Goal: Information Seeking & Learning: Learn about a topic

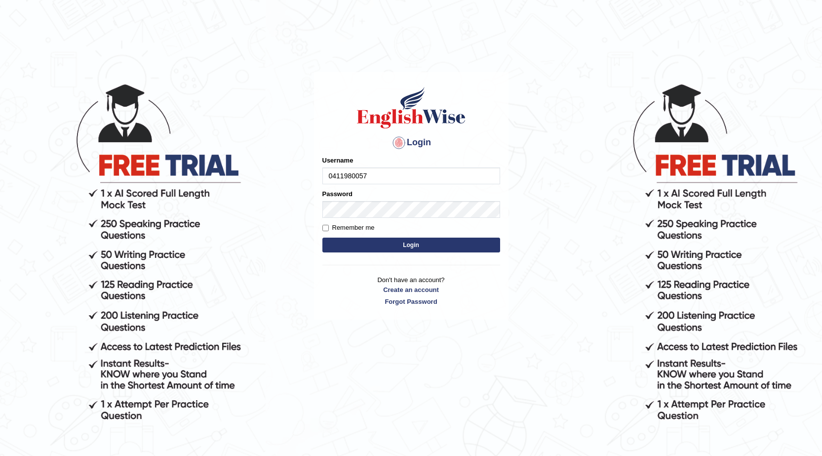
type input "0411980057"
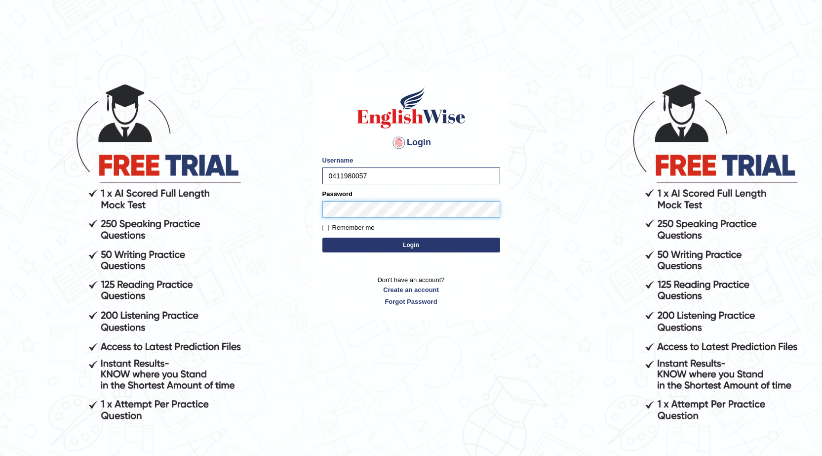
click at [322, 237] on button "Login" at bounding box center [411, 244] width 178 height 15
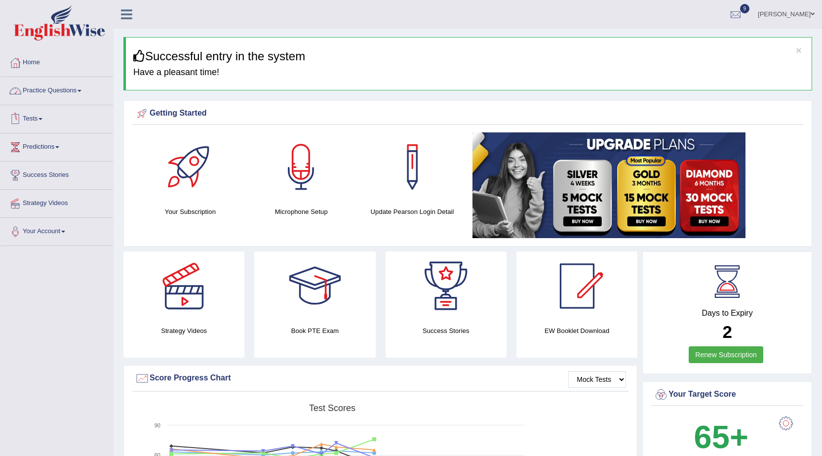
click at [69, 90] on link "Practice Questions" at bounding box center [56, 89] width 113 height 25
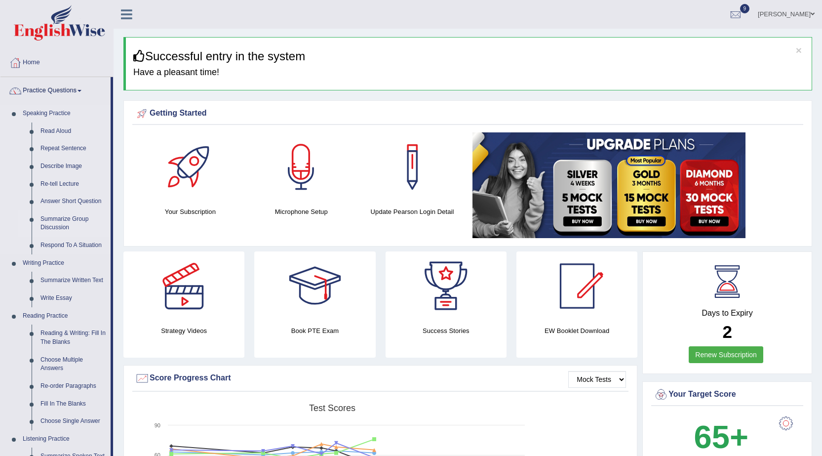
click at [69, 223] on link "Summarize Group Discussion" at bounding box center [73, 223] width 75 height 26
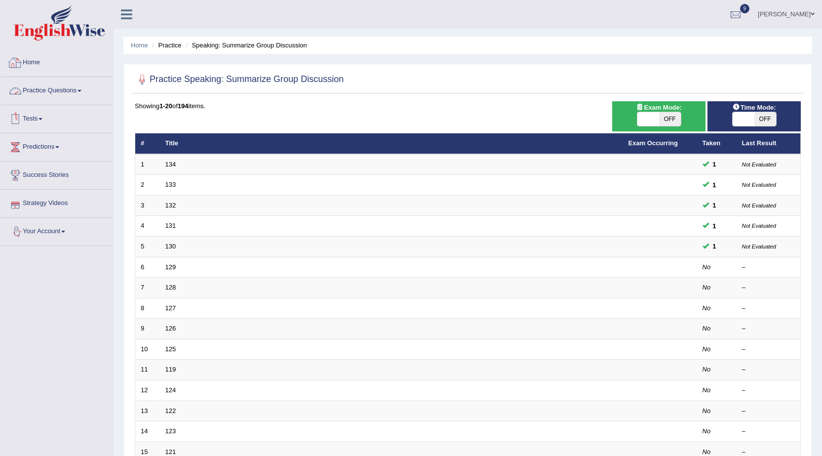
click at [66, 87] on link "Practice Questions" at bounding box center [56, 89] width 113 height 25
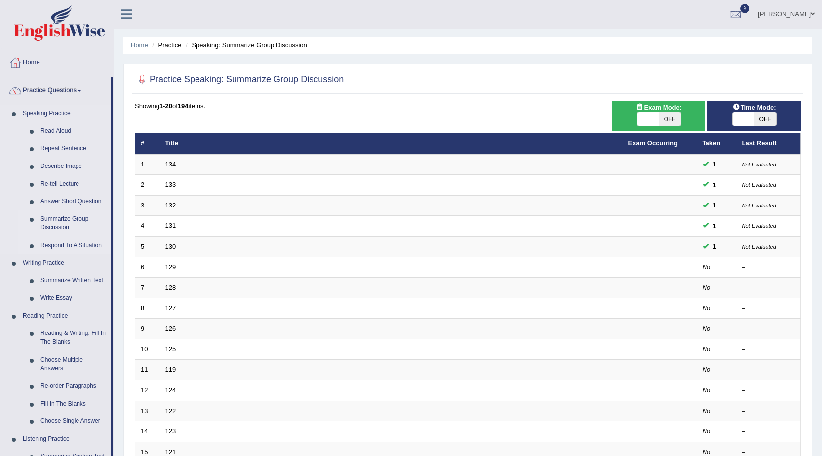
click at [73, 242] on link "Respond To A Situation" at bounding box center [73, 245] width 75 height 18
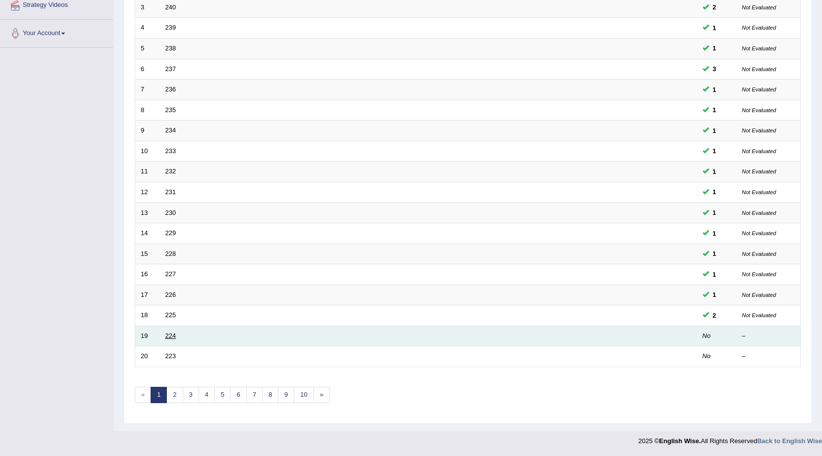
click at [175, 335] on link "224" at bounding box center [170, 335] width 11 height 7
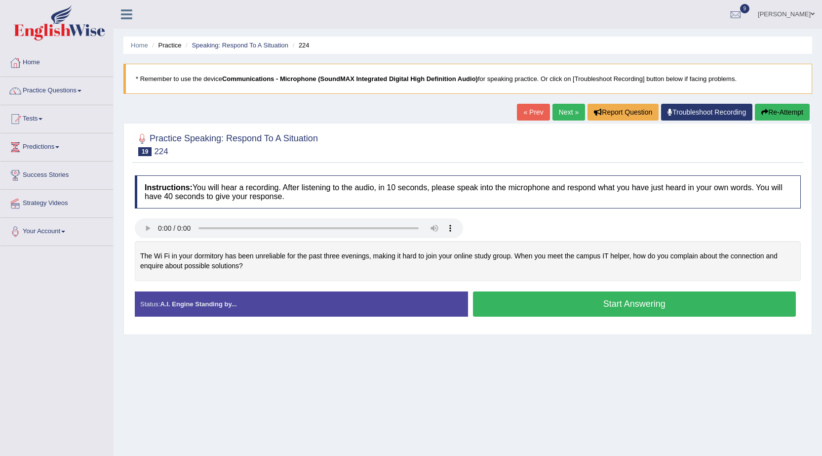
click at [624, 305] on button "Start Answering" at bounding box center [634, 303] width 323 height 25
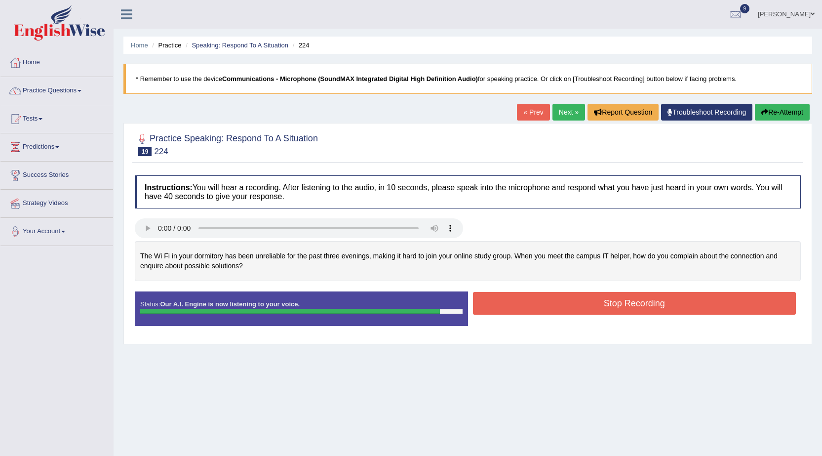
click at [643, 298] on button "Stop Recording" at bounding box center [634, 303] width 323 height 23
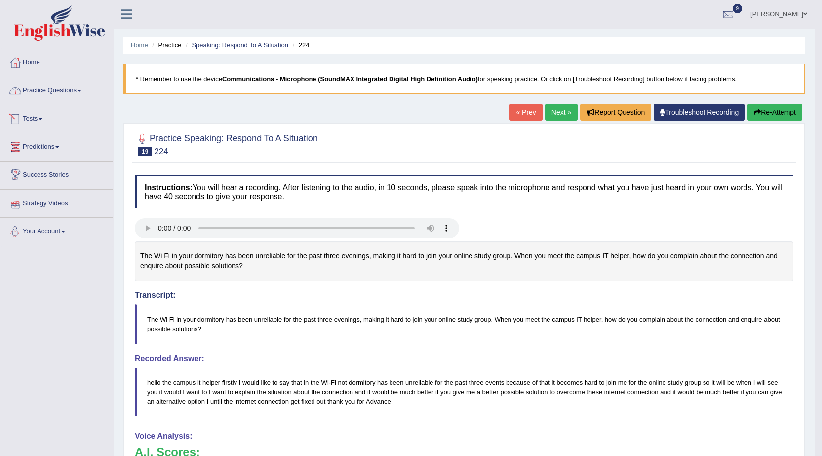
click at [37, 92] on link "Practice Questions" at bounding box center [56, 89] width 113 height 25
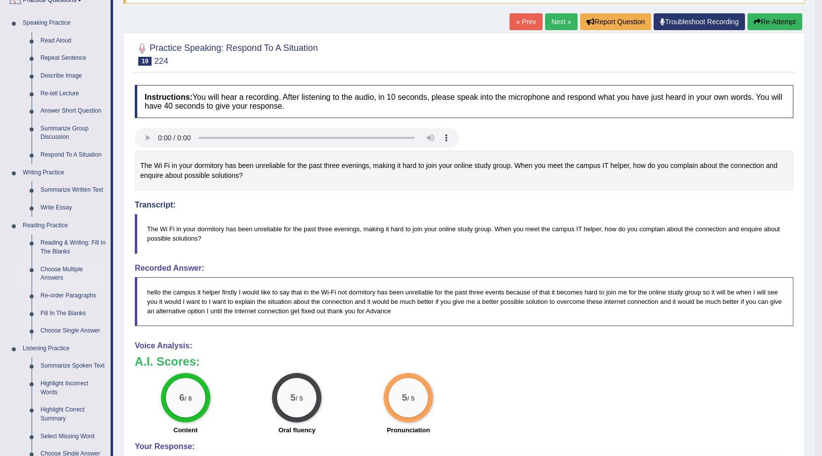
scroll to position [99, 0]
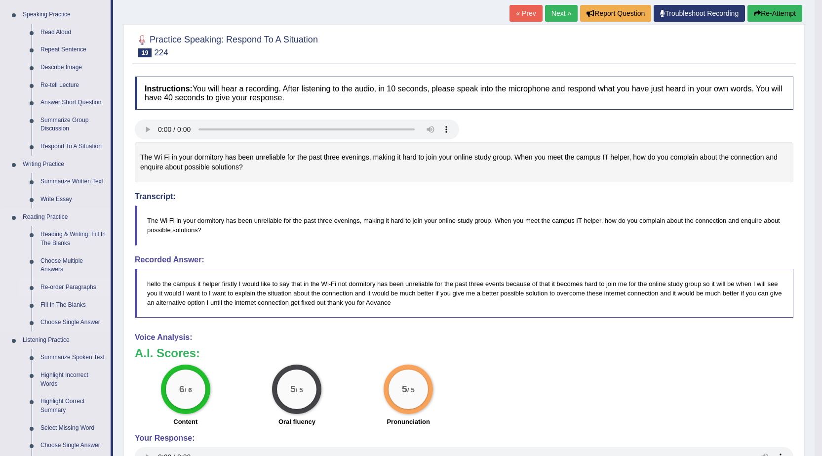
click at [86, 284] on link "Re-order Paragraphs" at bounding box center [73, 287] width 75 height 18
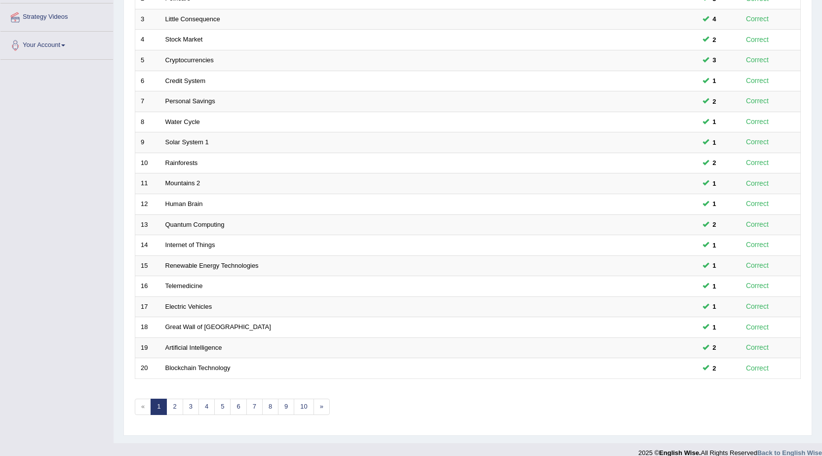
scroll to position [198, 0]
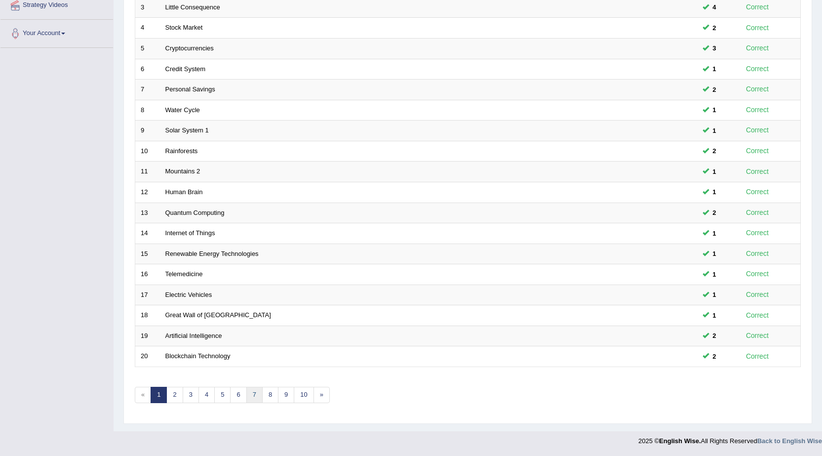
click at [255, 394] on link "7" at bounding box center [254, 395] width 16 height 16
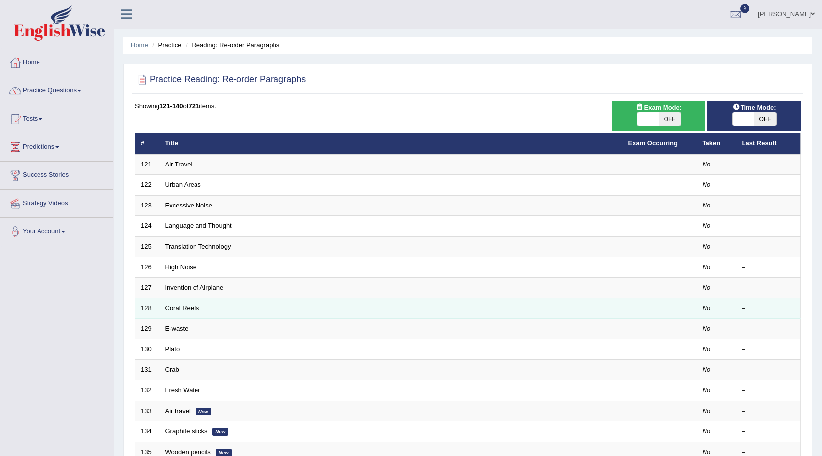
scroll to position [198, 0]
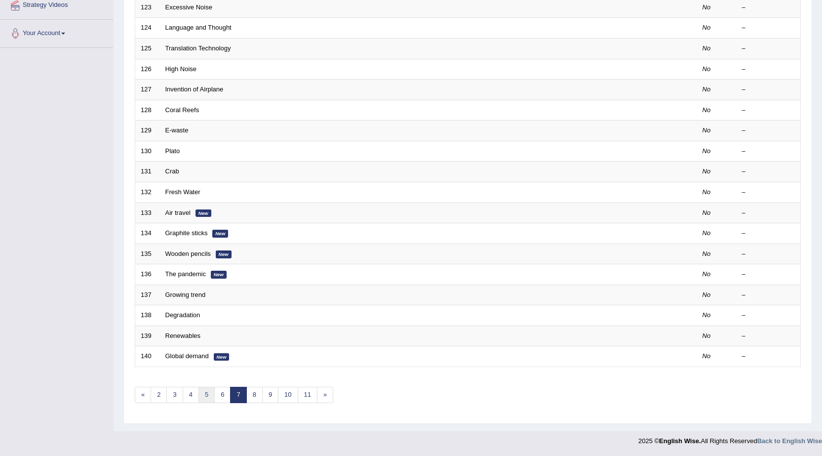
click at [206, 393] on link "5" at bounding box center [206, 395] width 16 height 16
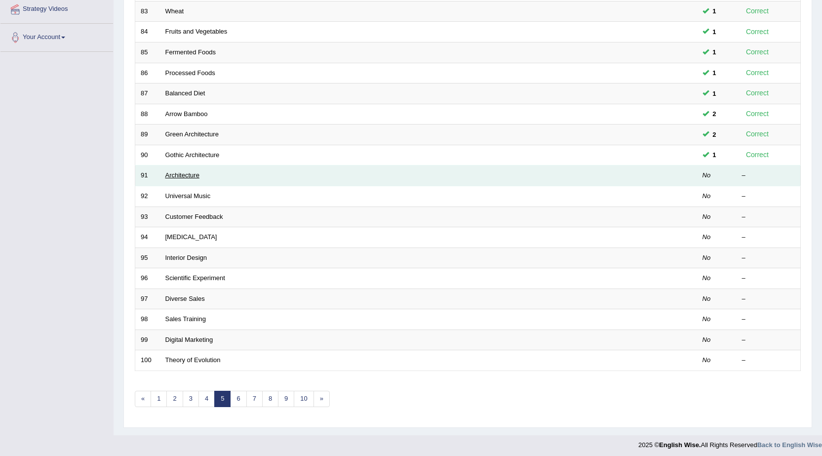
click at [178, 174] on link "Architecture" at bounding box center [182, 174] width 34 height 7
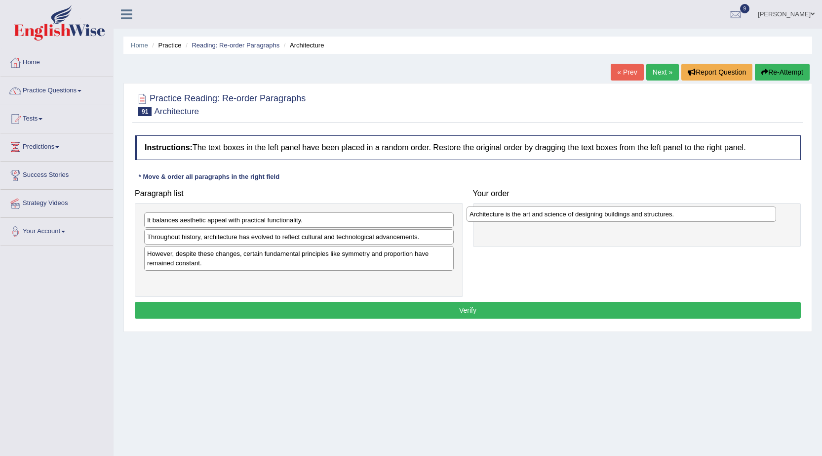
drag, startPoint x: 199, startPoint y: 281, endPoint x: 522, endPoint y: 215, distance: 329.0
click at [522, 215] on div "Architecture is the art and science of designing buildings and structures." at bounding box center [622, 213] width 310 height 15
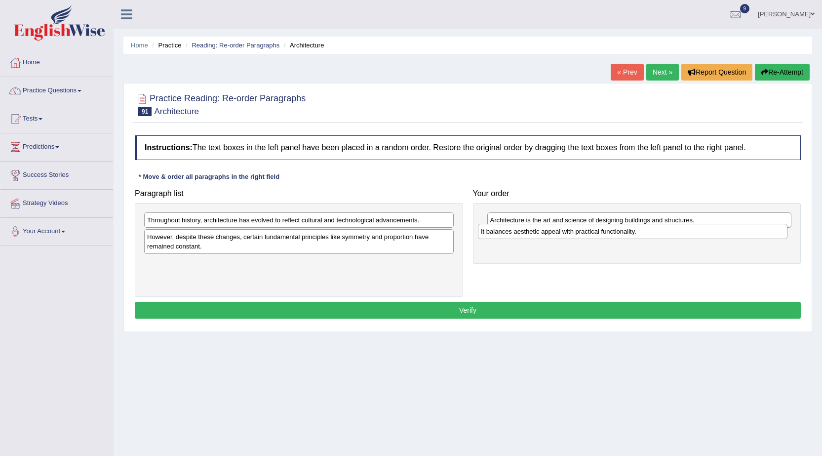
drag, startPoint x: 211, startPoint y: 224, endPoint x: 545, endPoint y: 236, distance: 334.0
click at [545, 236] on div "It balances aesthetic appeal with practical functionality." at bounding box center [633, 231] width 310 height 15
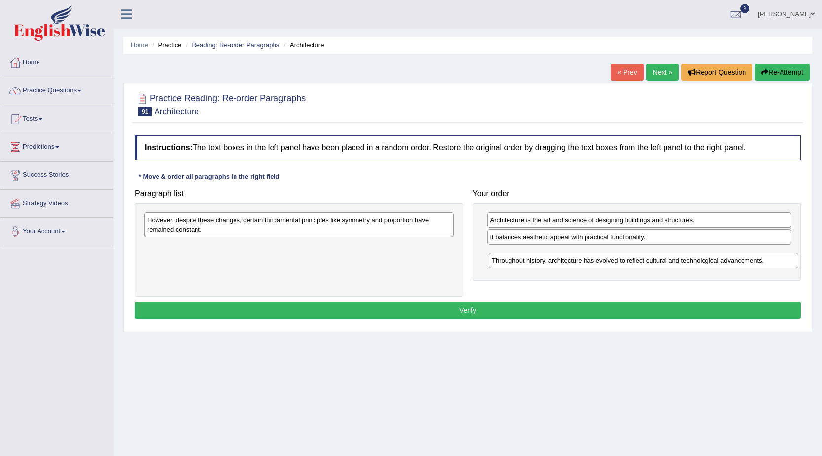
drag, startPoint x: 190, startPoint y: 217, endPoint x: 534, endPoint y: 257, distance: 347.0
click at [534, 257] on div "Throughout history, architecture has evolved to reflect cultural and technologi…" at bounding box center [644, 260] width 310 height 15
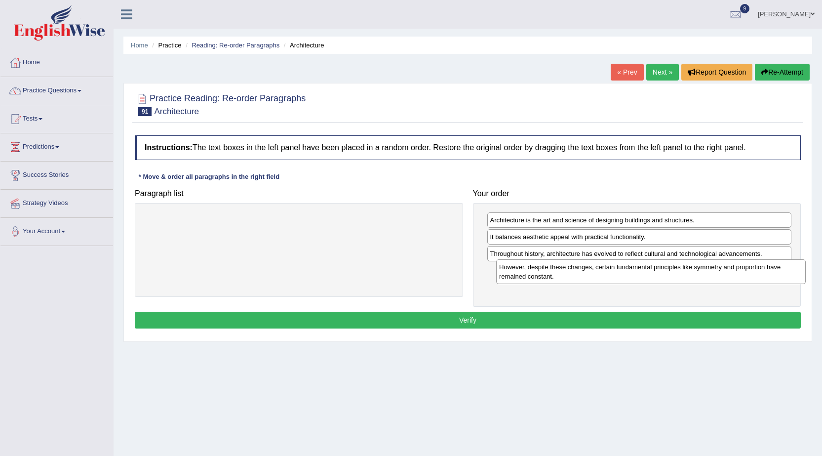
drag, startPoint x: 173, startPoint y: 224, endPoint x: 525, endPoint y: 271, distance: 355.1
click at [525, 271] on div "However, despite these changes, certain fundamental principles like symmetry an…" at bounding box center [651, 271] width 310 height 25
click at [580, 319] on button "Verify" at bounding box center [468, 320] width 666 height 17
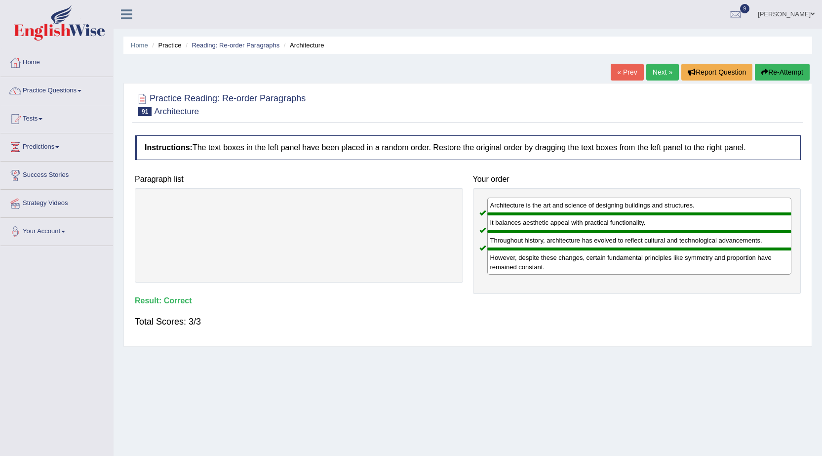
click at [652, 71] on link "Next »" at bounding box center [662, 72] width 33 height 17
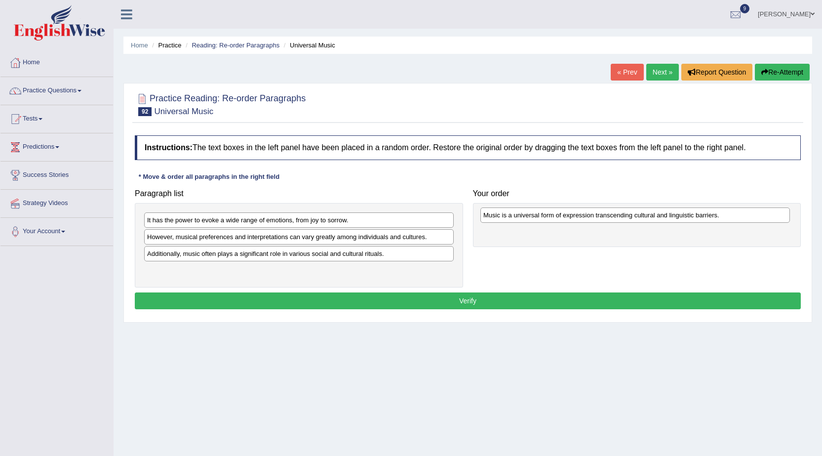
drag, startPoint x: 186, startPoint y: 255, endPoint x: 522, endPoint y: 217, distance: 338.4
click at [522, 217] on div "Music is a universal form of expression transcending cultural and linguistic ba…" at bounding box center [635, 214] width 310 height 15
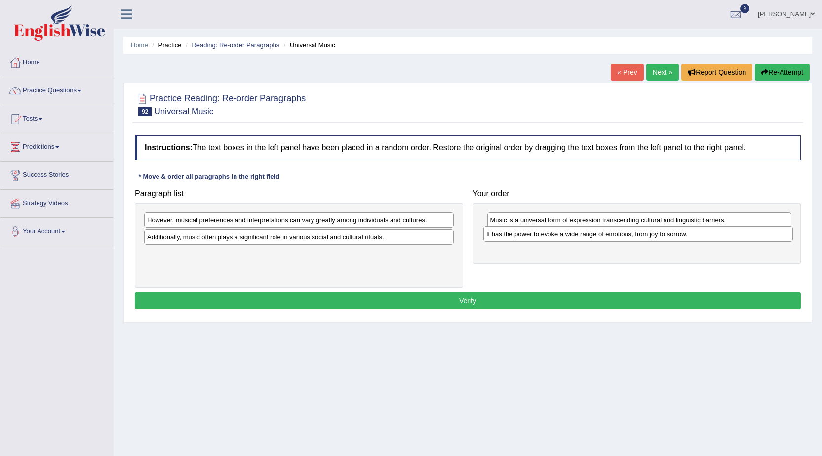
drag, startPoint x: 189, startPoint y: 222, endPoint x: 528, endPoint y: 236, distance: 339.5
click at [528, 236] on div "It has the power to evoke a wide range of emotions, from joy to sorrow." at bounding box center [638, 233] width 310 height 15
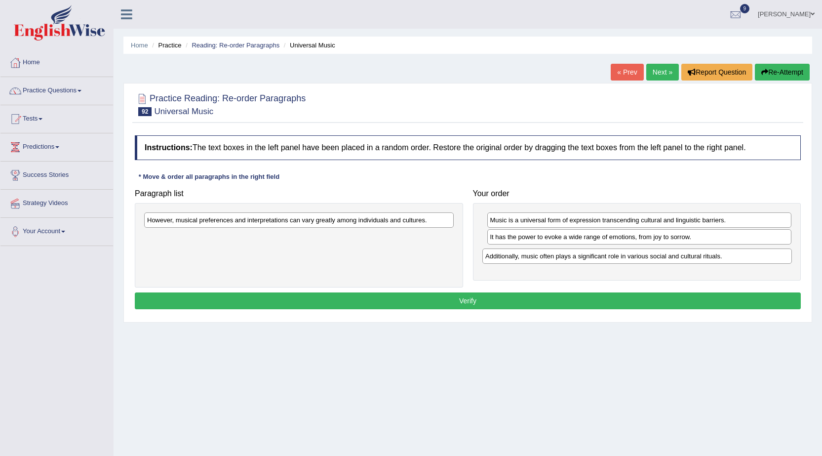
drag, startPoint x: 173, startPoint y: 238, endPoint x: 511, endPoint y: 257, distance: 338.8
click at [511, 257] on div "Additionally, music often plays a significant role in various social and cultur…" at bounding box center [637, 255] width 310 height 15
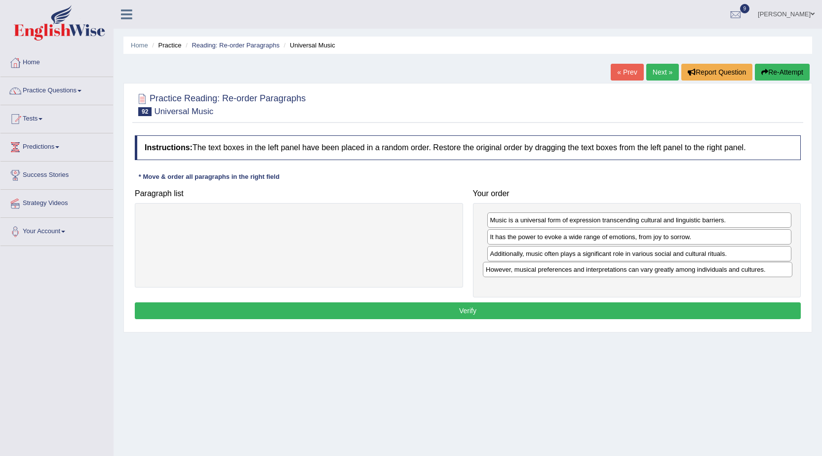
drag, startPoint x: 189, startPoint y: 219, endPoint x: 527, endPoint y: 269, distance: 342.3
click at [527, 269] on div "However, musical preferences and interpretations can vary greatly among individ…" at bounding box center [638, 269] width 310 height 15
click at [472, 306] on button "Verify" at bounding box center [468, 310] width 666 height 17
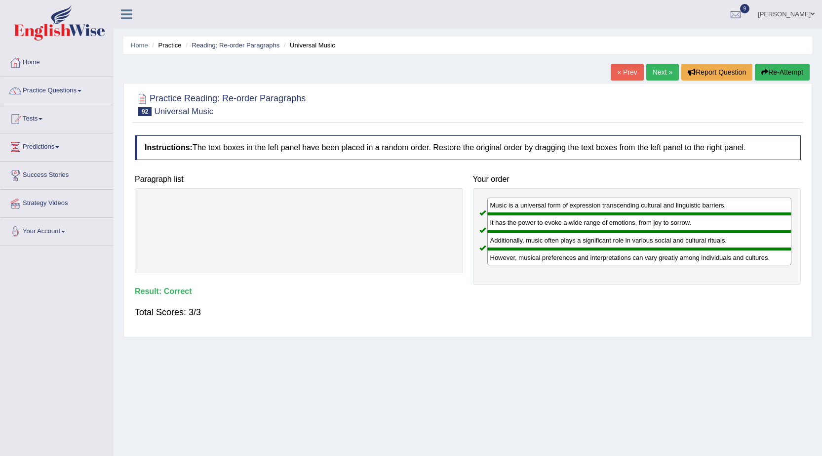
click at [655, 70] on link "Next »" at bounding box center [662, 72] width 33 height 17
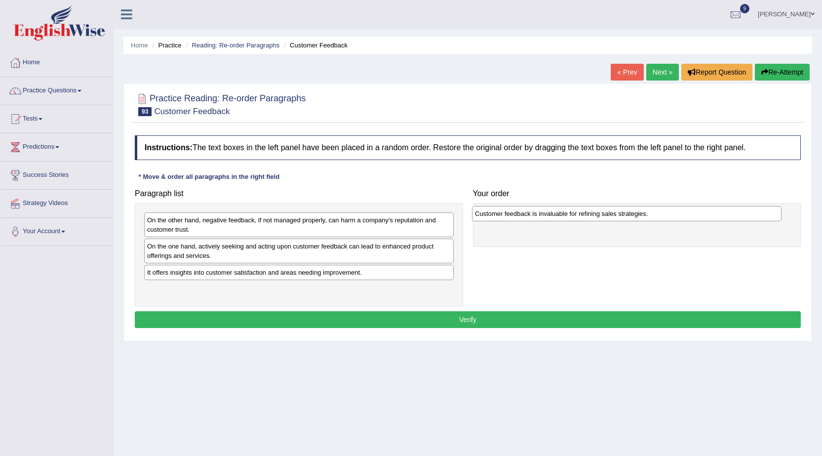
drag, startPoint x: 166, startPoint y: 221, endPoint x: 494, endPoint y: 215, distance: 327.9
click at [494, 215] on div "Customer feedback is invaluable for refining sales strategies." at bounding box center [627, 213] width 310 height 15
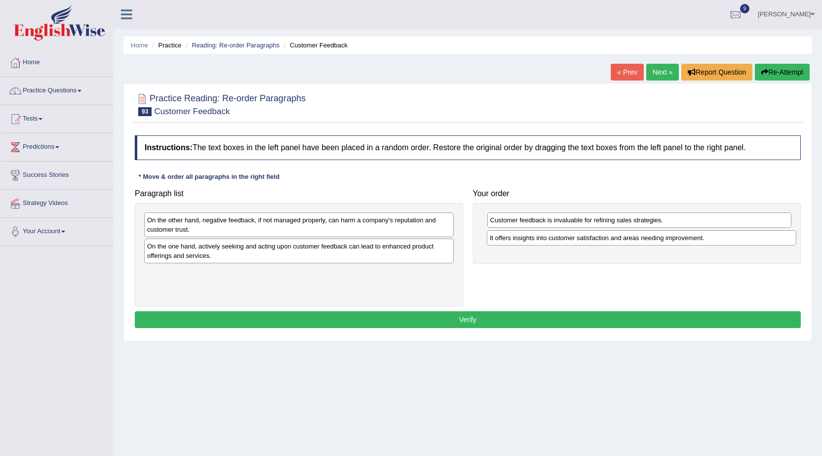
drag, startPoint x: 172, startPoint y: 275, endPoint x: 514, endPoint y: 240, distance: 344.4
click at [514, 240] on div "It offers insights into customer satisfaction and areas needing improvement." at bounding box center [642, 237] width 310 height 15
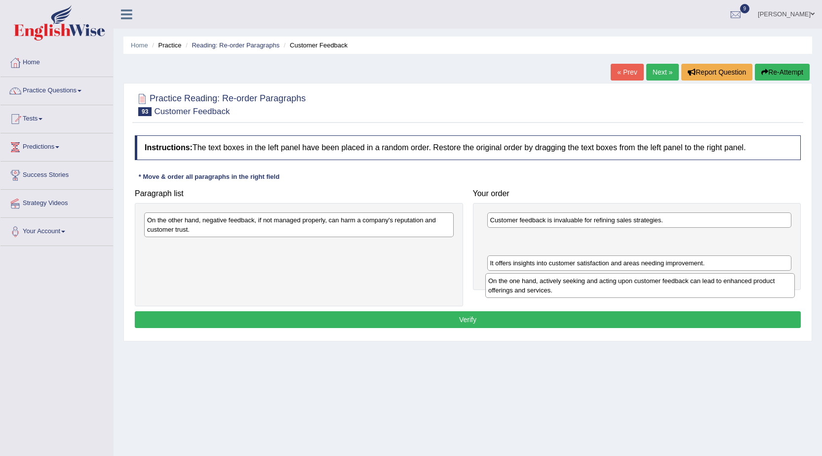
drag, startPoint x: 209, startPoint y: 254, endPoint x: 551, endPoint y: 289, distance: 343.4
click at [551, 289] on div "On the one hand, actively seeking and acting upon customer feedback can lead to…" at bounding box center [640, 285] width 310 height 25
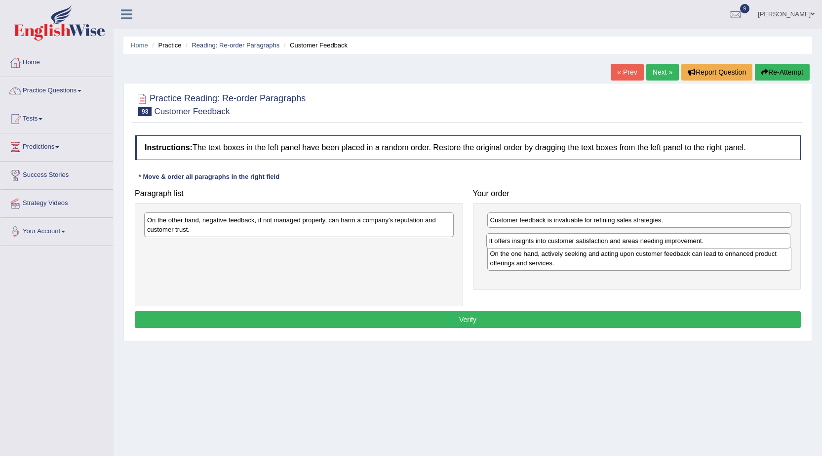
drag, startPoint x: 511, startPoint y: 268, endPoint x: 510, endPoint y: 246, distance: 22.2
click at [510, 246] on div "It offers insights into customer satisfaction and areas needing improvement." at bounding box center [638, 240] width 305 height 15
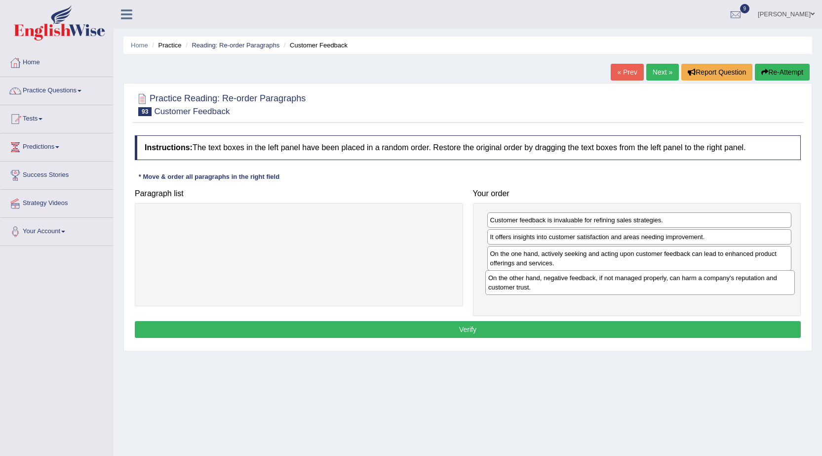
drag, startPoint x: 202, startPoint y: 227, endPoint x: 544, endPoint y: 284, distance: 346.0
click at [544, 284] on div "On the other hand, negative feedback, if not managed properly, can harm a compa…" at bounding box center [640, 282] width 310 height 25
click at [501, 320] on div "Instructions: The text boxes in the left panel have been placed in a random ord…" at bounding box center [467, 237] width 671 height 215
click at [492, 330] on button "Verify" at bounding box center [468, 329] width 666 height 17
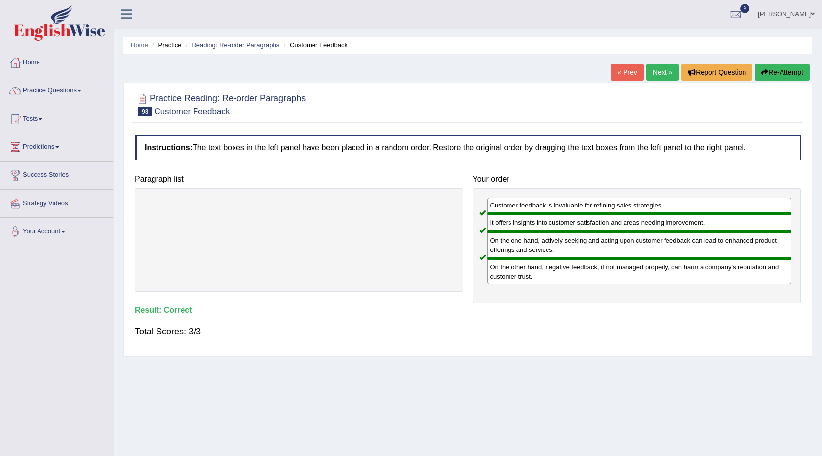
click at [663, 69] on link "Next »" at bounding box center [662, 72] width 33 height 17
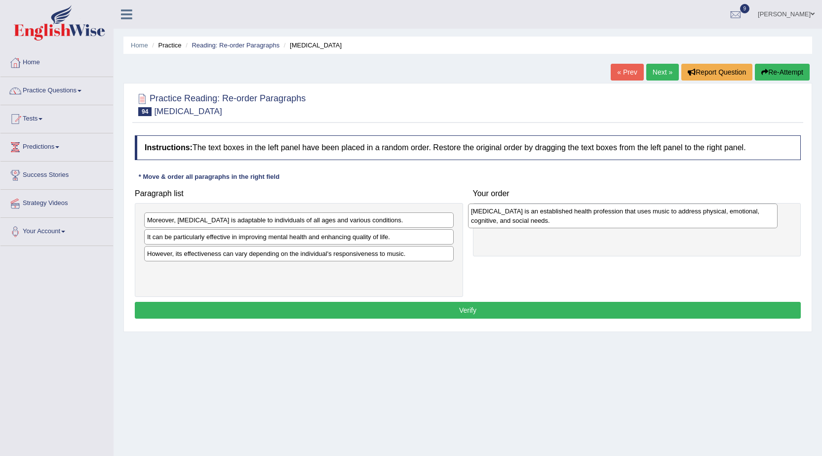
drag, startPoint x: 182, startPoint y: 275, endPoint x: 507, endPoint y: 216, distance: 329.7
click at [507, 216] on div "Music therapy is an established health profession that uses music to address ph…" at bounding box center [623, 215] width 310 height 25
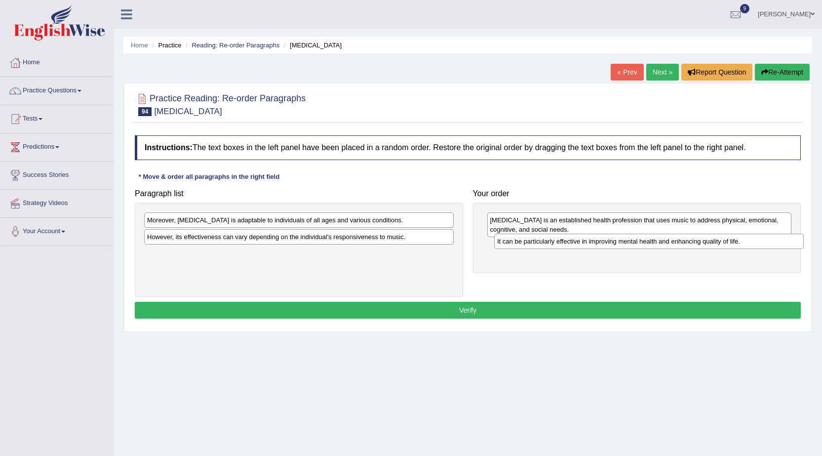
drag, startPoint x: 172, startPoint y: 239, endPoint x: 521, endPoint y: 243, distance: 348.6
click at [521, 243] on div "It can be particularly effective in improving mental health and enhancing quali…" at bounding box center [649, 241] width 310 height 15
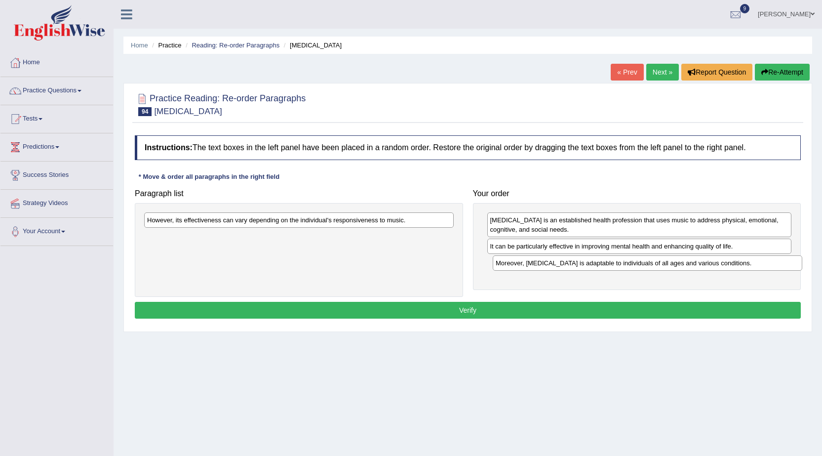
drag, startPoint x: 206, startPoint y: 224, endPoint x: 554, endPoint y: 267, distance: 351.2
click at [554, 267] on div "Moreover, music therapy is adaptable to individuals of all ages and various con…" at bounding box center [648, 262] width 310 height 15
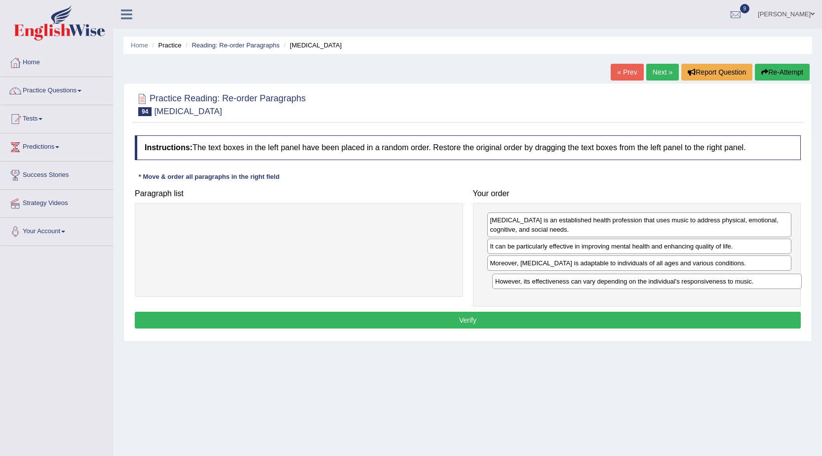
drag, startPoint x: 175, startPoint y: 223, endPoint x: 523, endPoint y: 284, distance: 353.4
click at [523, 284] on div "However, its effectiveness can vary depending on the individual's responsivenes…" at bounding box center [647, 281] width 310 height 15
click at [475, 325] on button "Verify" at bounding box center [468, 320] width 666 height 17
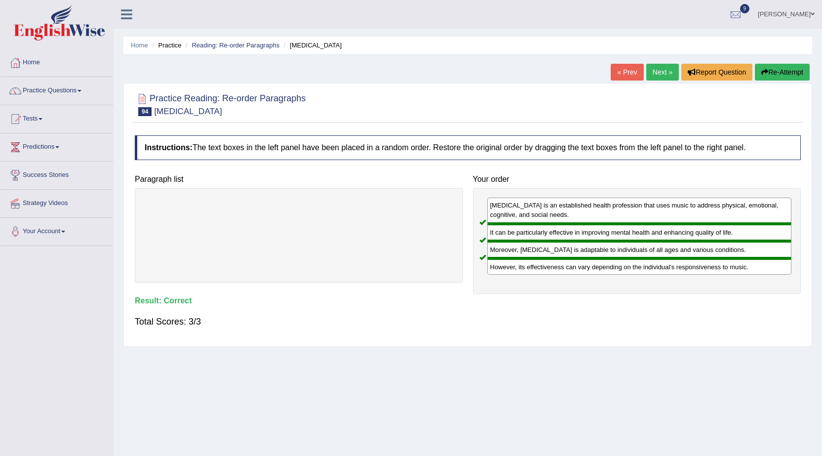
click at [659, 68] on link "Next »" at bounding box center [662, 72] width 33 height 17
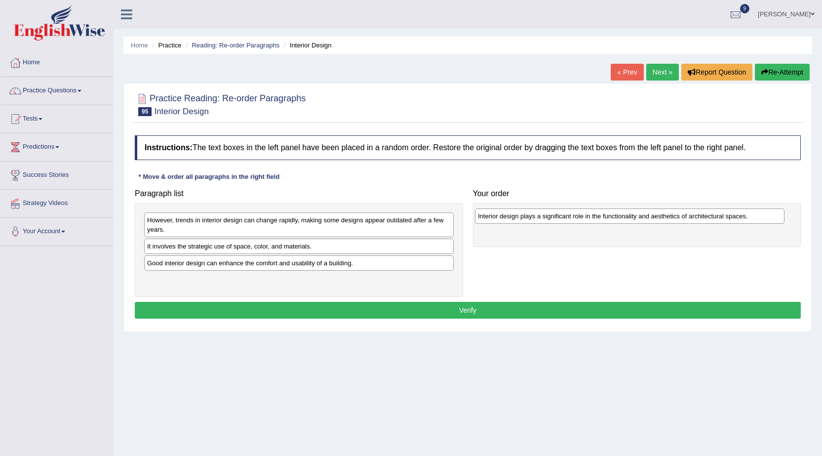
drag, startPoint x: 201, startPoint y: 269, endPoint x: 532, endPoint y: 222, distance: 334.1
click at [532, 222] on div "Interior design plays a significant role in the functionality and aesthetics of…" at bounding box center [630, 215] width 310 height 15
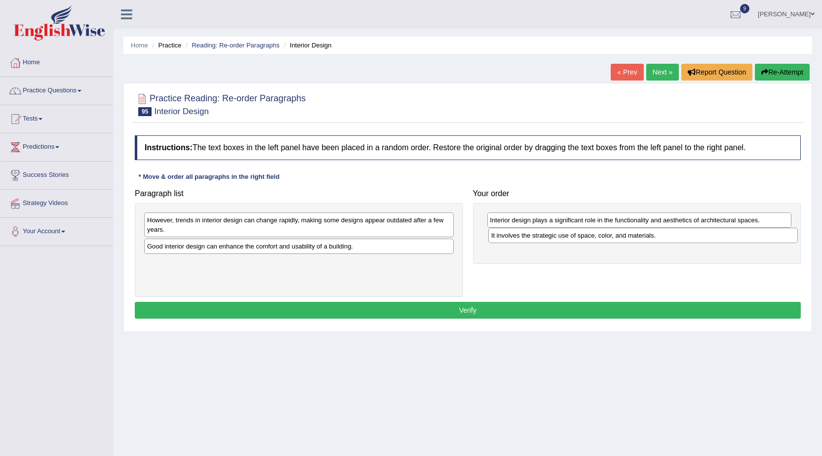
drag, startPoint x: 166, startPoint y: 251, endPoint x: 510, endPoint y: 240, distance: 344.3
click at [510, 240] on div "It involves the strategic use of space, color, and materials." at bounding box center [643, 235] width 310 height 15
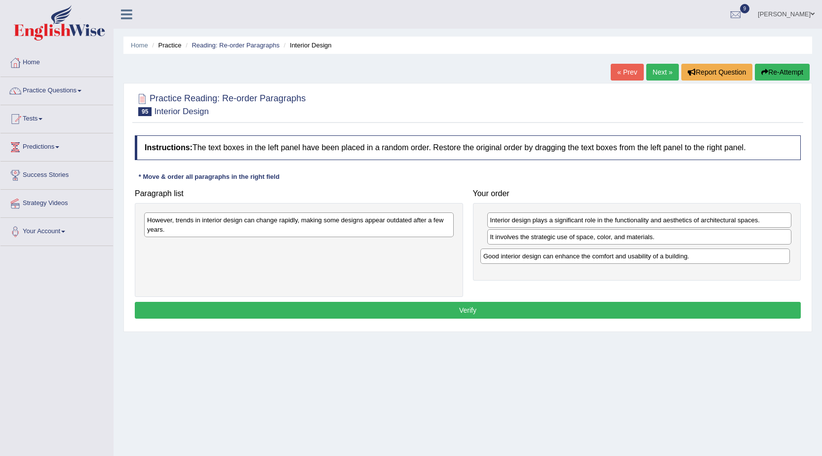
drag, startPoint x: 185, startPoint y: 247, endPoint x: 521, endPoint y: 257, distance: 336.4
click at [521, 257] on div "Good interior design can enhance the comfort and usability of a building." at bounding box center [635, 255] width 310 height 15
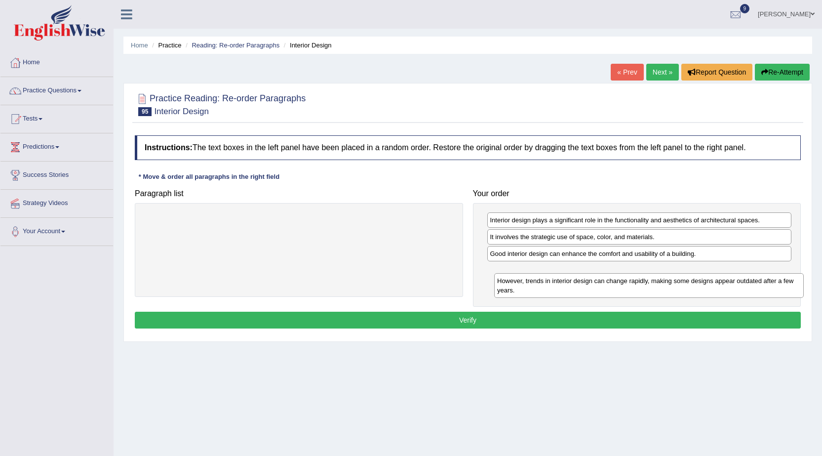
drag, startPoint x: 206, startPoint y: 221, endPoint x: 556, endPoint y: 278, distance: 354.8
click at [556, 278] on div "However, trends in interior design can change rapidly, making some designs appe…" at bounding box center [649, 285] width 310 height 25
click at [630, 316] on button "Verify" at bounding box center [468, 320] width 666 height 17
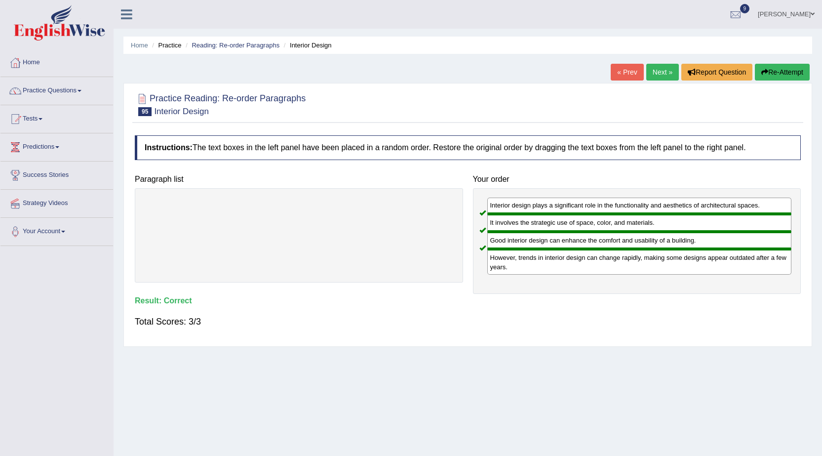
click at [656, 69] on link "Next »" at bounding box center [662, 72] width 33 height 17
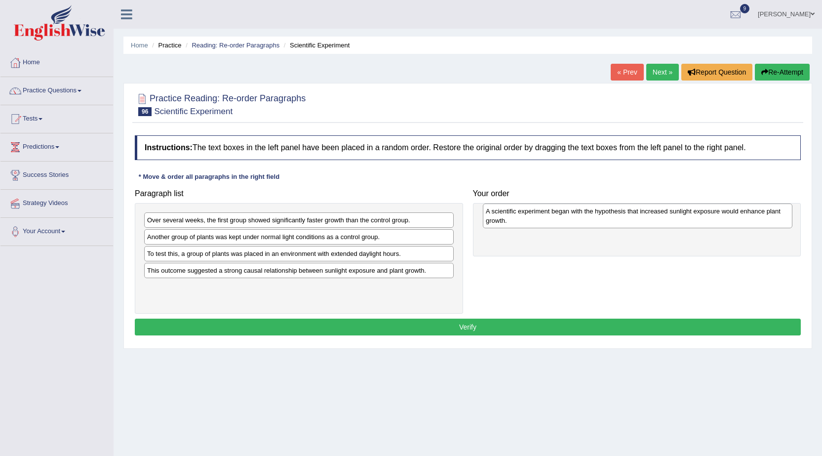
drag, startPoint x: 176, startPoint y: 243, endPoint x: 515, endPoint y: 217, distance: 339.7
click at [515, 217] on div "A scientific experiment began with the hypothesis that increased sunlight expos…" at bounding box center [638, 215] width 310 height 25
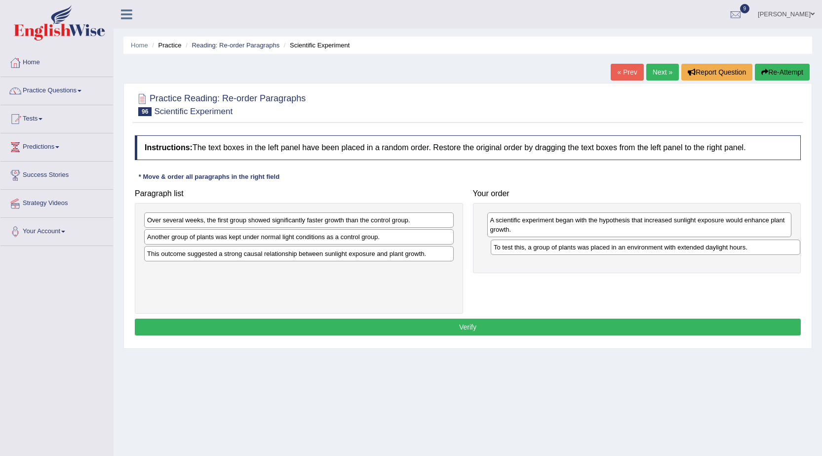
drag, startPoint x: 160, startPoint y: 257, endPoint x: 507, endPoint y: 250, distance: 346.7
click at [507, 250] on div "To test this, a group of plants was placed in an environment with extended dayl…" at bounding box center [646, 246] width 310 height 15
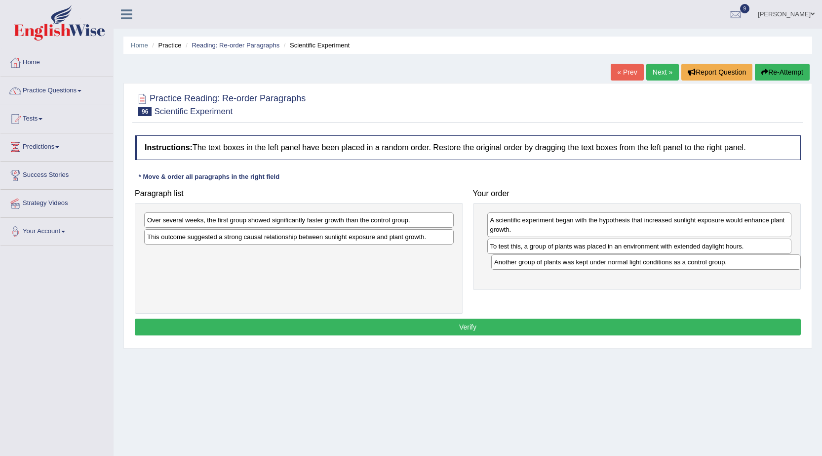
drag, startPoint x: 209, startPoint y: 241, endPoint x: 555, endPoint y: 267, distance: 347.0
click at [555, 267] on div "Another group of plants was kept under normal light conditions as a control gro…" at bounding box center [646, 261] width 310 height 15
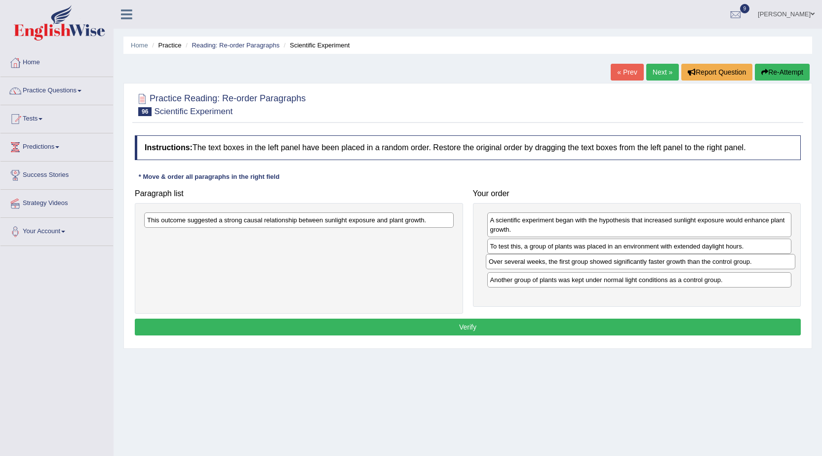
drag, startPoint x: 196, startPoint y: 223, endPoint x: 538, endPoint y: 264, distance: 344.2
click at [538, 264] on div "Over several weeks, the first group showed significantly faster growth than the…" at bounding box center [641, 261] width 310 height 15
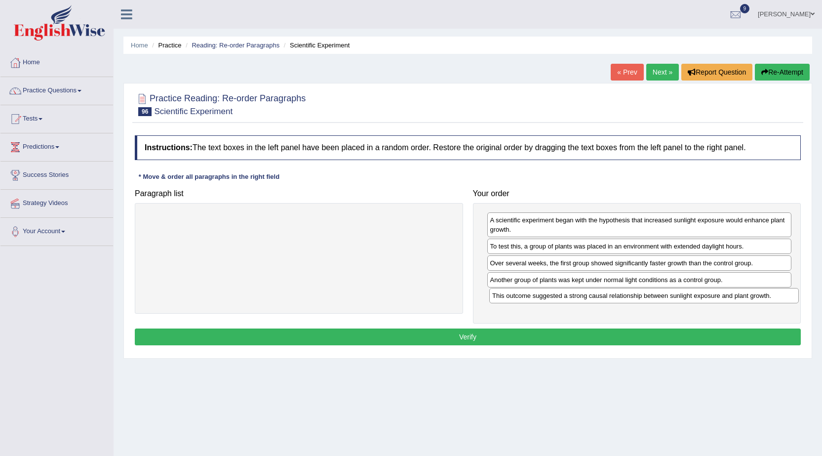
drag, startPoint x: 205, startPoint y: 218, endPoint x: 550, endPoint y: 294, distance: 353.3
click at [550, 294] on div "This outcome suggested a strong causal relationship between sunlight exposure a…" at bounding box center [644, 295] width 310 height 15
click at [500, 337] on button "Verify" at bounding box center [468, 336] width 666 height 17
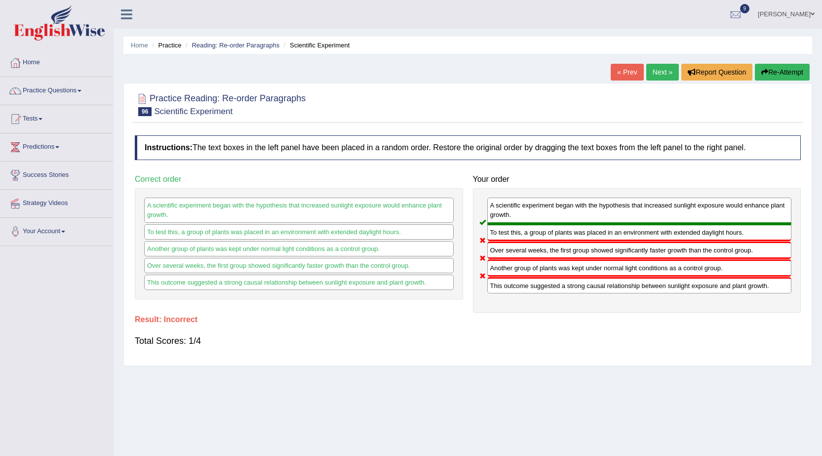
click at [780, 72] on button "Re-Attempt" at bounding box center [782, 72] width 55 height 17
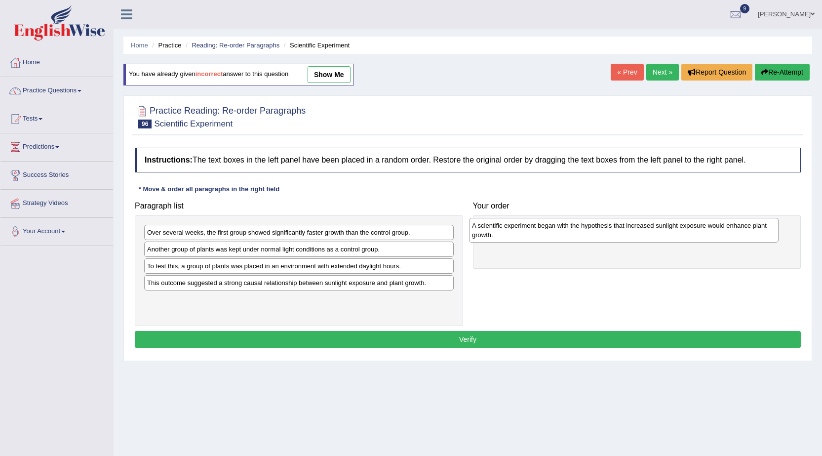
drag, startPoint x: 165, startPoint y: 251, endPoint x: 491, endPoint y: 225, distance: 326.5
click at [491, 225] on div "A scientific experiment began with the hypothesis that increased sunlight expos…" at bounding box center [624, 230] width 310 height 25
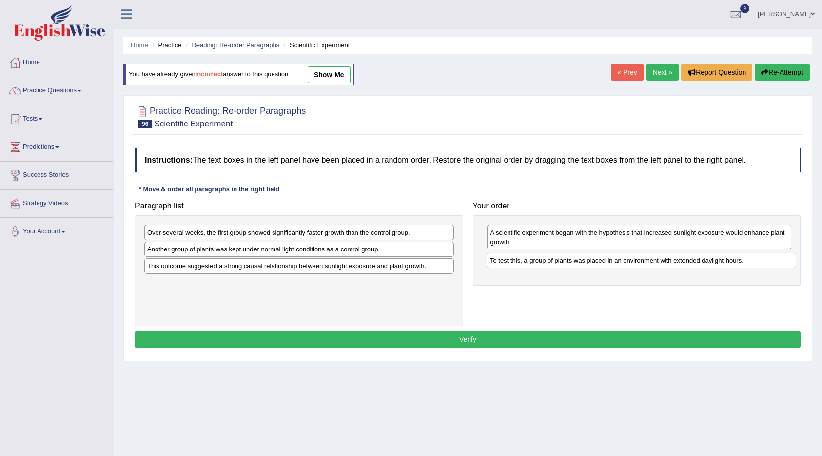
drag, startPoint x: 174, startPoint y: 269, endPoint x: 516, endPoint y: 262, distance: 342.7
click at [516, 262] on div "To test this, a group of plants was placed in an environment with extended dayl…" at bounding box center [642, 260] width 310 height 15
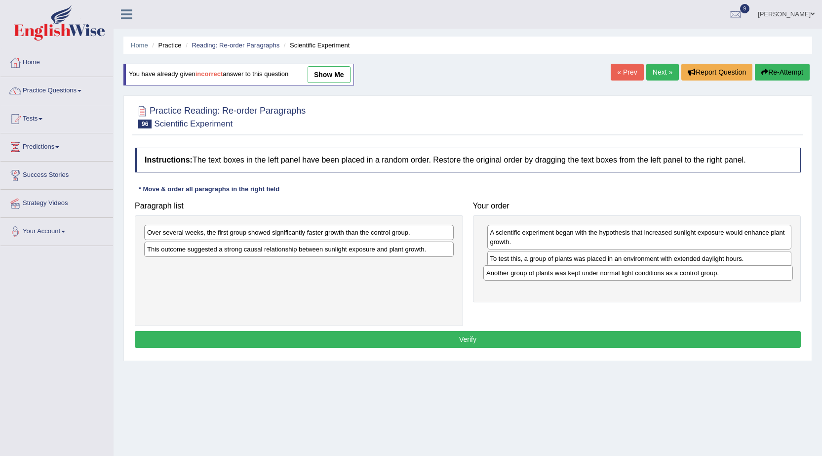
drag, startPoint x: 194, startPoint y: 251, endPoint x: 533, endPoint y: 275, distance: 340.0
click at [533, 275] on div "Another group of plants was kept under normal light conditions as a control gro…" at bounding box center [638, 272] width 310 height 15
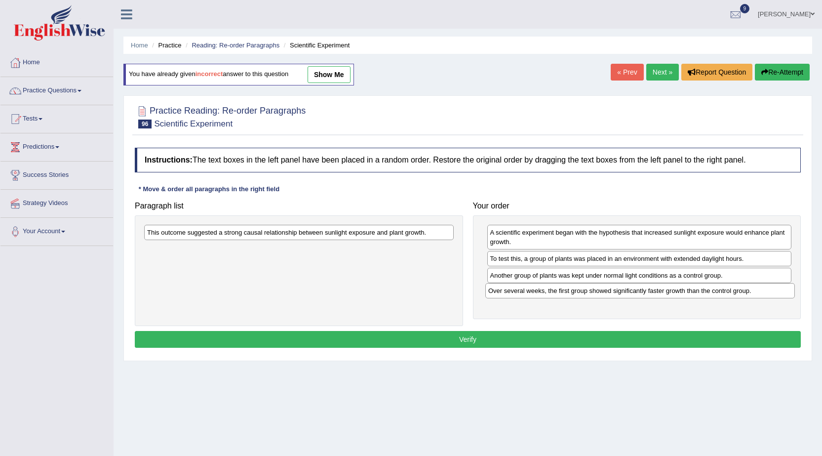
drag, startPoint x: 178, startPoint y: 233, endPoint x: 519, endPoint y: 291, distance: 346.1
click at [519, 291] on div "Over several weeks, the first group showed significantly faster growth than the…" at bounding box center [640, 290] width 310 height 15
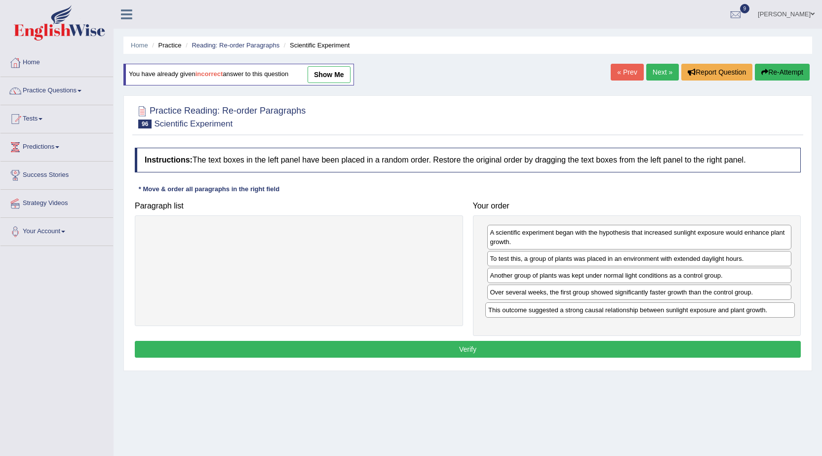
drag, startPoint x: 217, startPoint y: 234, endPoint x: 558, endPoint y: 312, distance: 349.9
click at [558, 312] on div "This outcome suggested a strong causal relationship between sunlight exposure a…" at bounding box center [640, 309] width 310 height 15
click at [481, 349] on button "Verify" at bounding box center [468, 349] width 666 height 17
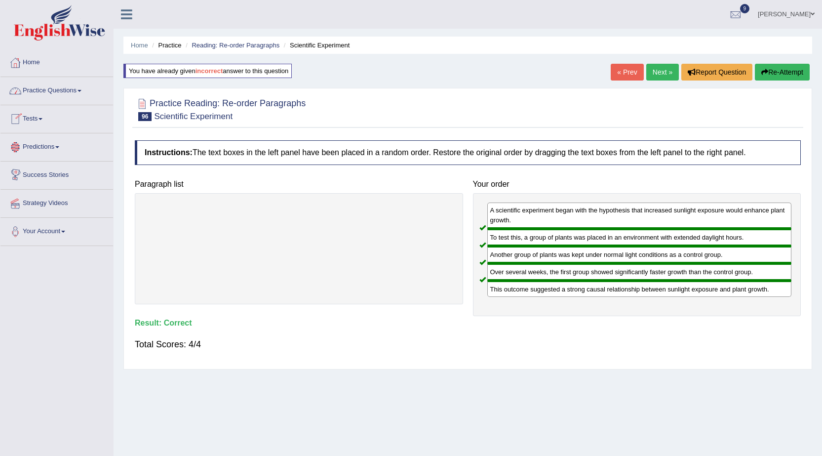
click at [28, 93] on link "Practice Questions" at bounding box center [56, 89] width 113 height 25
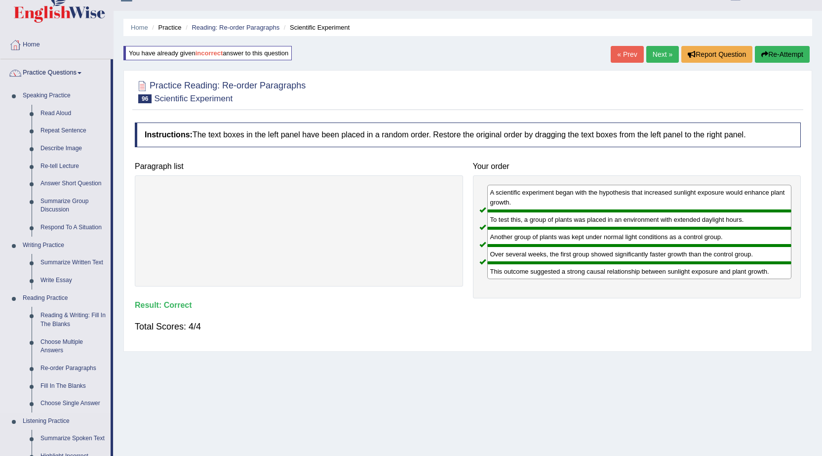
scroll to position [49, 0]
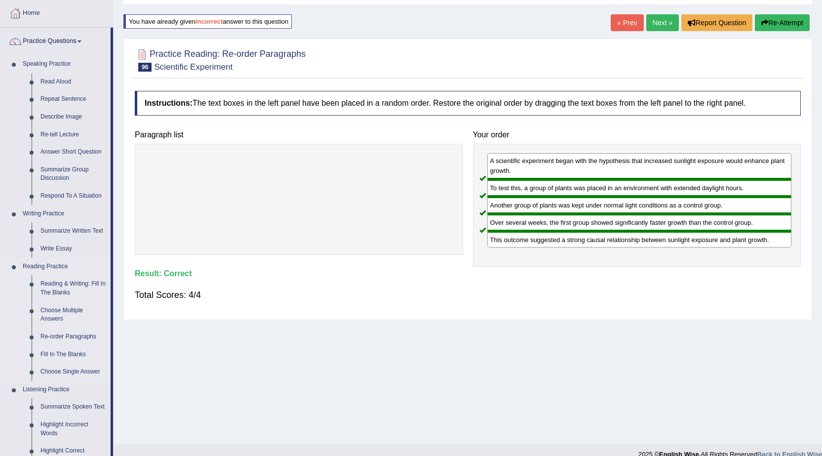
click at [44, 357] on link "Fill In The Blanks" at bounding box center [73, 355] width 75 height 18
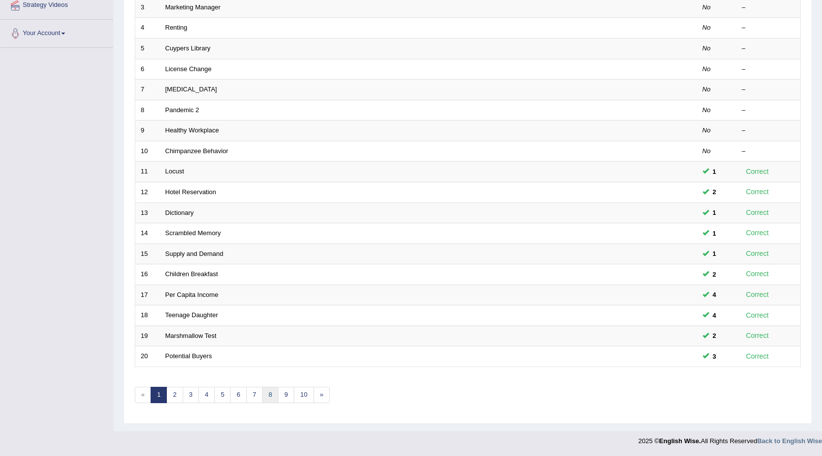
click at [268, 396] on link "8" at bounding box center [270, 395] width 16 height 16
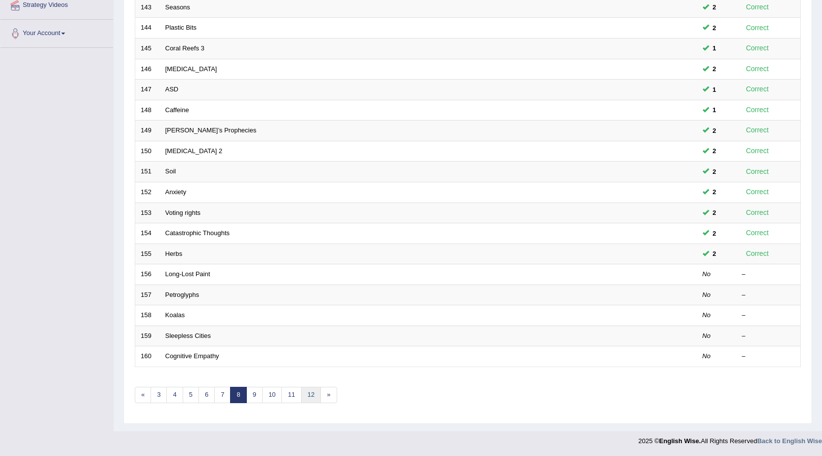
scroll to position [198, 0]
click at [314, 395] on link "12" at bounding box center [311, 395] width 20 height 16
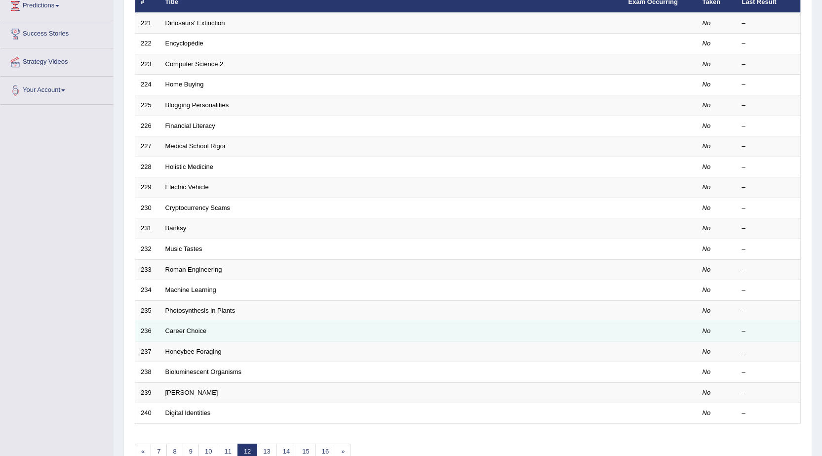
scroll to position [198, 0]
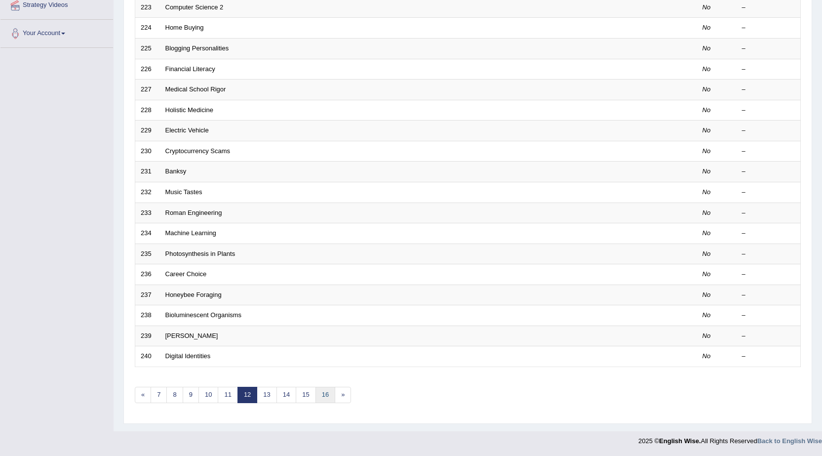
click at [325, 399] on link "16" at bounding box center [325, 395] width 20 height 16
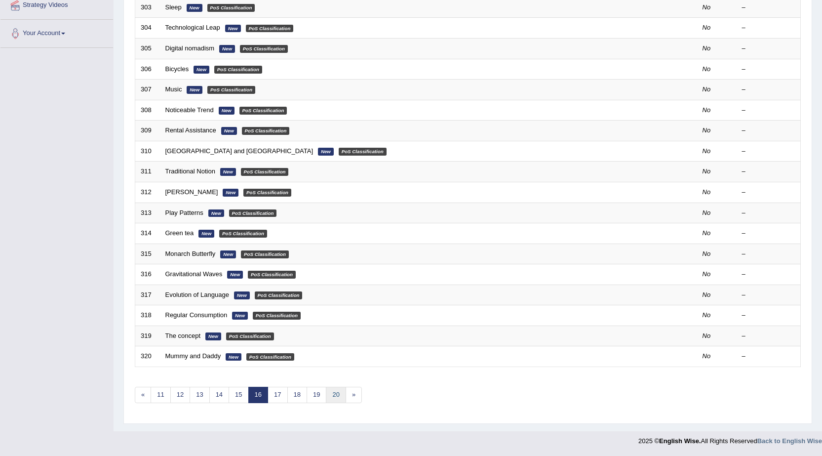
click at [337, 393] on link "20" at bounding box center [336, 395] width 20 height 16
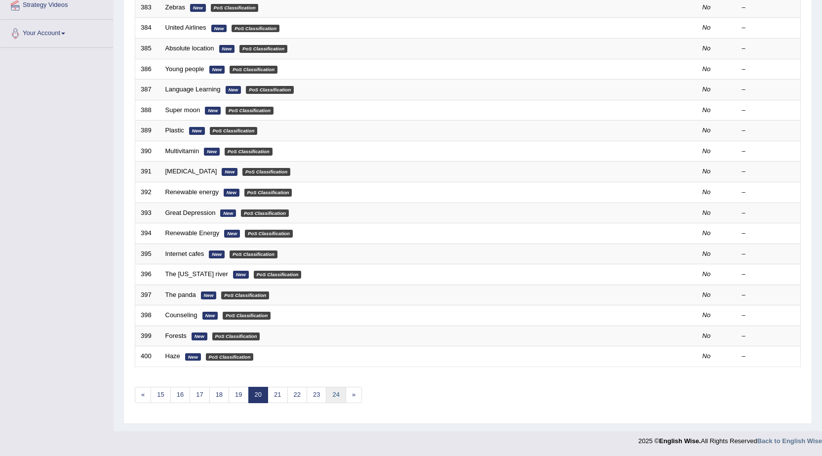
drag, startPoint x: 335, startPoint y: 395, endPoint x: 329, endPoint y: 397, distance: 5.8
click at [334, 395] on link "24" at bounding box center [336, 395] width 20 height 16
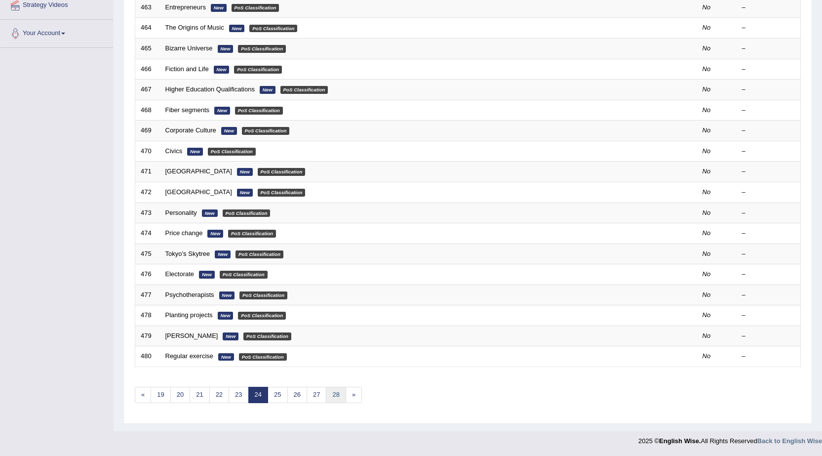
click at [337, 392] on link "28" at bounding box center [336, 395] width 20 height 16
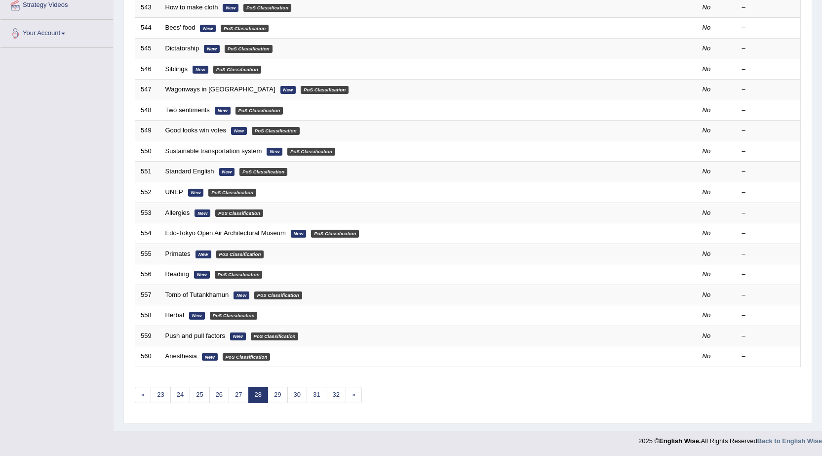
scroll to position [198, 0]
click at [337, 396] on link "32" at bounding box center [336, 395] width 20 height 16
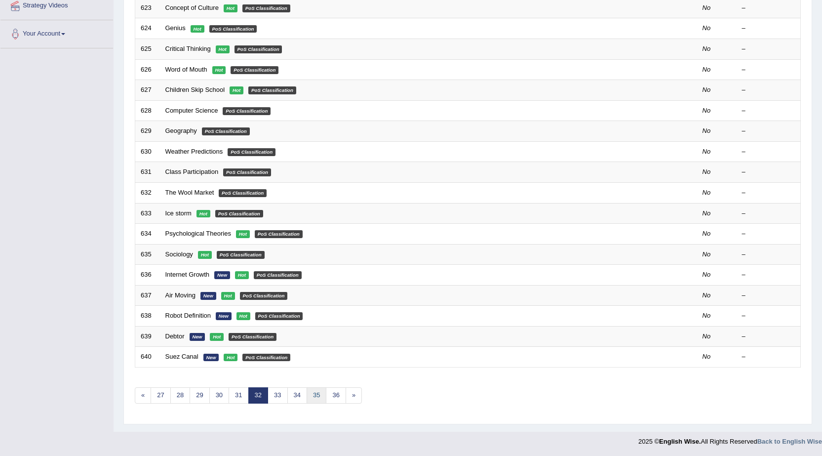
click at [317, 394] on link "35" at bounding box center [317, 395] width 20 height 16
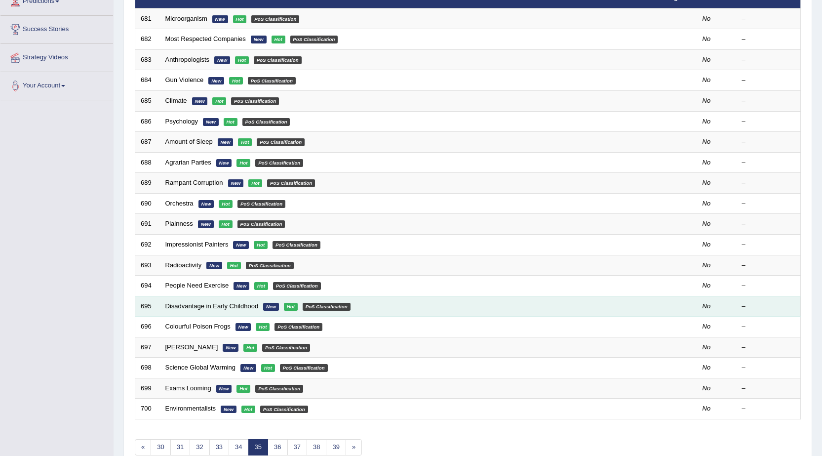
scroll to position [198, 0]
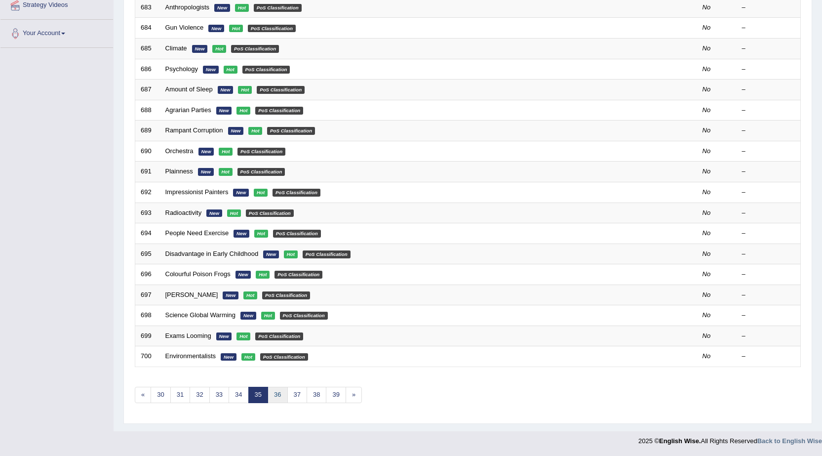
click at [276, 394] on link "36" at bounding box center [278, 395] width 20 height 16
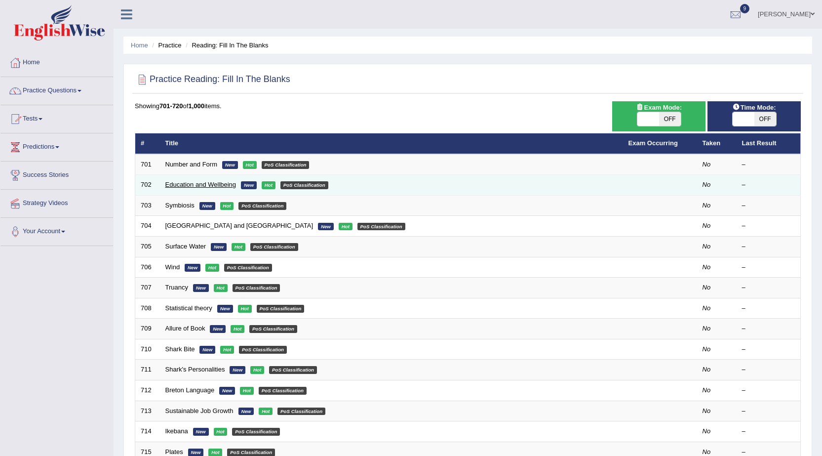
click at [199, 184] on link "Education and Wellbeing" at bounding box center [200, 184] width 71 height 7
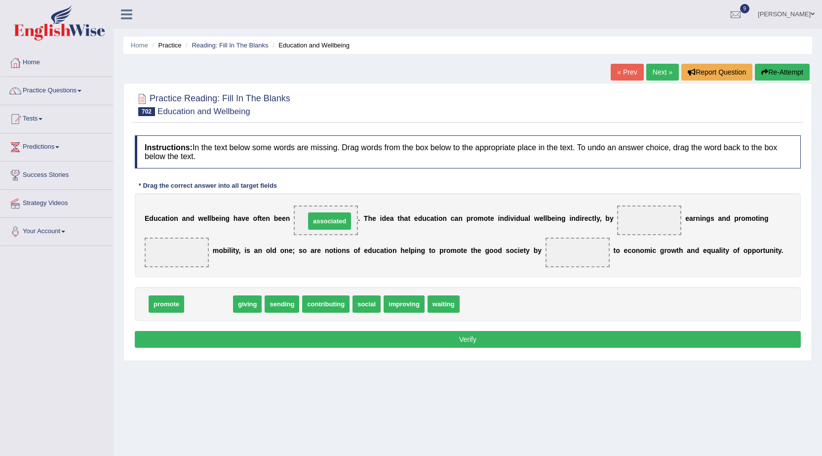
drag, startPoint x: 217, startPoint y: 303, endPoint x: 338, endPoint y: 220, distance: 146.7
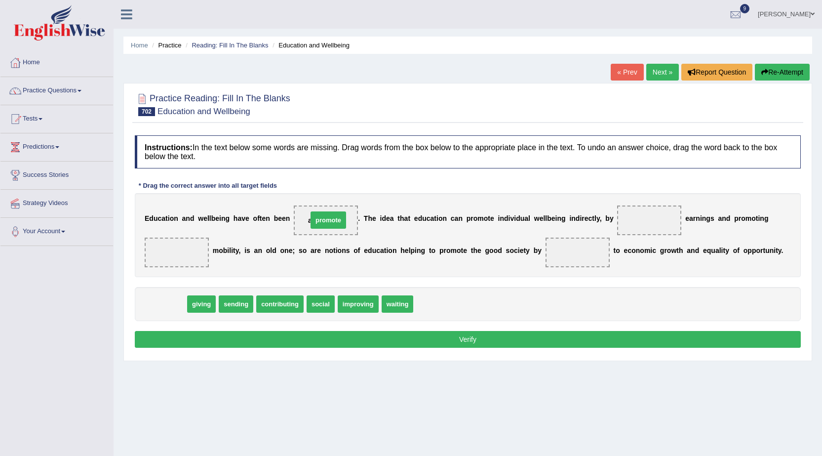
drag, startPoint x: 156, startPoint y: 305, endPoint x: 318, endPoint y: 221, distance: 182.4
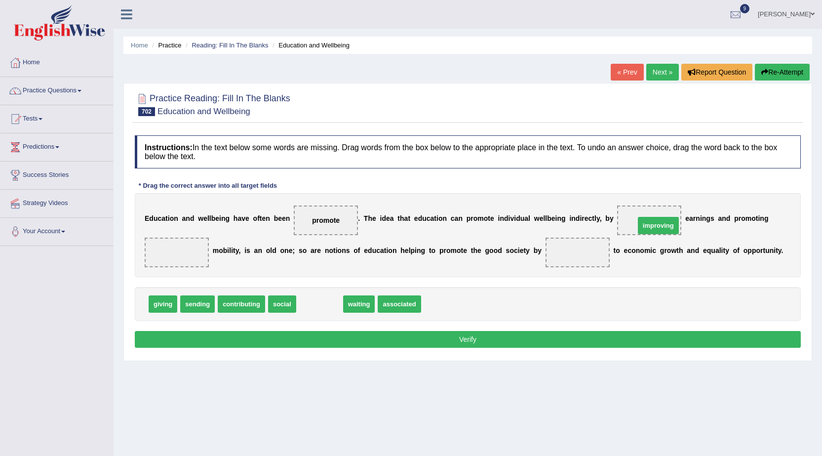
drag, startPoint x: 315, startPoint y: 307, endPoint x: 653, endPoint y: 229, distance: 347.7
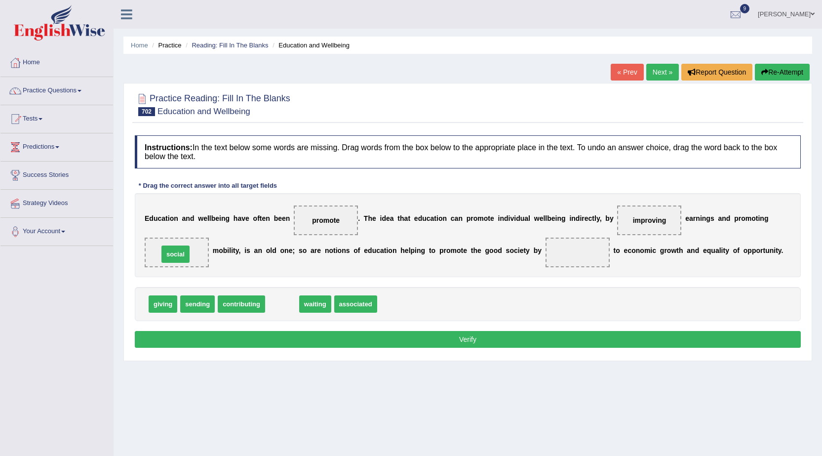
drag, startPoint x: 282, startPoint y: 307, endPoint x: 176, endPoint y: 257, distance: 117.7
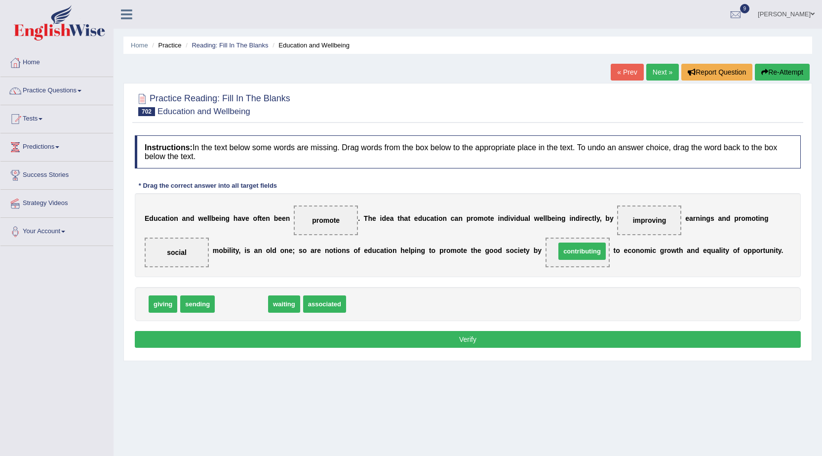
drag, startPoint x: 242, startPoint y: 305, endPoint x: 584, endPoint y: 252, distance: 345.2
click at [463, 344] on button "Verify" at bounding box center [468, 339] width 666 height 17
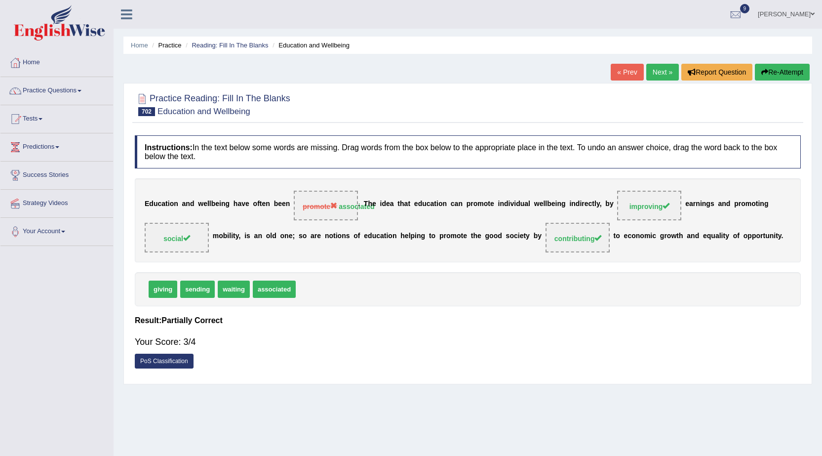
click at [49, 90] on link "Practice Questions" at bounding box center [56, 89] width 113 height 25
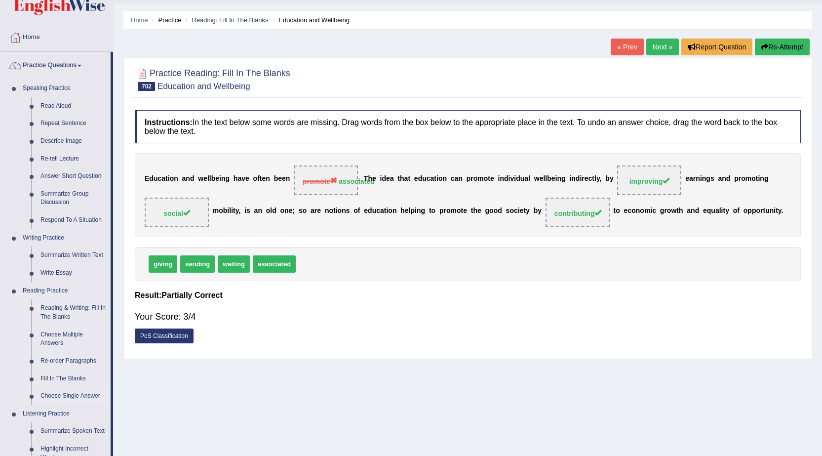
scroll to position [49, 0]
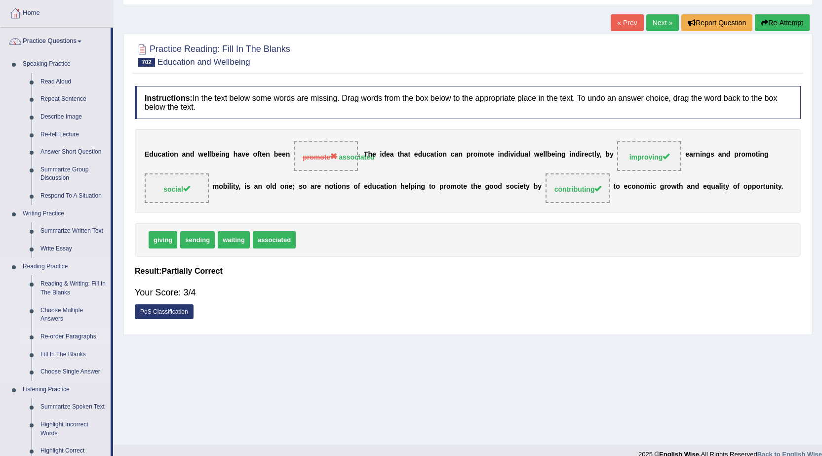
click at [61, 334] on link "Re-order Paragraphs" at bounding box center [73, 337] width 75 height 18
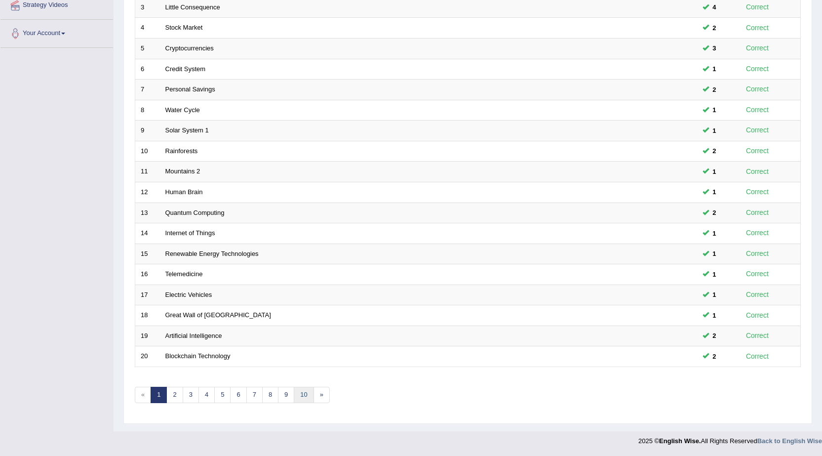
click at [305, 396] on link "10" at bounding box center [304, 395] width 20 height 16
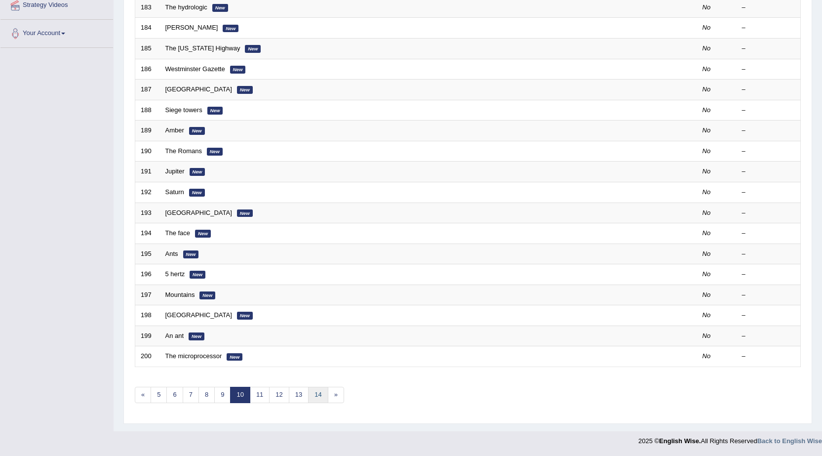
click at [318, 395] on link "14" at bounding box center [318, 395] width 20 height 16
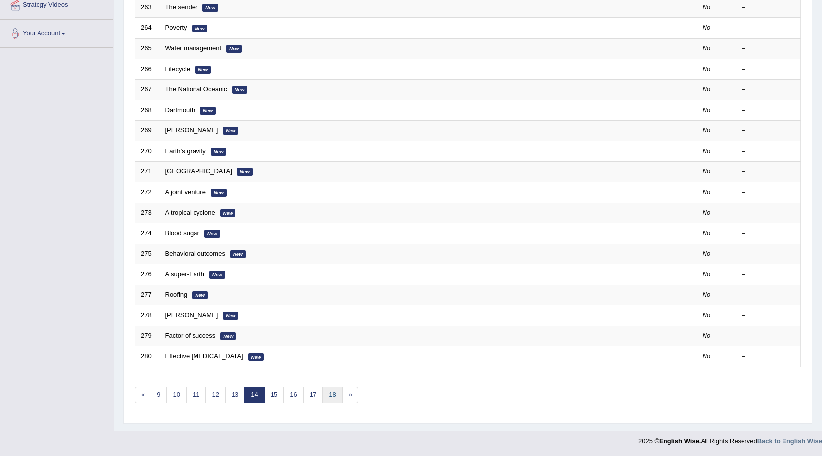
click at [337, 397] on link "18" at bounding box center [332, 395] width 20 height 16
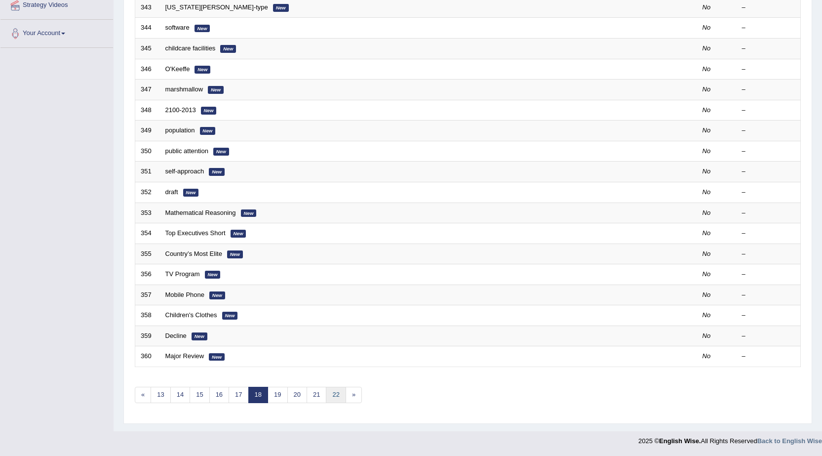
click at [340, 395] on link "22" at bounding box center [336, 395] width 20 height 16
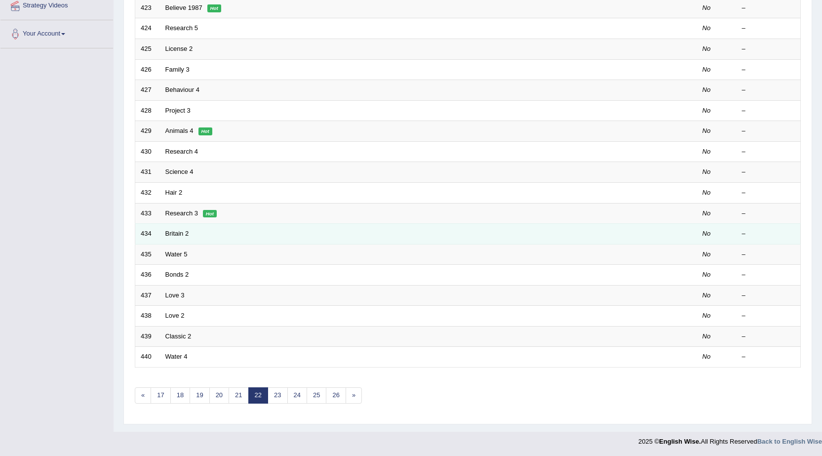
scroll to position [198, 0]
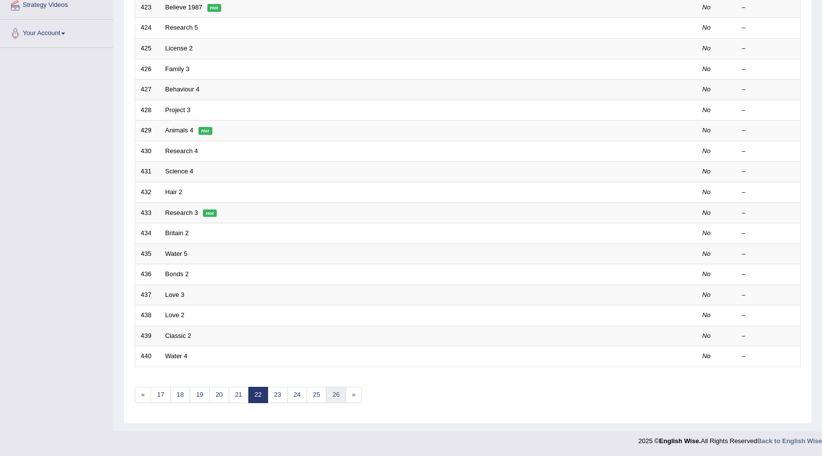
click at [338, 394] on link "26" at bounding box center [336, 395] width 20 height 16
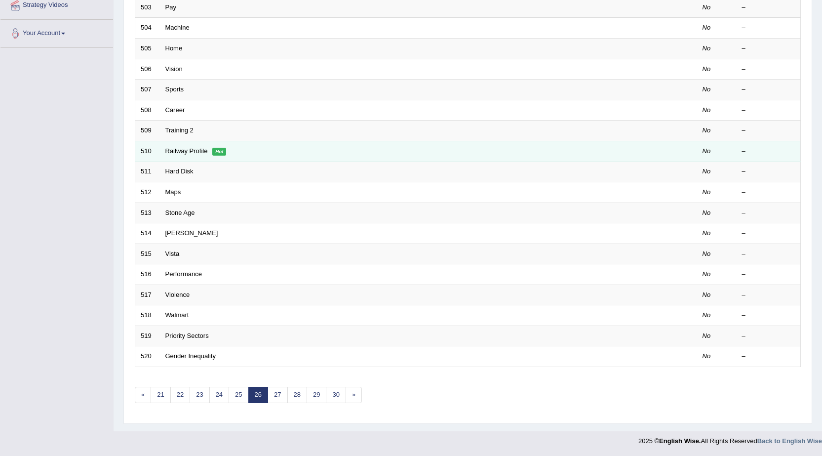
click at [223, 153] on em "Hot" at bounding box center [219, 152] width 14 height 8
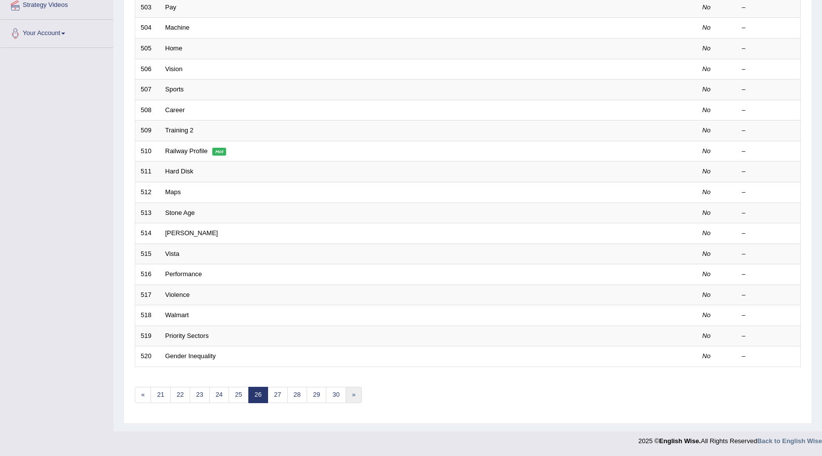
click at [354, 395] on link "»" at bounding box center [354, 395] width 16 height 16
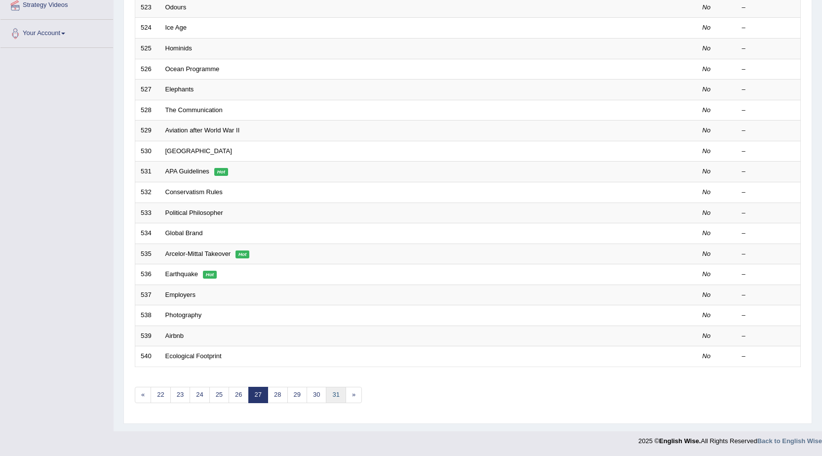
click at [334, 395] on link "31" at bounding box center [336, 395] width 20 height 16
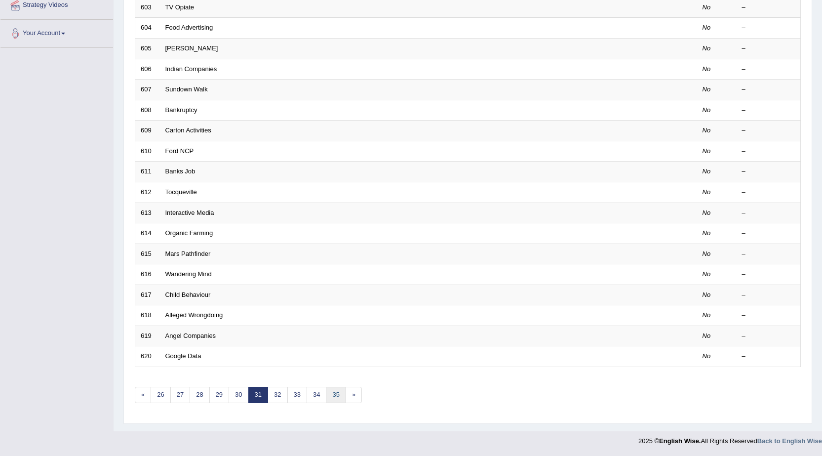
click at [337, 398] on link "35" at bounding box center [336, 395] width 20 height 16
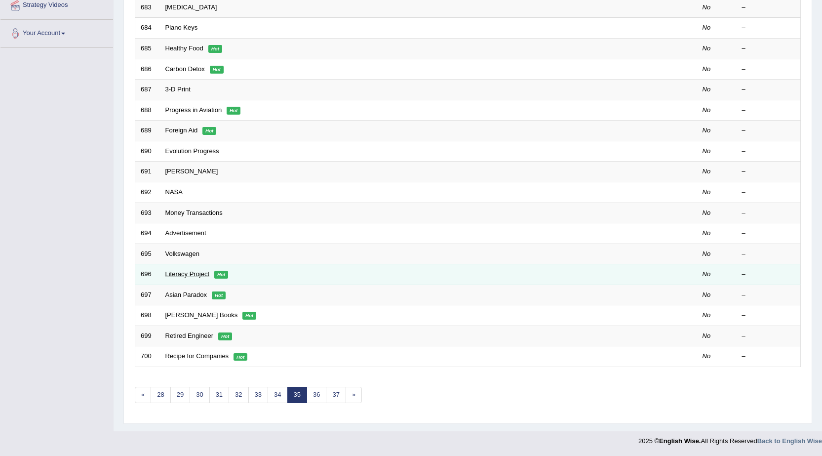
click at [197, 275] on link "Literacy Project" at bounding box center [187, 273] width 44 height 7
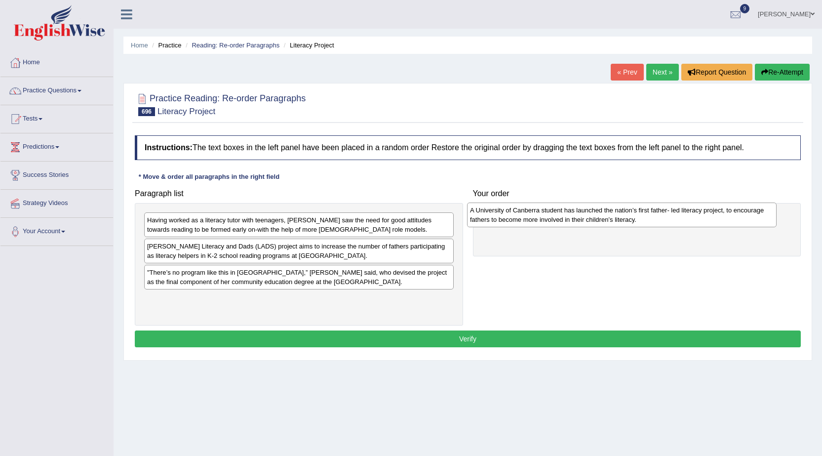
drag, startPoint x: 173, startPoint y: 228, endPoint x: 496, endPoint y: 218, distance: 323.0
click at [496, 218] on div "A University of Canberra student has launched the nation’s first father- led li…" at bounding box center [622, 214] width 310 height 25
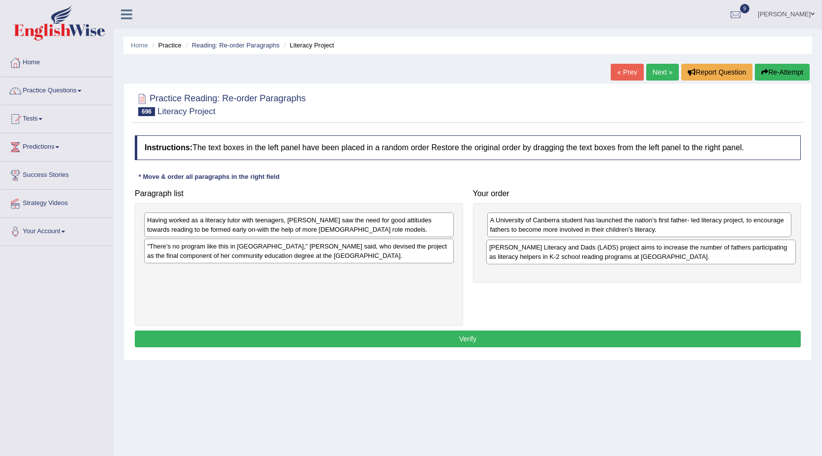
drag, startPoint x: 178, startPoint y: 255, endPoint x: 509, endPoint y: 254, distance: 331.3
click at [509, 254] on div "Julia Bocking’s Literacy and Dads (LADS) project aims to increase the number of…" at bounding box center [641, 251] width 310 height 25
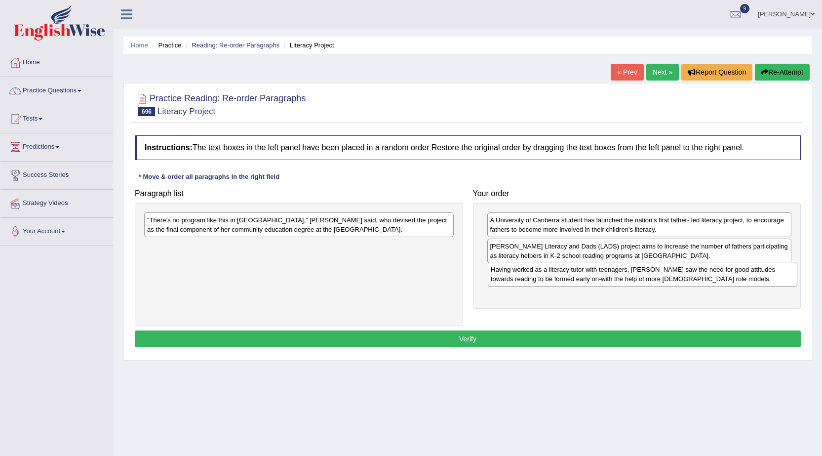
drag, startPoint x: 231, startPoint y: 230, endPoint x: 575, endPoint y: 279, distance: 347.2
click at [575, 279] on div "Having worked as a literacy tutor with teenagers, Ms. Bocking saw the need for …" at bounding box center [643, 274] width 310 height 25
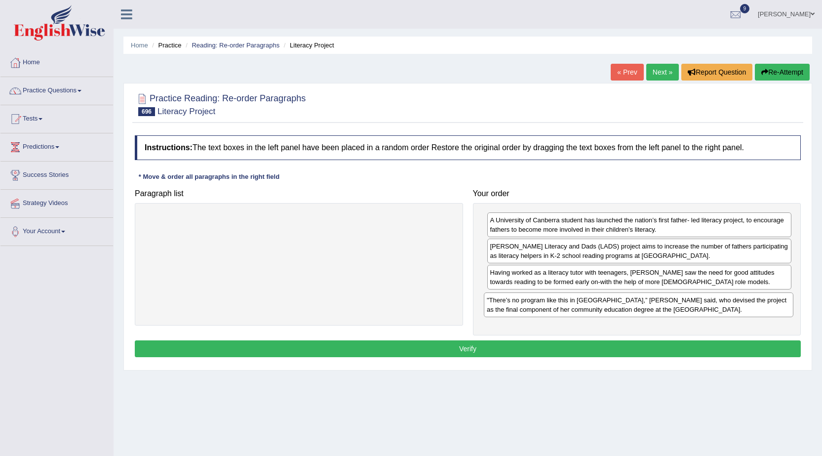
drag, startPoint x: 198, startPoint y: 255, endPoint x: 523, endPoint y: 305, distance: 329.1
click at [523, 305] on div ""There’s no program like this in Australia,” Ms. Bocking said, who devised the …" at bounding box center [639, 304] width 310 height 25
click at [507, 349] on button "Verify" at bounding box center [468, 348] width 666 height 17
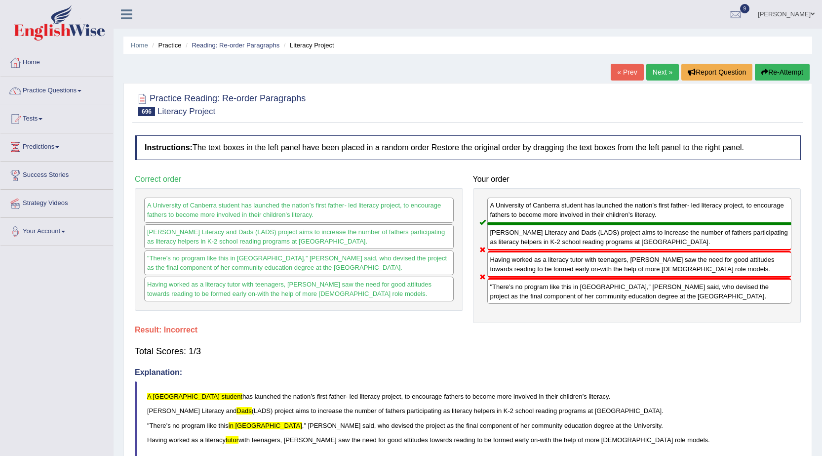
click at [770, 73] on button "Re-Attempt" at bounding box center [782, 72] width 55 height 17
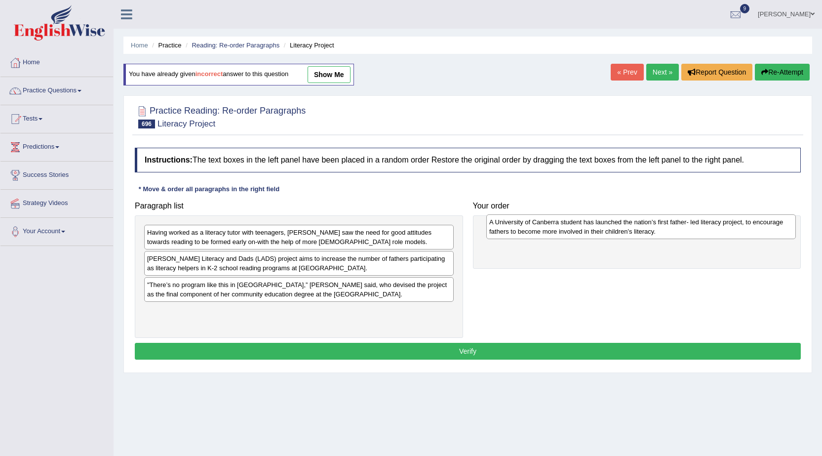
drag, startPoint x: 232, startPoint y: 234, endPoint x: 574, endPoint y: 223, distance: 342.3
click at [574, 223] on div "A University of Canberra student has launched the nation’s first father- led li…" at bounding box center [641, 226] width 310 height 25
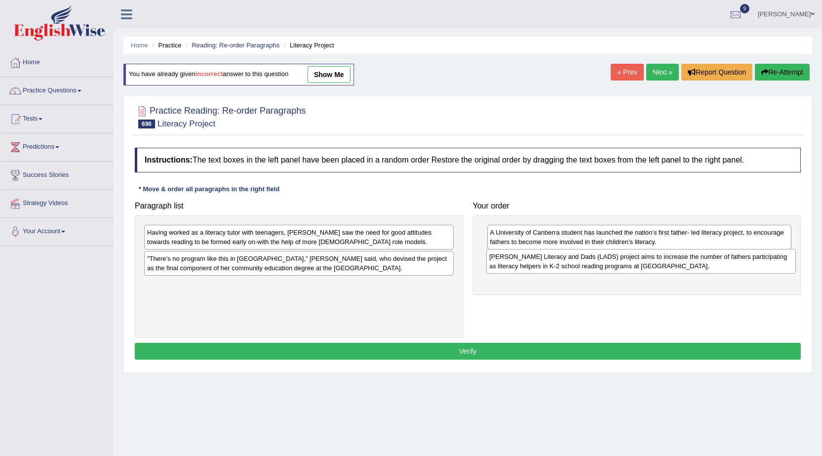
drag, startPoint x: 174, startPoint y: 266, endPoint x: 516, endPoint y: 264, distance: 342.2
click at [516, 264] on div "Julia Bocking’s Literacy and Dads (LADS) project aims to increase the number of…" at bounding box center [641, 261] width 310 height 25
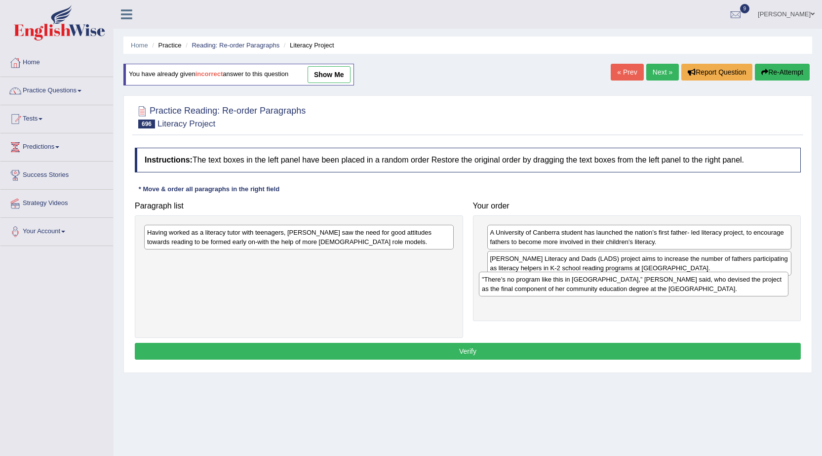
drag, startPoint x: 224, startPoint y: 261, endPoint x: 559, endPoint y: 282, distance: 335.4
click at [559, 282] on div ""There’s no program like this in Australia,” Ms. Bocking said, who devised the …" at bounding box center [634, 284] width 310 height 25
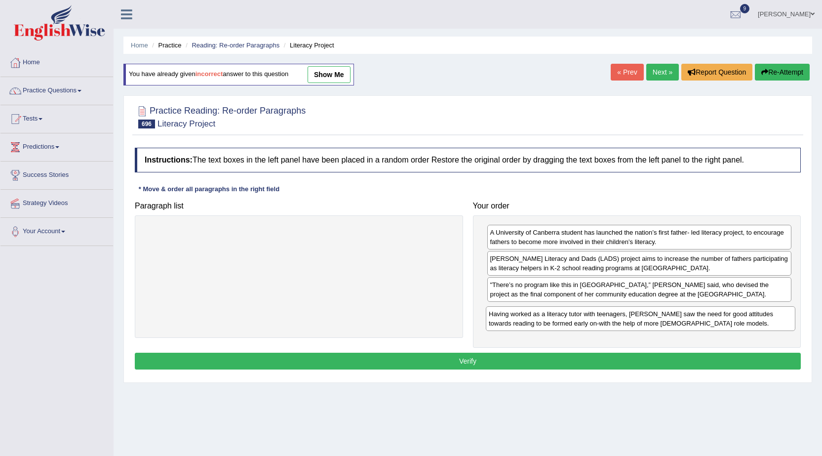
drag, startPoint x: 286, startPoint y: 241, endPoint x: 628, endPoint y: 322, distance: 351.2
click at [628, 322] on div "Having worked as a literacy tutor with teenagers, Ms. Bocking saw the need for …" at bounding box center [641, 318] width 310 height 25
click at [473, 358] on button "Verify" at bounding box center [468, 361] width 666 height 17
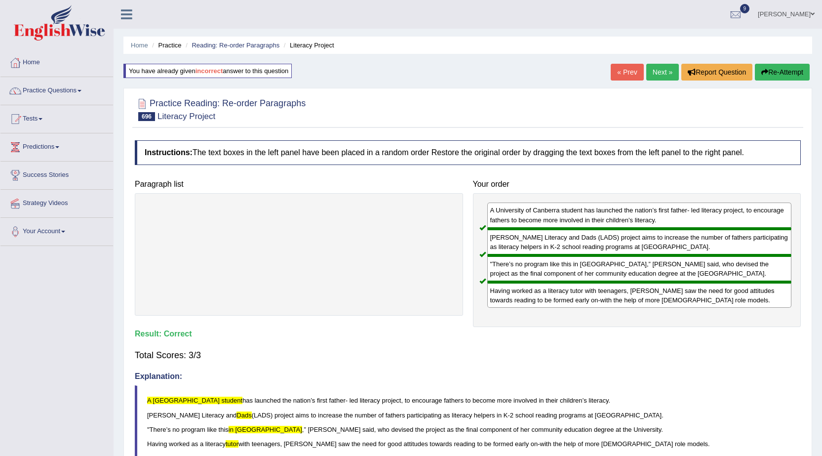
click at [656, 75] on link "Next »" at bounding box center [662, 72] width 33 height 17
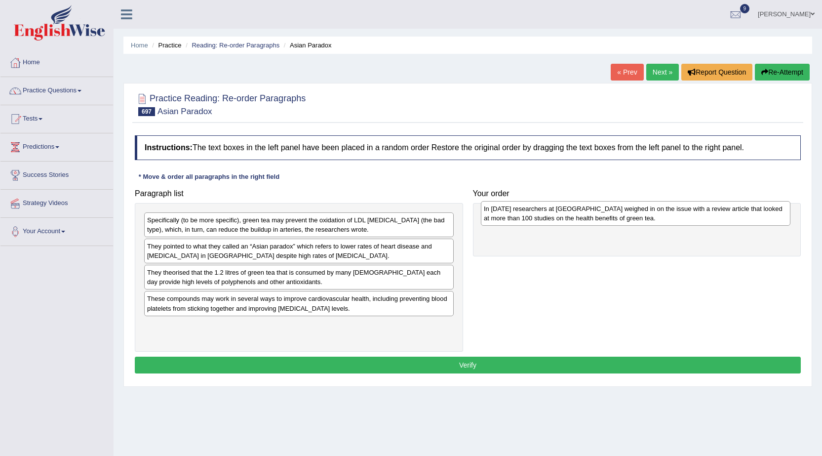
drag, startPoint x: 178, startPoint y: 253, endPoint x: 512, endPoint y: 222, distance: 335.2
click at [512, 222] on div "In [DATE] researchers at [GEOGRAPHIC_DATA] weighed in on the issue with a revie…" at bounding box center [636, 213] width 310 height 25
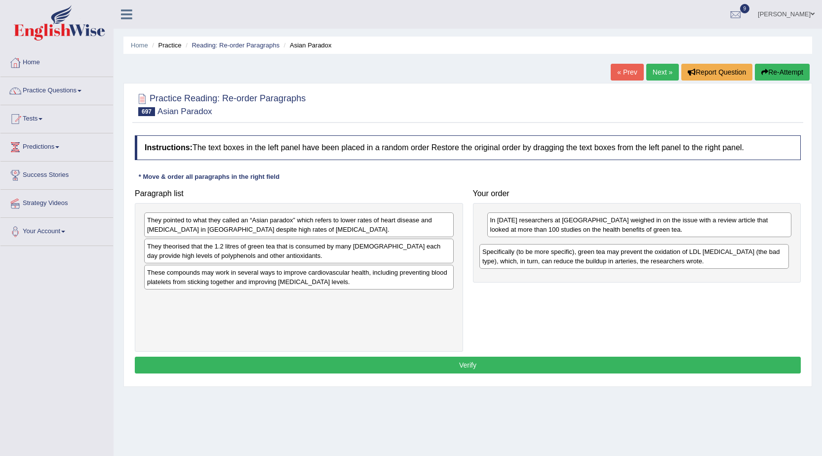
drag, startPoint x: 188, startPoint y: 227, endPoint x: 523, endPoint y: 258, distance: 336.7
click at [523, 258] on div "Specifically (to be more specific), green tea may prevent the oxidation of LDL …" at bounding box center [634, 256] width 310 height 25
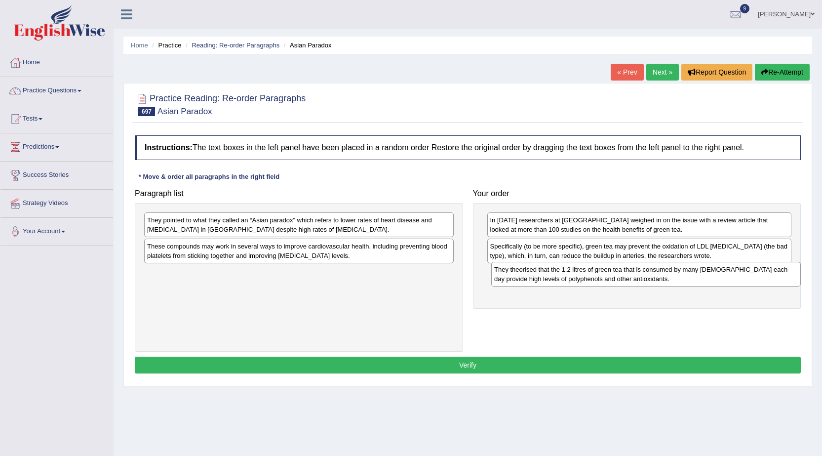
drag, startPoint x: 260, startPoint y: 250, endPoint x: 607, endPoint y: 274, distance: 347.9
click at [607, 274] on div "They theorised that the 1.2 litres of green tea that is consumed by many [DEMOG…" at bounding box center [646, 274] width 310 height 25
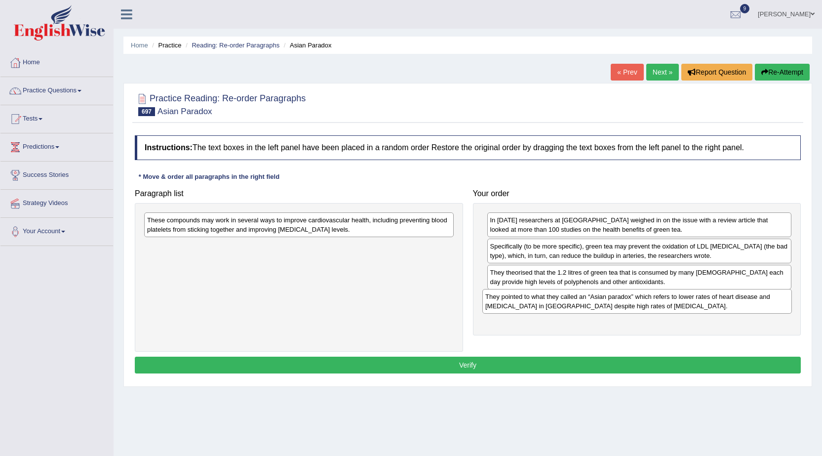
drag, startPoint x: 197, startPoint y: 228, endPoint x: 535, endPoint y: 304, distance: 346.8
click at [535, 304] on div "They pointed to what they called an “Asian paradox” which refers to lower rates…" at bounding box center [637, 301] width 310 height 25
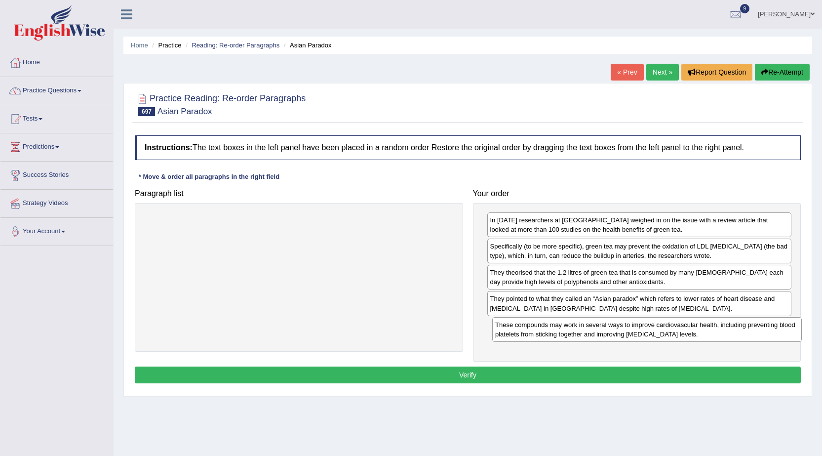
drag, startPoint x: 263, startPoint y: 220, endPoint x: 611, endPoint y: 324, distance: 363.5
click at [611, 324] on div "These compounds may work in several ways to improve cardiovascular health, incl…" at bounding box center [647, 329] width 310 height 25
click at [466, 369] on button "Verify" at bounding box center [468, 374] width 666 height 17
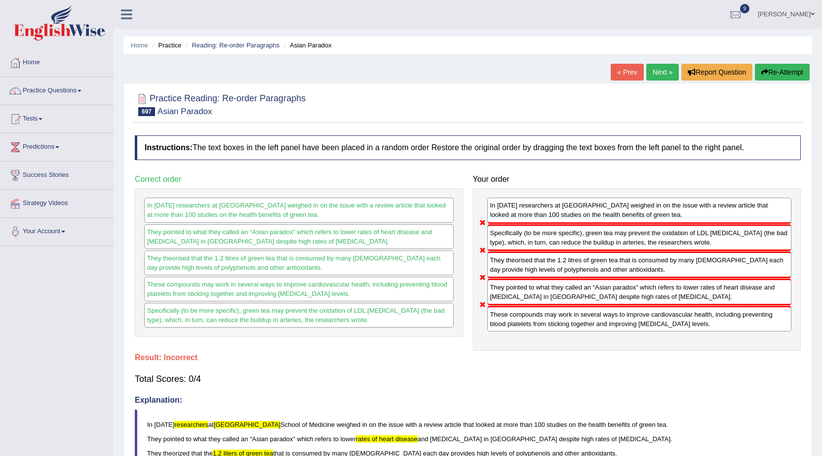
click at [775, 80] on button "Re-Attempt" at bounding box center [782, 72] width 55 height 17
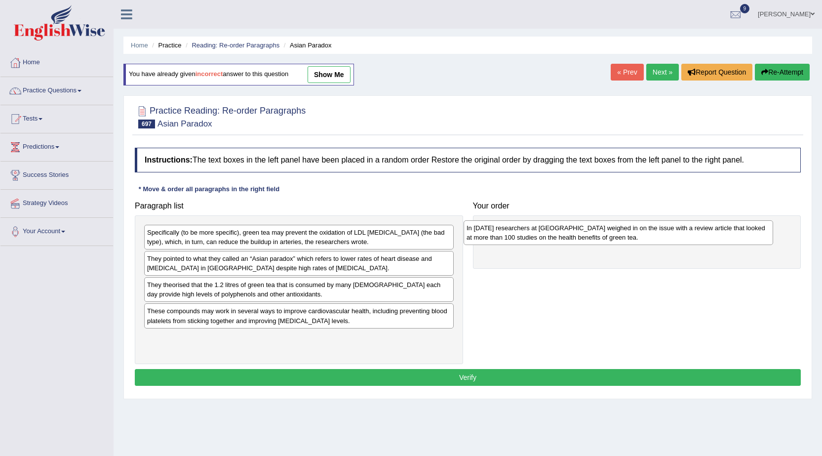
drag, startPoint x: 0, startPoint y: 0, endPoint x: 490, endPoint y: 233, distance: 542.4
click at [490, 233] on div "In [DATE] researchers at [GEOGRAPHIC_DATA] weighed in on the issue with a revie…" at bounding box center [619, 232] width 310 height 25
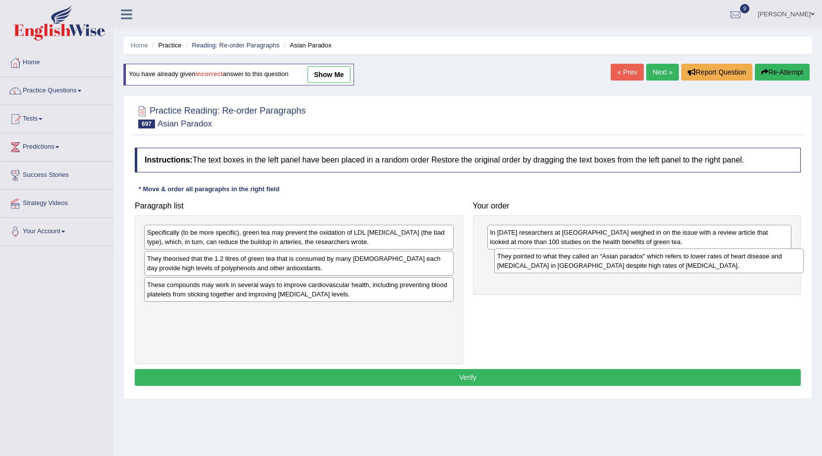
drag, startPoint x: 171, startPoint y: 267, endPoint x: 518, endPoint y: 267, distance: 346.6
click at [518, 267] on div "They pointed to what they called an “Asian paradox” which refers to lower rates…" at bounding box center [649, 260] width 310 height 25
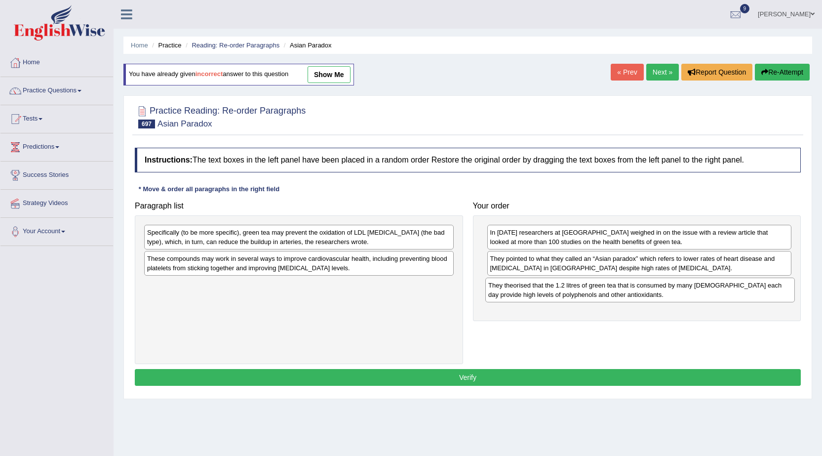
drag, startPoint x: 179, startPoint y: 267, endPoint x: 520, endPoint y: 293, distance: 342.2
click at [520, 293] on div "They theorised that the 1.2 litres of green tea that is consumed by many Asians…" at bounding box center [640, 289] width 310 height 25
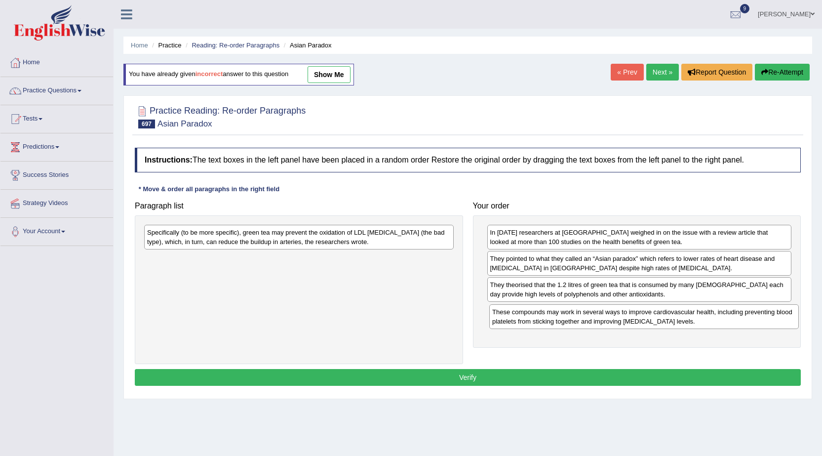
drag, startPoint x: 207, startPoint y: 267, endPoint x: 552, endPoint y: 320, distance: 349.2
click at [552, 320] on div "These compounds may work in several ways to improve cardiovascular health, incl…" at bounding box center [644, 316] width 310 height 25
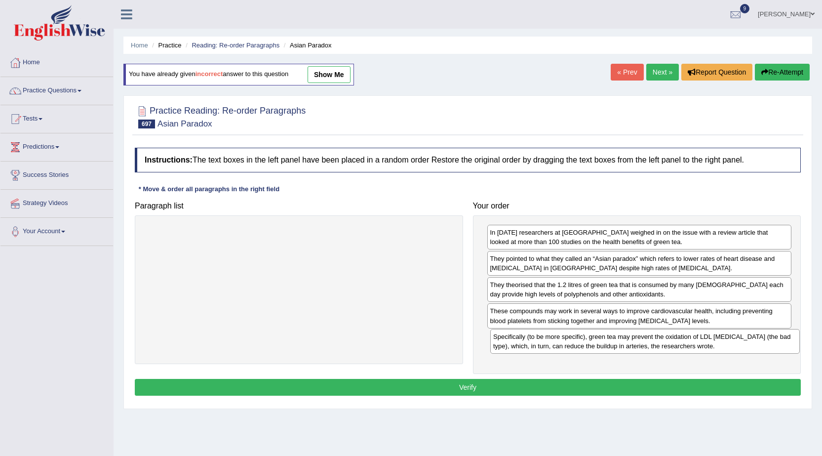
drag, startPoint x: 207, startPoint y: 241, endPoint x: 553, endPoint y: 346, distance: 361.4
click at [553, 346] on div "Specifically (to be more specific), green tea may prevent the oxidation of LDL …" at bounding box center [645, 341] width 310 height 25
click at [524, 383] on button "Verify" at bounding box center [468, 387] width 666 height 17
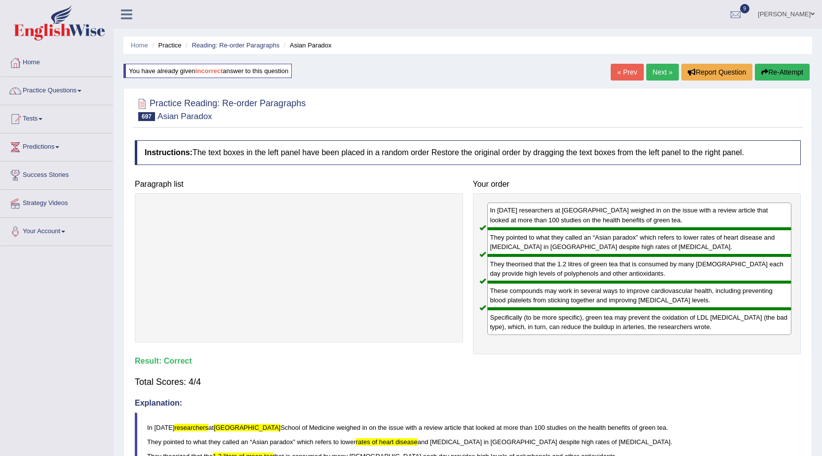
click at [658, 71] on link "Next »" at bounding box center [662, 72] width 33 height 17
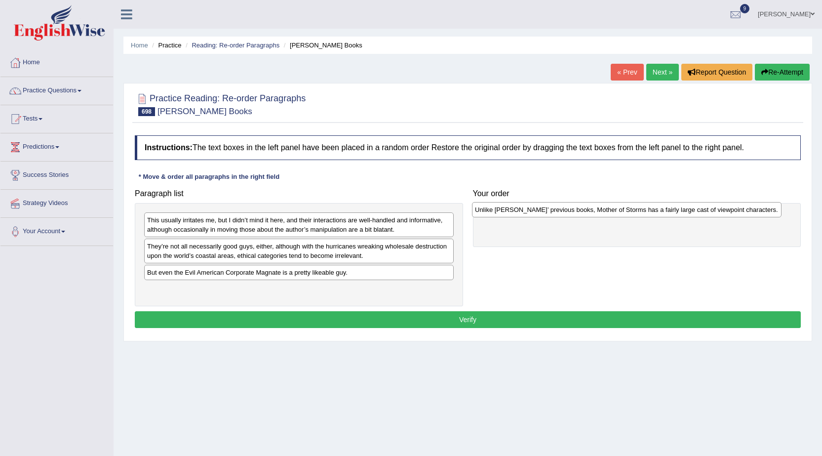
drag, startPoint x: 185, startPoint y: 246, endPoint x: 512, endPoint y: 209, distance: 329.4
click at [512, 209] on div "Unlike Barnes’ previous books, Mother of Storms has a fairly large cast of view…" at bounding box center [627, 209] width 310 height 15
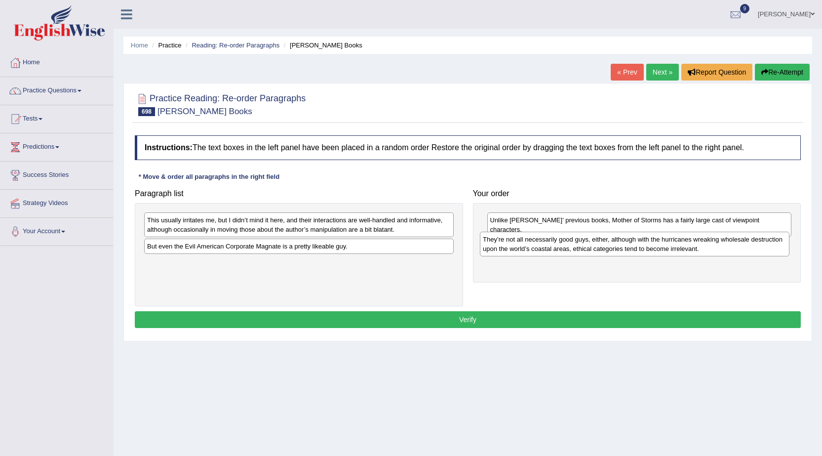
drag, startPoint x: 206, startPoint y: 253, endPoint x: 542, endPoint y: 246, distance: 335.8
click at [542, 246] on div "They’re not all necessarily good guys, either, although with the hurricanes wre…" at bounding box center [635, 244] width 310 height 25
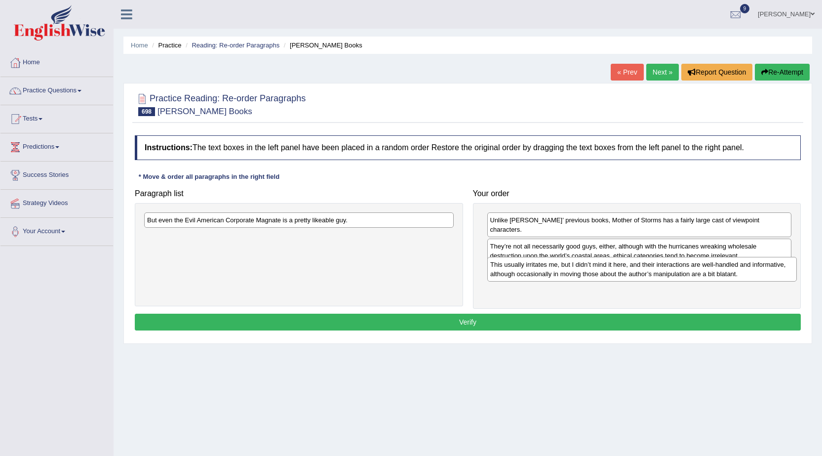
drag, startPoint x: 221, startPoint y: 227, endPoint x: 564, endPoint y: 272, distance: 346.0
click at [564, 272] on div "This usually irritates me, but I didn’t mind it here, and their interactions ar…" at bounding box center [642, 269] width 310 height 25
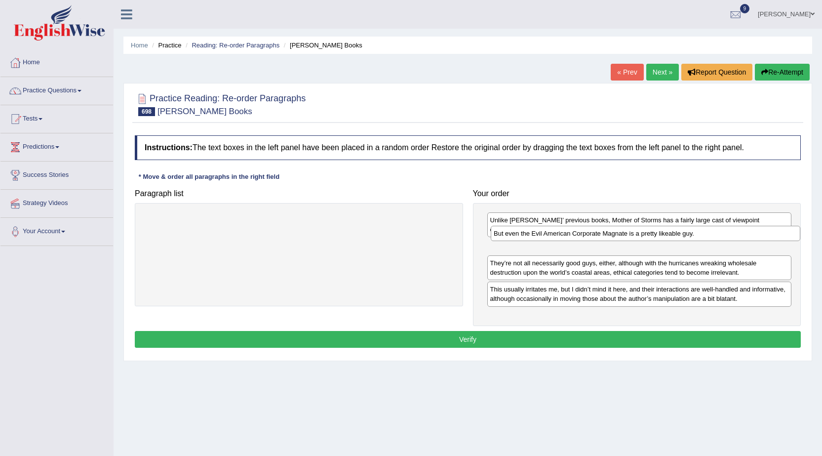
drag, startPoint x: 239, startPoint y: 225, endPoint x: 586, endPoint y: 238, distance: 346.9
click at [586, 238] on div "But even the Evil American Corporate Magnate is a pretty likeable guy." at bounding box center [646, 233] width 310 height 15
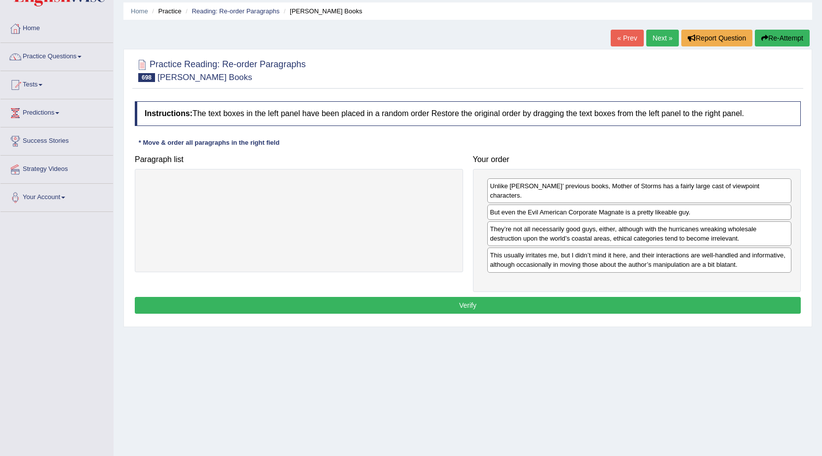
scroll to position [49, 0]
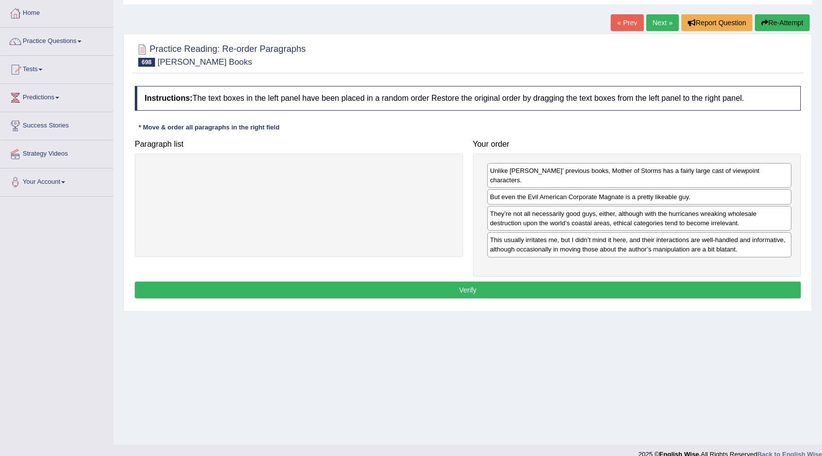
click at [417, 287] on button "Verify" at bounding box center [468, 289] width 666 height 17
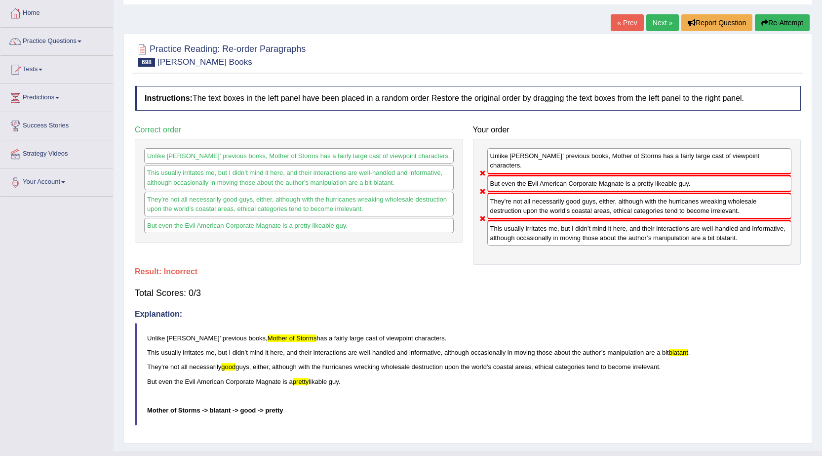
click at [188, 281] on div "Total Scores: 0/3" at bounding box center [468, 293] width 666 height 24
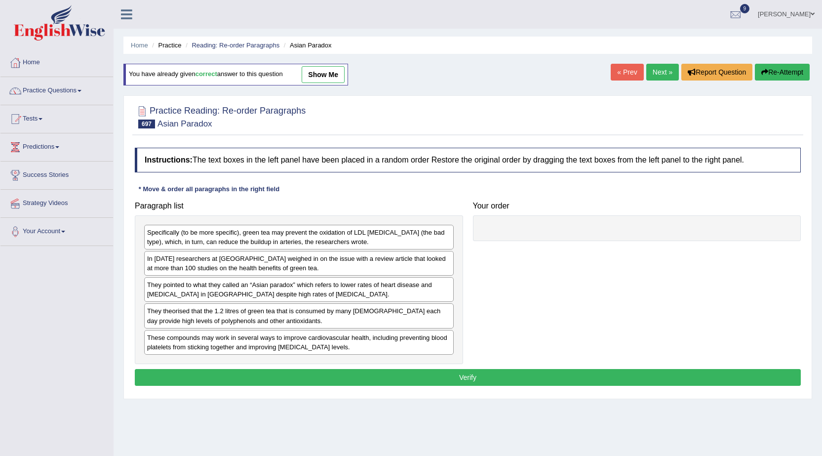
click at [314, 77] on link "show me" at bounding box center [323, 74] width 43 height 17
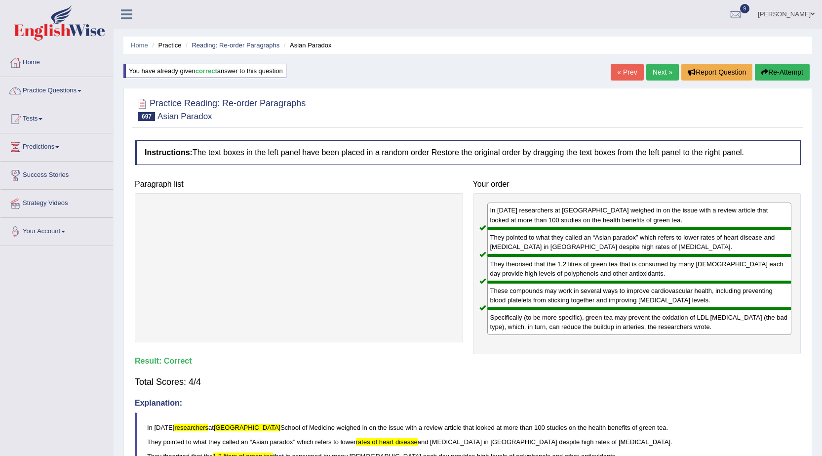
click at [785, 70] on button "Re-Attempt" at bounding box center [782, 72] width 55 height 17
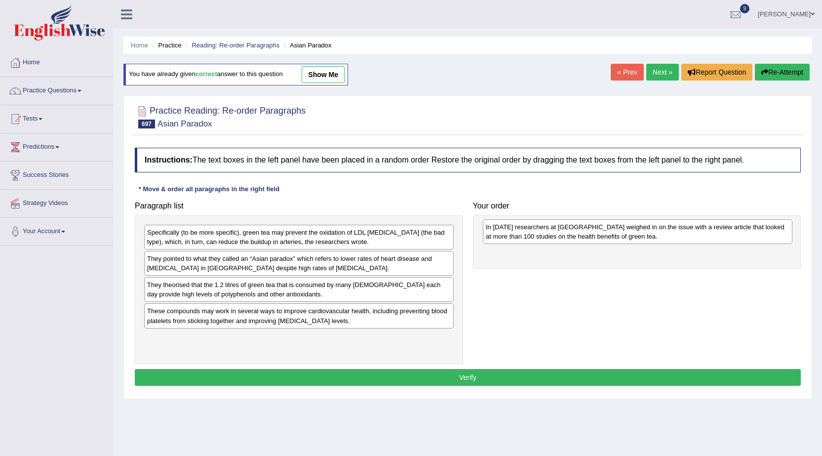
drag, startPoint x: 171, startPoint y: 263, endPoint x: 510, endPoint y: 231, distance: 340.2
click at [510, 231] on div "In May 2006 researchers at Yale University School of Medicine weighed in on the…" at bounding box center [638, 231] width 310 height 25
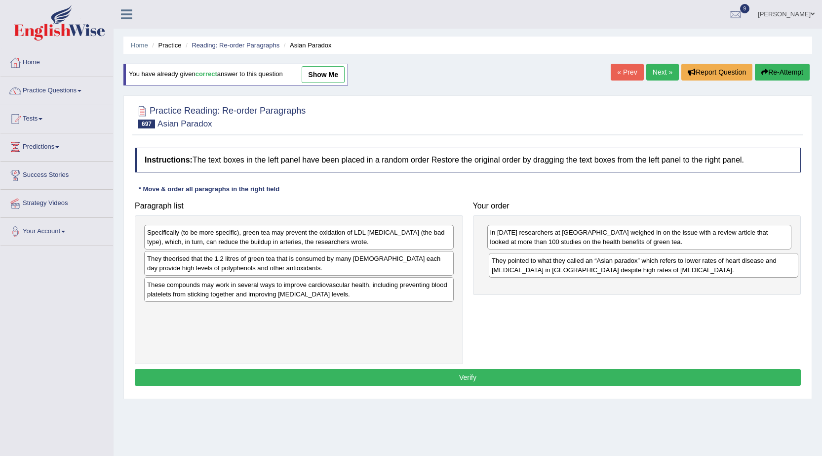
drag, startPoint x: 273, startPoint y: 264, endPoint x: 617, endPoint y: 266, distance: 344.6
click at [617, 266] on div "They pointed to what they called an “Asian paradox” which refers to lower rates…" at bounding box center [644, 265] width 310 height 25
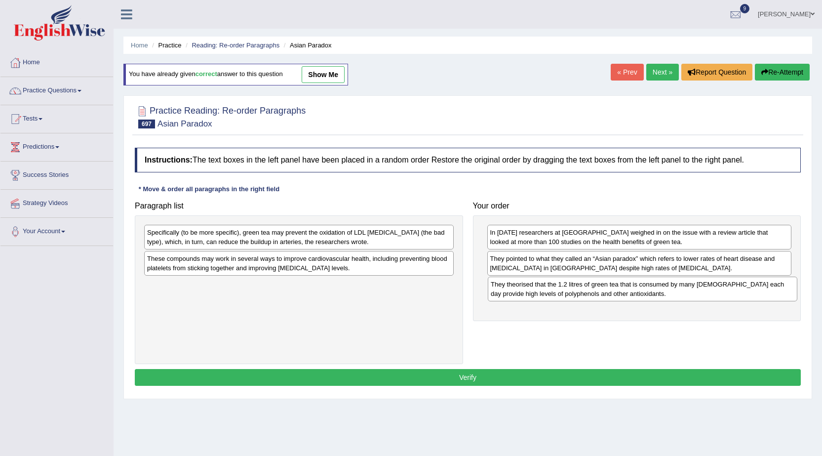
drag, startPoint x: 194, startPoint y: 264, endPoint x: 538, endPoint y: 289, distance: 344.6
click at [538, 289] on div "They theorised that the 1.2 litres of green tea that is consumed by many Asians…" at bounding box center [643, 288] width 310 height 25
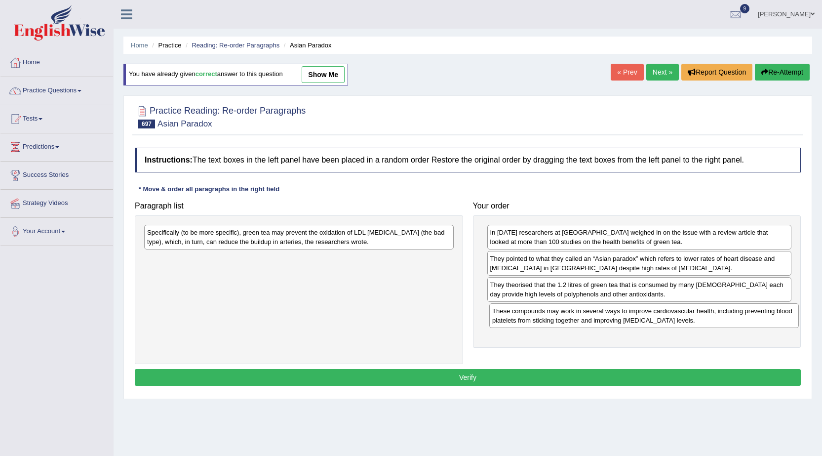
drag, startPoint x: 224, startPoint y: 264, endPoint x: 569, endPoint y: 316, distance: 349.1
click at [569, 316] on div "These compounds may work in several ways to improve cardiovascular health, incl…" at bounding box center [644, 315] width 310 height 25
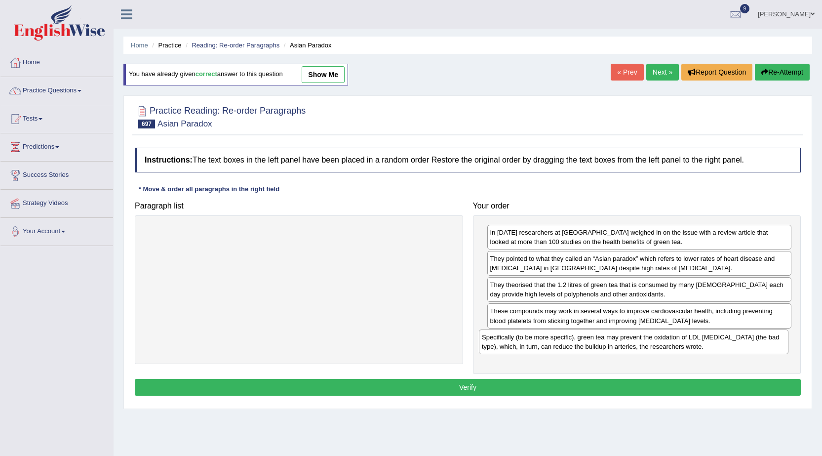
drag, startPoint x: 247, startPoint y: 245, endPoint x: 583, endPoint y: 350, distance: 351.7
click at [583, 350] on div "Specifically (to be more specific), green tea may prevent the oxidation of LDL …" at bounding box center [634, 341] width 310 height 25
click at [509, 386] on button "Verify" at bounding box center [468, 387] width 666 height 17
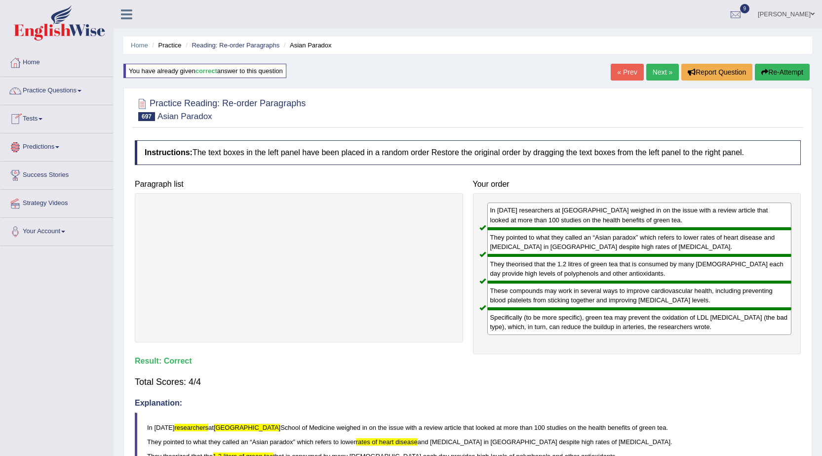
click at [651, 73] on link "Next »" at bounding box center [662, 72] width 33 height 17
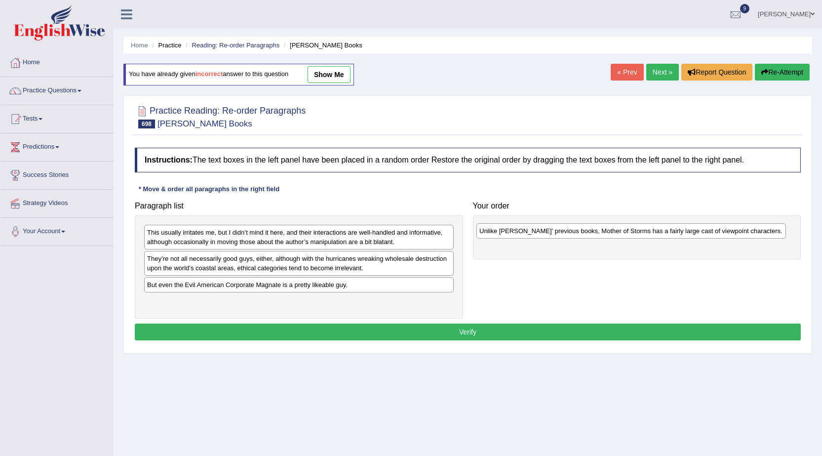
drag, startPoint x: 168, startPoint y: 263, endPoint x: 501, endPoint y: 236, distance: 333.4
click at [501, 236] on div "Unlike Barnes’ previous books, Mother of Storms has a fairly large cast of view…" at bounding box center [631, 230] width 310 height 15
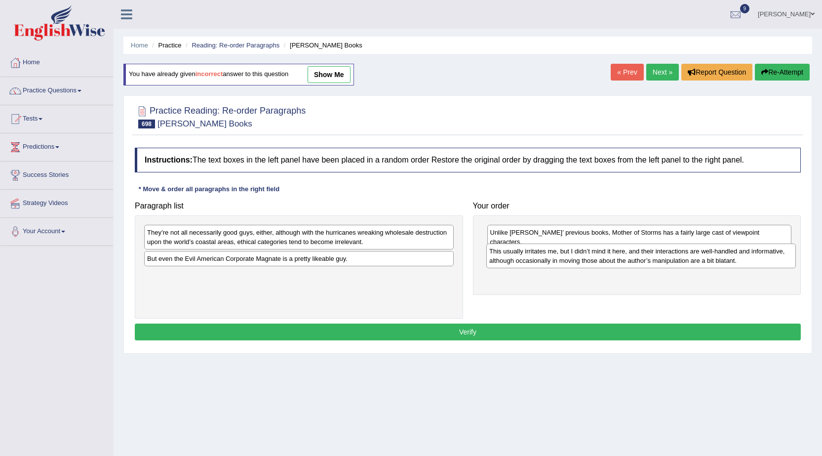
drag, startPoint x: 213, startPoint y: 239, endPoint x: 555, endPoint y: 258, distance: 342.7
click at [555, 258] on div "This usually irritates me, but I didn’t mind it here, and their interactions ar…" at bounding box center [641, 255] width 310 height 25
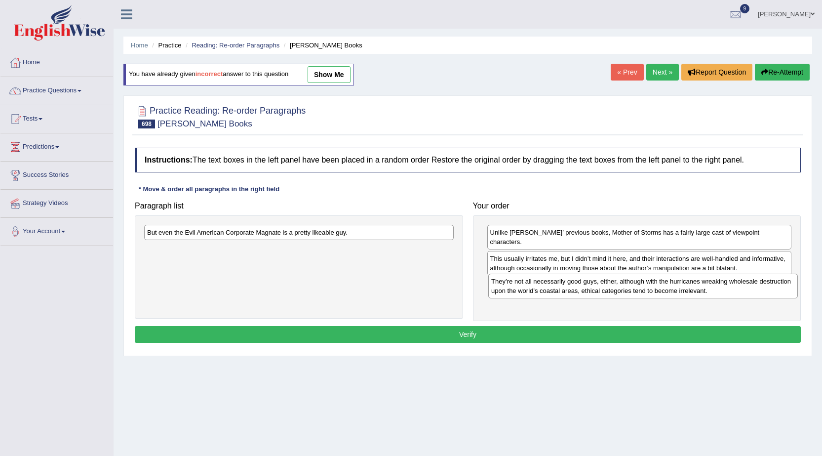
drag, startPoint x: 279, startPoint y: 240, endPoint x: 623, endPoint y: 289, distance: 347.6
click at [623, 289] on div "They’re not all necessarily good guys, either, although with the hurricanes wre…" at bounding box center [643, 286] width 310 height 25
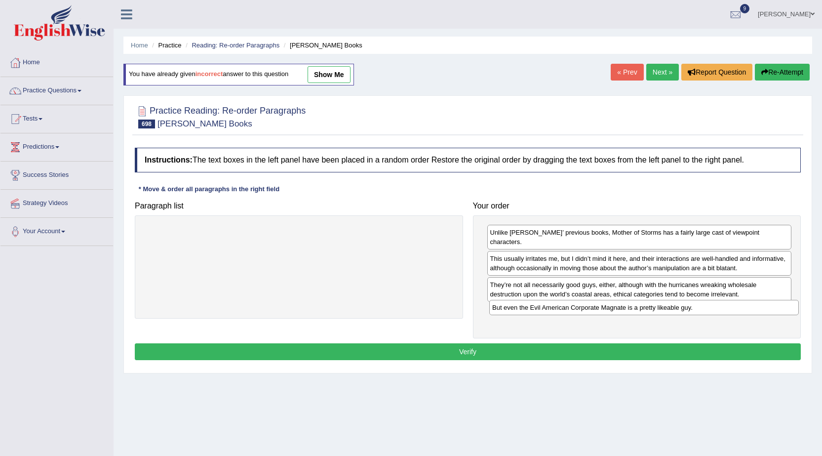
drag, startPoint x: 195, startPoint y: 239, endPoint x: 540, endPoint y: 314, distance: 353.2
click at [540, 314] on div "But even the Evil American Corporate Magnate is a pretty likeable guy." at bounding box center [644, 307] width 310 height 15
click at [492, 343] on button "Verify" at bounding box center [468, 351] width 666 height 17
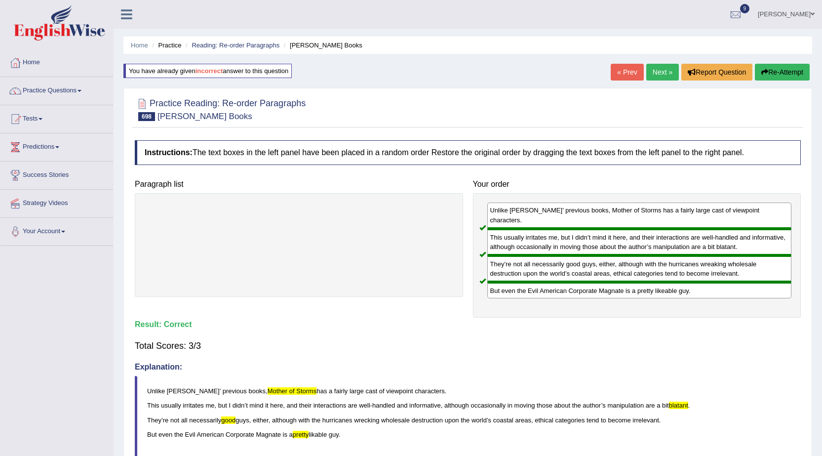
click at [669, 67] on link "Next »" at bounding box center [662, 72] width 33 height 17
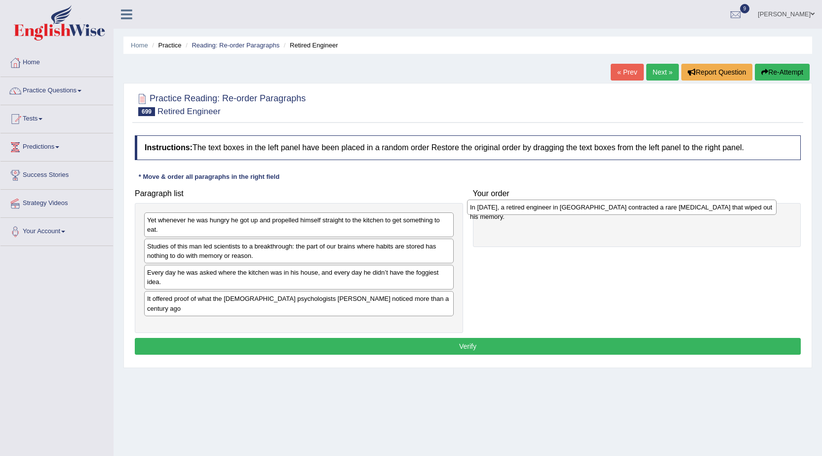
drag, startPoint x: 162, startPoint y: 250, endPoint x: 485, endPoint y: 211, distance: 325.2
click at [485, 211] on div "In [DATE], a retired engineer in [GEOGRAPHIC_DATA] contracted a rare [MEDICAL_D…" at bounding box center [622, 206] width 310 height 15
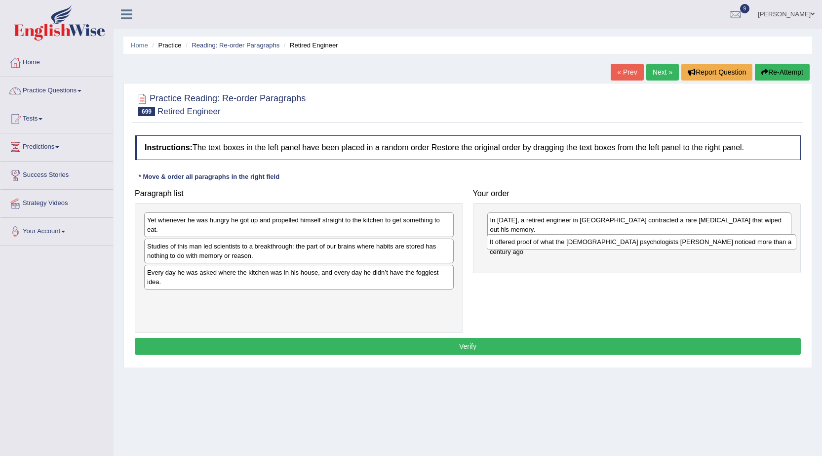
drag, startPoint x: 213, startPoint y: 304, endPoint x: 556, endPoint y: 247, distance: 347.8
click at [556, 247] on div "It offered proof of what the [DEMOGRAPHIC_DATA] psychologists [PERSON_NAME] not…" at bounding box center [642, 241] width 310 height 15
click at [201, 255] on div "Studies of this man led scientists to a breakthrough: the part of our brains wh…" at bounding box center [299, 250] width 310 height 25
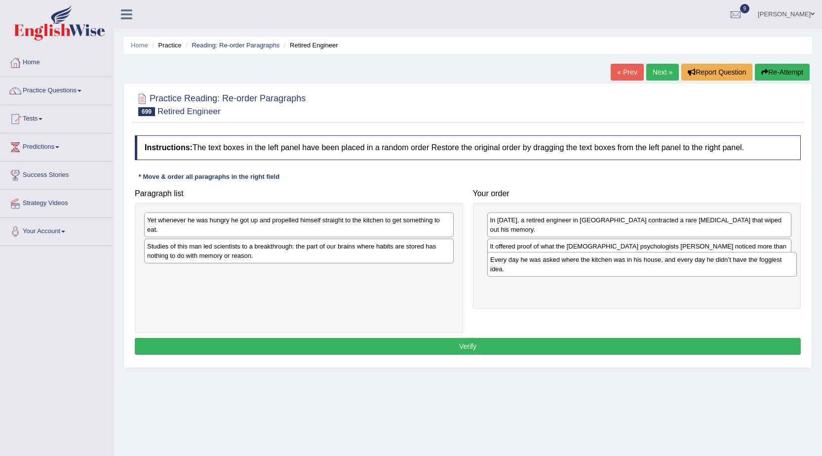
drag, startPoint x: 216, startPoint y: 279, endPoint x: 559, endPoint y: 266, distance: 343.4
click at [559, 266] on div "Every day he was asked where the kitchen was in his house, and every day he did…" at bounding box center [642, 264] width 310 height 25
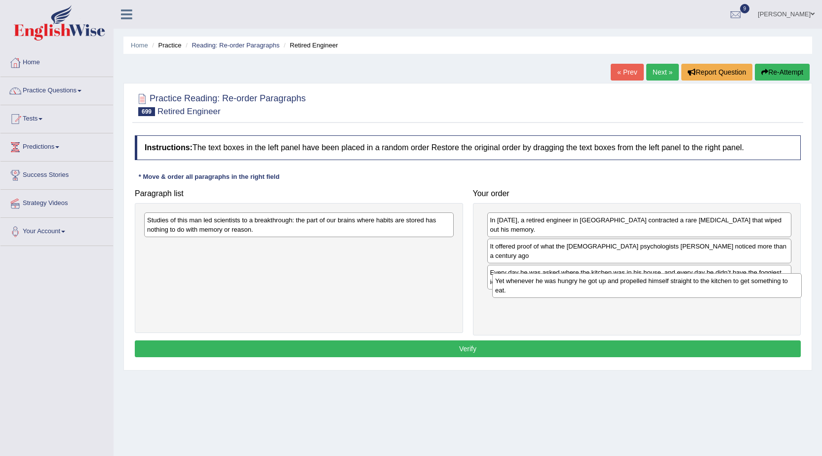
drag, startPoint x: 208, startPoint y: 226, endPoint x: 556, endPoint y: 287, distance: 353.3
click at [556, 287] on div "Yet whenever he was hungry he got up and propelled himself straight to the kitc…" at bounding box center [647, 285] width 310 height 25
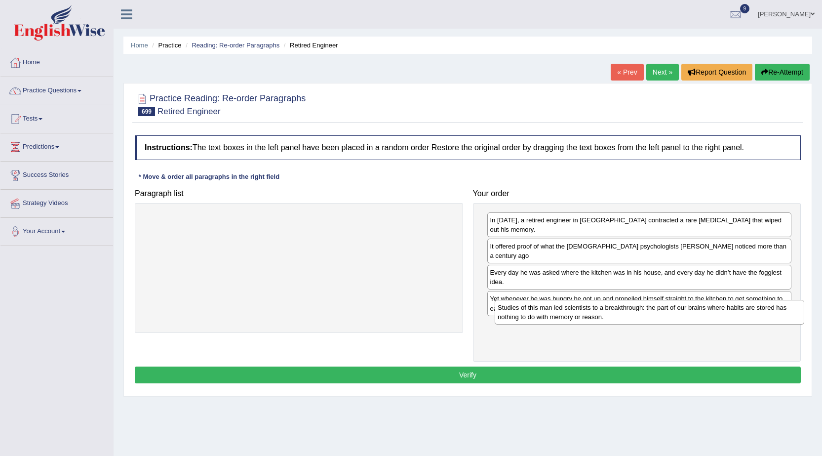
drag, startPoint x: 202, startPoint y: 226, endPoint x: 550, endPoint y: 313, distance: 358.4
click at [550, 313] on div "Studies of this man led scientists to a breakthrough: the part of our brains wh…" at bounding box center [650, 312] width 310 height 25
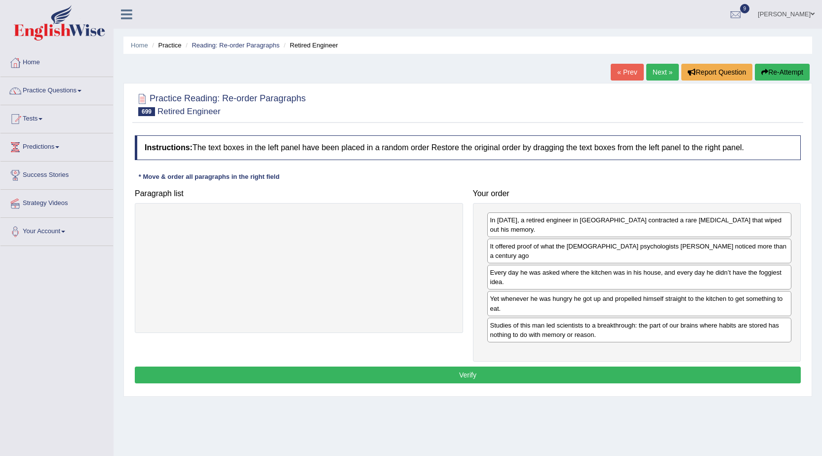
click at [483, 366] on button "Verify" at bounding box center [468, 374] width 666 height 17
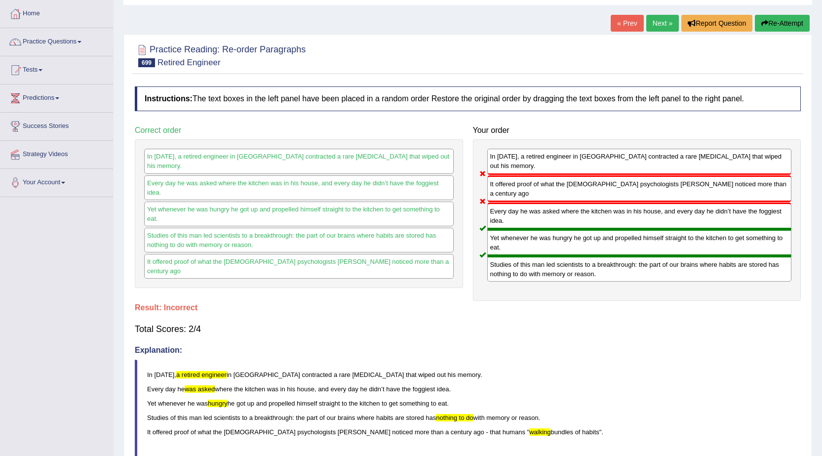
scroll to position [49, 0]
click at [775, 19] on button "Re-Attempt" at bounding box center [782, 22] width 55 height 17
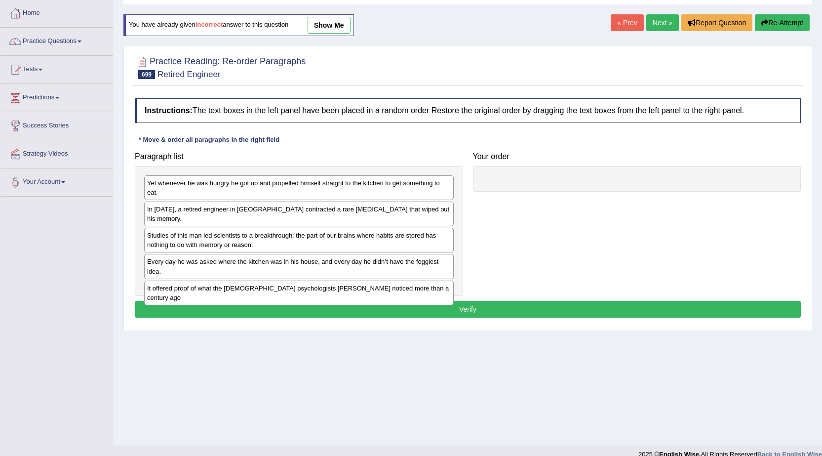
scroll to position [49, 0]
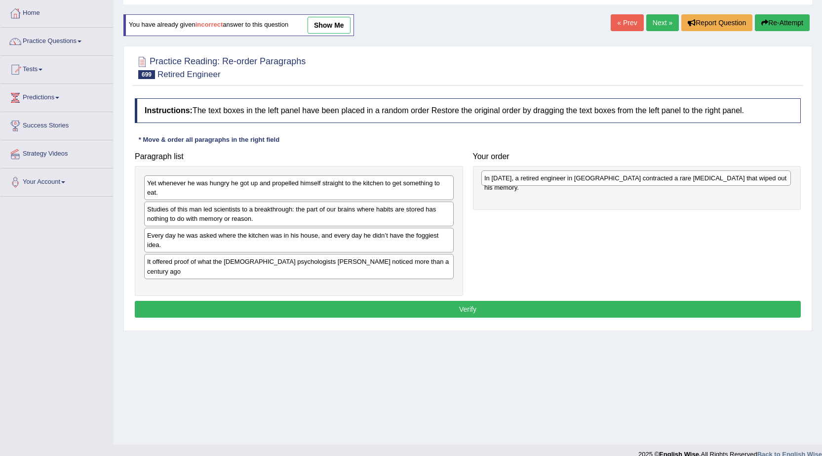
drag, startPoint x: 355, startPoint y: 211, endPoint x: 692, endPoint y: 180, distance: 338.6
click at [692, 180] on div "In [DATE], a retired engineer in [GEOGRAPHIC_DATA] contracted a rare [MEDICAL_D…" at bounding box center [636, 177] width 310 height 15
click at [166, 212] on div "Studies of this man led scientists to a breakthrough: the part of our brains wh…" at bounding box center [299, 213] width 310 height 25
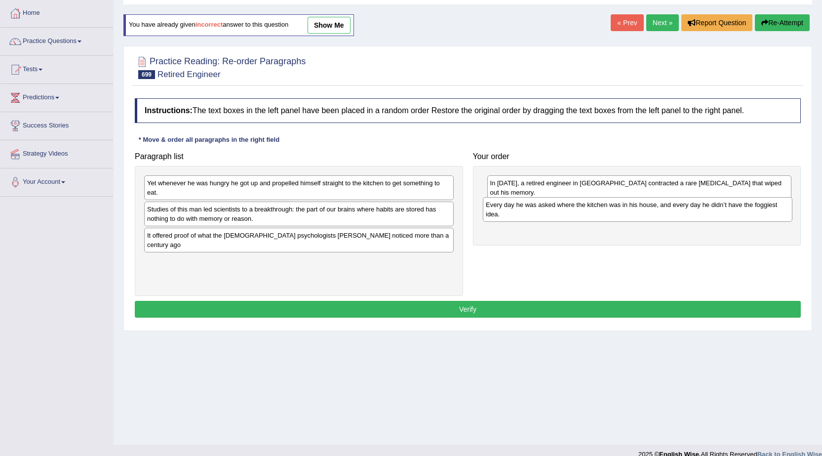
drag, startPoint x: 185, startPoint y: 236, endPoint x: 523, endPoint y: 205, distance: 340.1
click at [523, 205] on div "Every day he was asked where the kitchen was in his house, and every day he did…" at bounding box center [638, 209] width 310 height 25
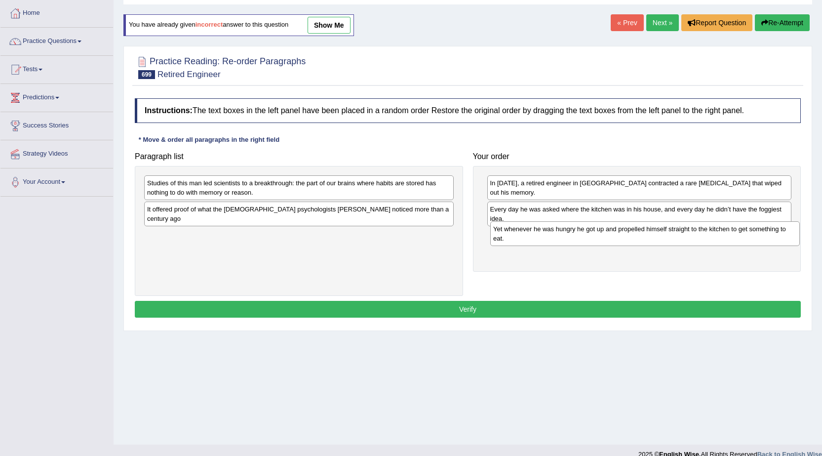
drag, startPoint x: 199, startPoint y: 188, endPoint x: 545, endPoint y: 234, distance: 349.1
click at [545, 234] on div "Yet whenever he was hungry he got up and propelled himself straight to the kitc…" at bounding box center [645, 233] width 310 height 25
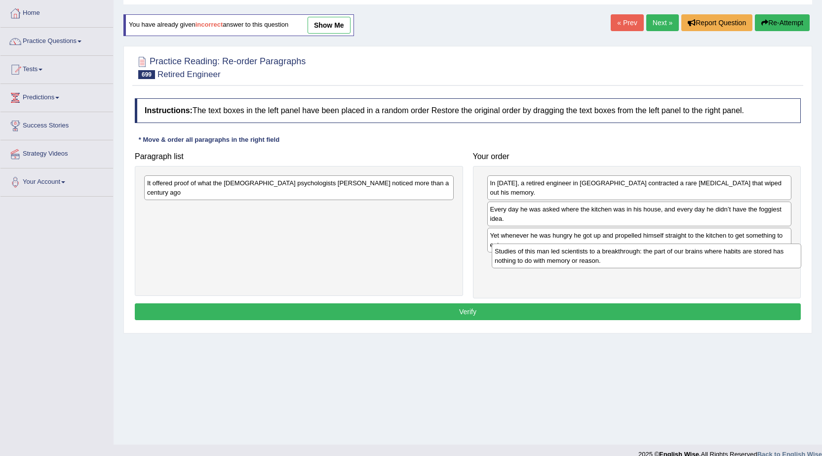
drag, startPoint x: 236, startPoint y: 189, endPoint x: 583, endPoint y: 257, distance: 354.2
click at [583, 257] on div "Studies of this man led scientists to a breakthrough: the part of our brains wh…" at bounding box center [647, 255] width 310 height 25
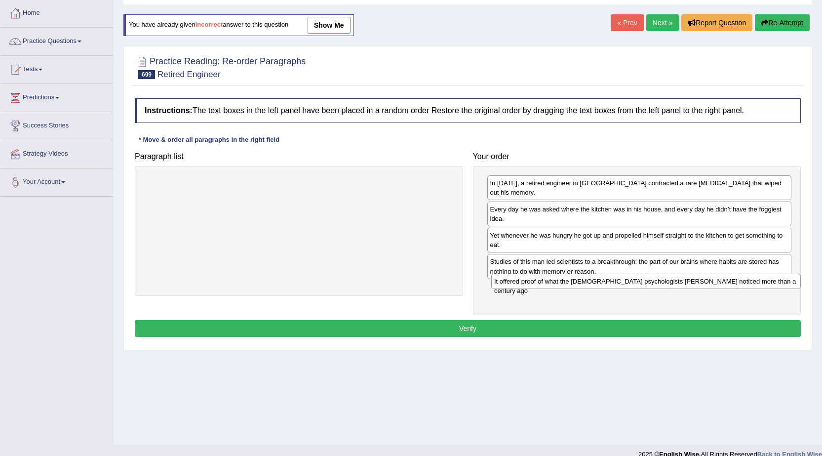
drag, startPoint x: 215, startPoint y: 185, endPoint x: 562, endPoint y: 283, distance: 360.7
click at [562, 283] on div "It offered proof of what the US psychologists William James noticed more than a…" at bounding box center [646, 281] width 310 height 15
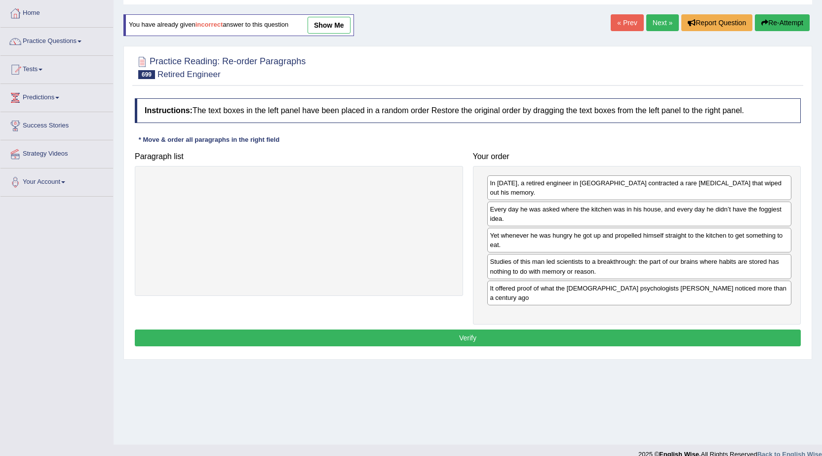
click at [466, 329] on button "Verify" at bounding box center [468, 337] width 666 height 17
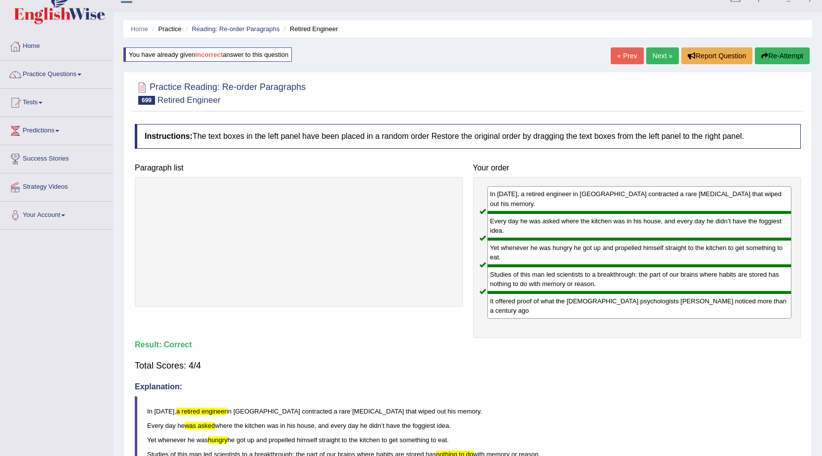
scroll to position [0, 0]
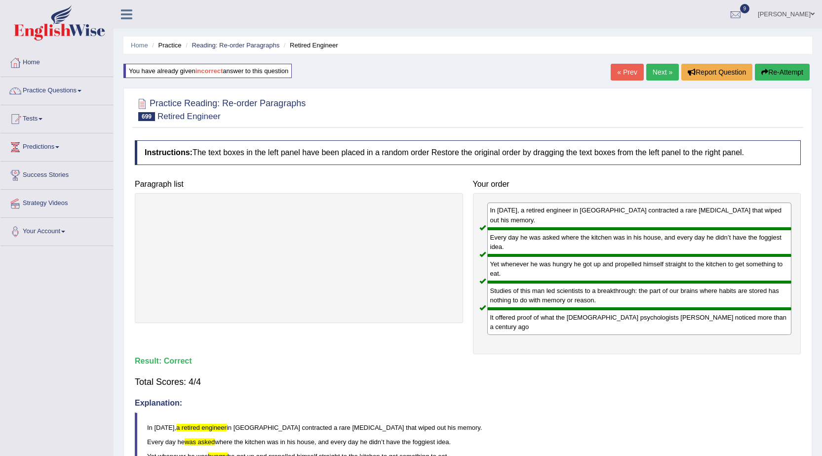
click at [661, 74] on link "Next »" at bounding box center [662, 72] width 33 height 17
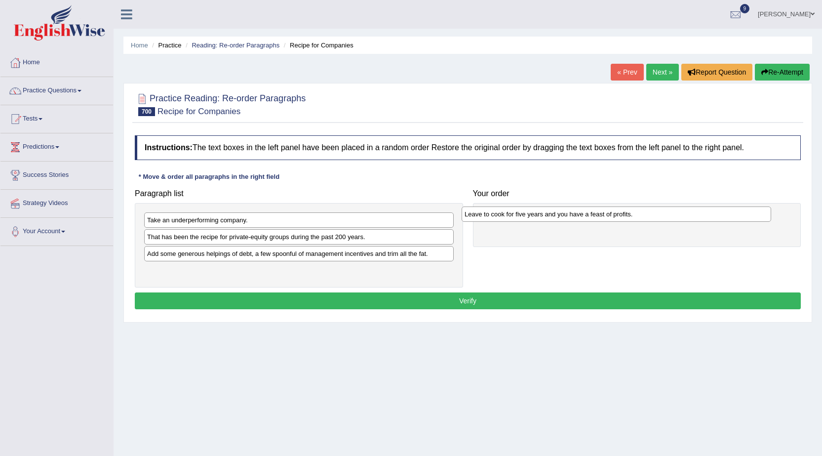
drag, startPoint x: 190, startPoint y: 223, endPoint x: 508, endPoint y: 217, distance: 317.5
click at [508, 217] on div "Leave to cook for five years and you have a feast of profits." at bounding box center [617, 213] width 310 height 15
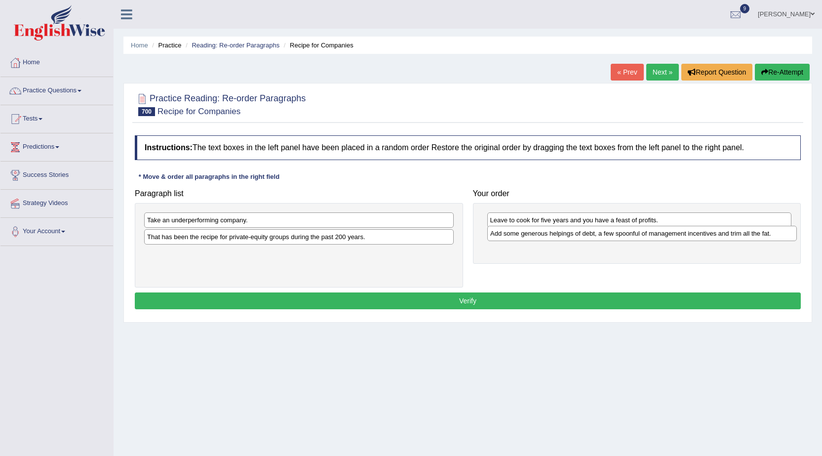
drag, startPoint x: 180, startPoint y: 256, endPoint x: 520, endPoint y: 236, distance: 340.8
click at [520, 236] on div "Add some generous helpings of debt, a few spoonful of management incentives and…" at bounding box center [642, 233] width 310 height 15
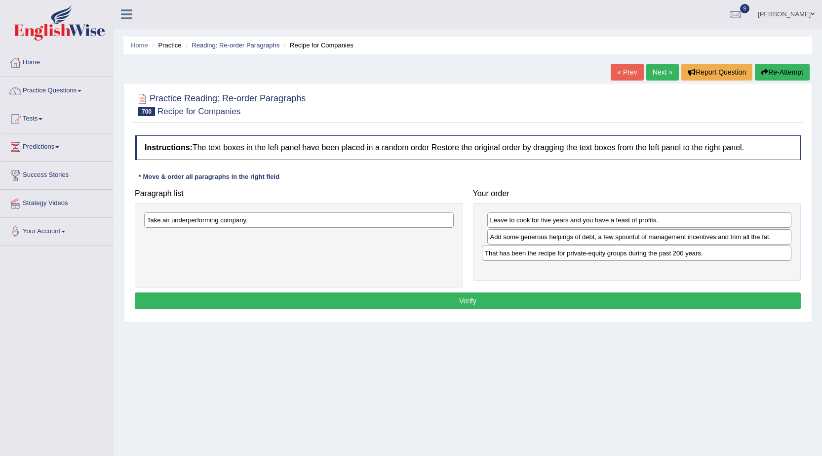
drag, startPoint x: 229, startPoint y: 241, endPoint x: 566, endPoint y: 258, distance: 338.1
click at [566, 258] on div "That has been the recipe for private-equity groups during the past 200 years." at bounding box center [637, 252] width 310 height 15
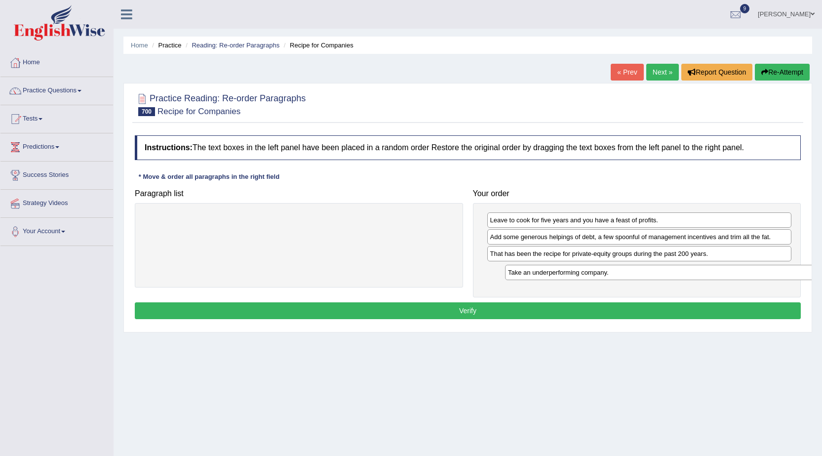
drag, startPoint x: 188, startPoint y: 227, endPoint x: 543, endPoint y: 281, distance: 359.6
click at [543, 280] on div "Take an underperforming company." at bounding box center [660, 272] width 310 height 15
click at [474, 315] on button "Verify" at bounding box center [468, 310] width 666 height 17
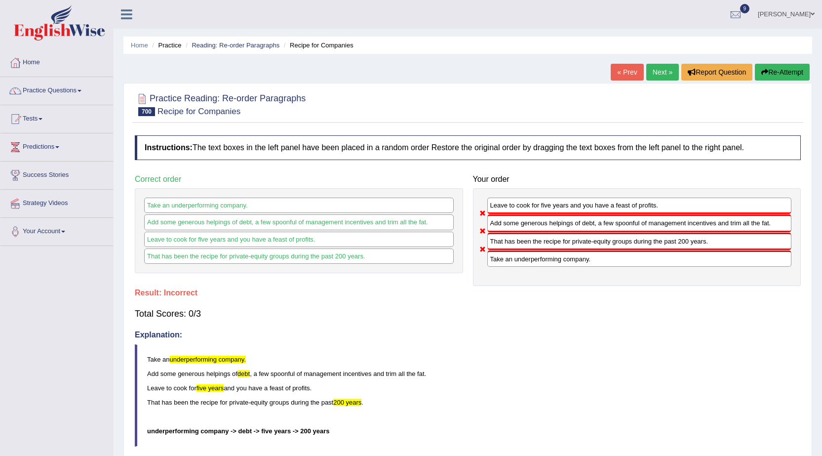
drag, startPoint x: 796, startPoint y: 71, endPoint x: 782, endPoint y: 79, distance: 16.4
click at [795, 71] on button "Re-Attempt" at bounding box center [782, 72] width 55 height 17
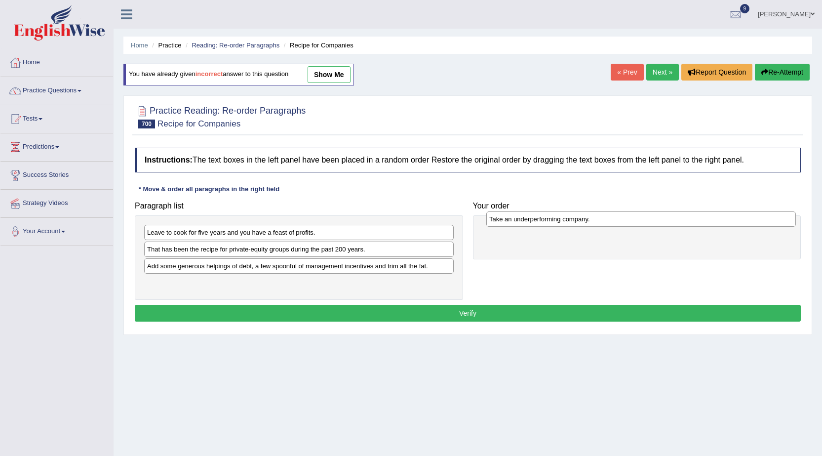
drag, startPoint x: 215, startPoint y: 251, endPoint x: 557, endPoint y: 221, distance: 343.5
click at [557, 221] on div "Take an underperforming company." at bounding box center [641, 218] width 310 height 15
click at [556, 223] on div "Take an underperforming company." at bounding box center [641, 222] width 310 height 15
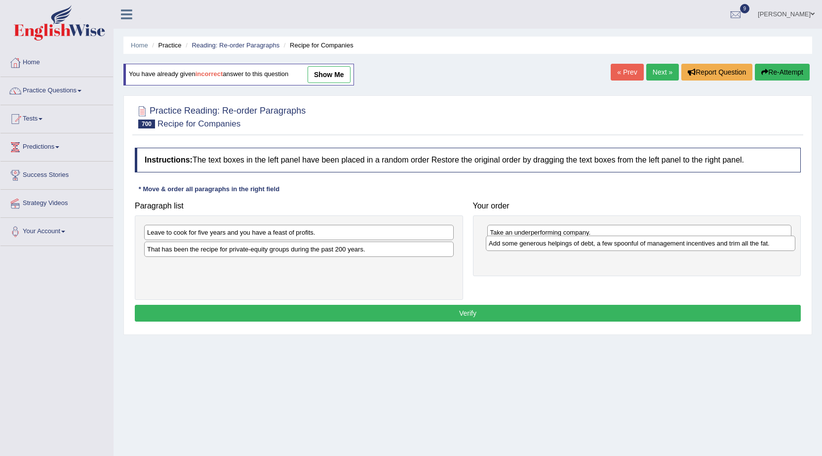
drag, startPoint x: 197, startPoint y: 273, endPoint x: 539, endPoint y: 250, distance: 342.4
click at [539, 250] on div "Add some generous helpings of debt, a few spoonful of management incentives and…" at bounding box center [641, 243] width 310 height 15
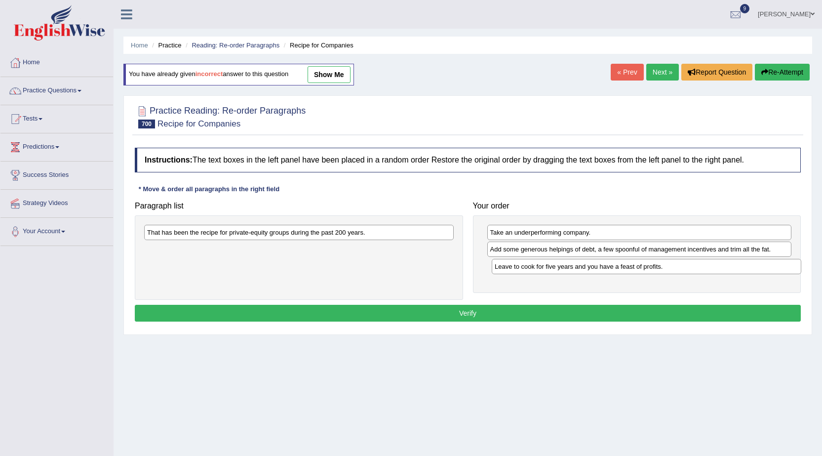
drag, startPoint x: 177, startPoint y: 235, endPoint x: 525, endPoint y: 269, distance: 349.3
click at [525, 269] on div "Leave to cook for five years and you have a feast of profits." at bounding box center [647, 266] width 310 height 15
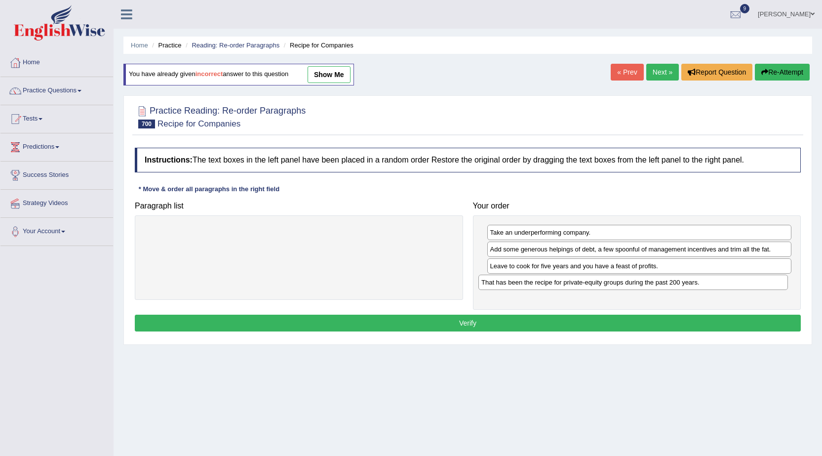
drag, startPoint x: 203, startPoint y: 232, endPoint x: 537, endPoint y: 282, distance: 338.0
click at [537, 282] on div "That has been the recipe for private-equity groups during the past 200 years." at bounding box center [633, 282] width 310 height 15
click at [474, 322] on button "Verify" at bounding box center [468, 323] width 666 height 17
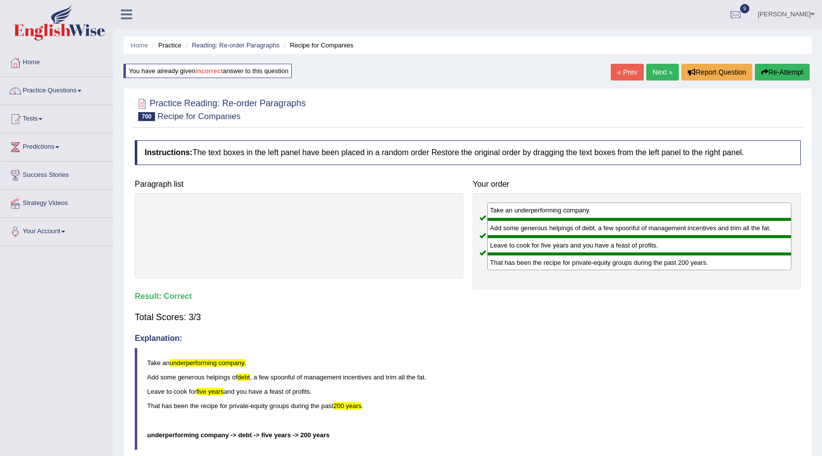
click at [174, 42] on li "Practice" at bounding box center [166, 44] width 32 height 9
click at [171, 45] on li "Practice" at bounding box center [166, 44] width 32 height 9
click at [27, 94] on link "Practice Questions" at bounding box center [56, 89] width 113 height 25
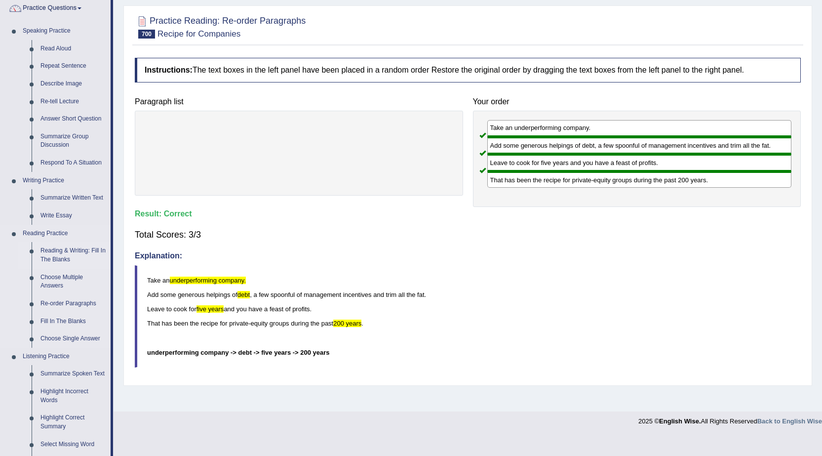
scroll to position [99, 0]
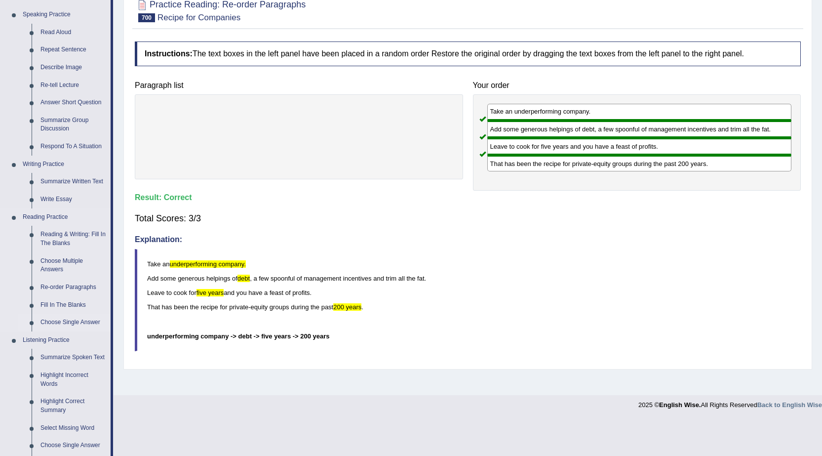
drag, startPoint x: 47, startPoint y: 287, endPoint x: 48, endPoint y: 302, distance: 14.8
click at [48, 287] on link "Re-order Paragraphs" at bounding box center [73, 287] width 75 height 18
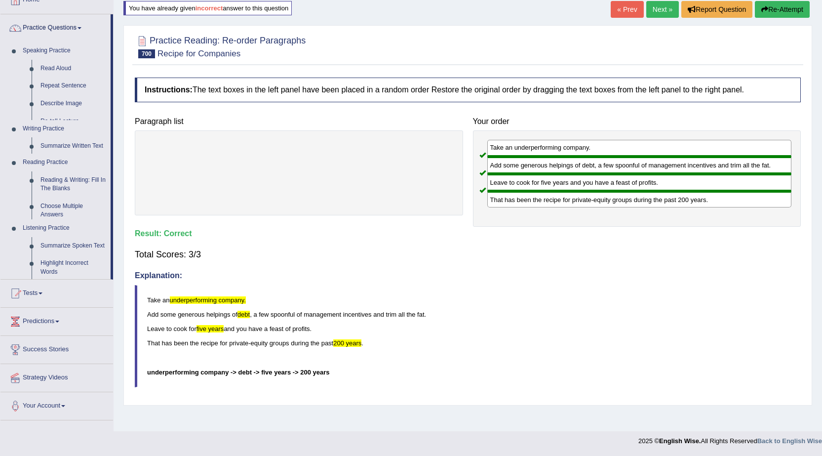
scroll to position [63, 0]
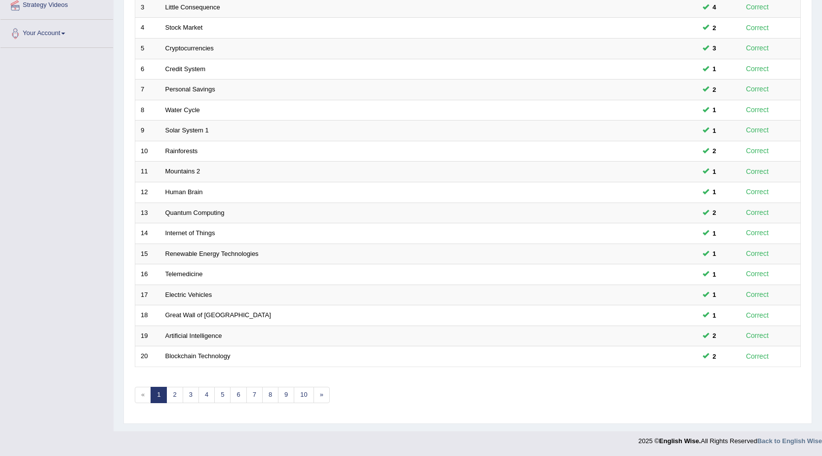
scroll to position [198, 0]
click at [303, 396] on link "10" at bounding box center [304, 395] width 20 height 16
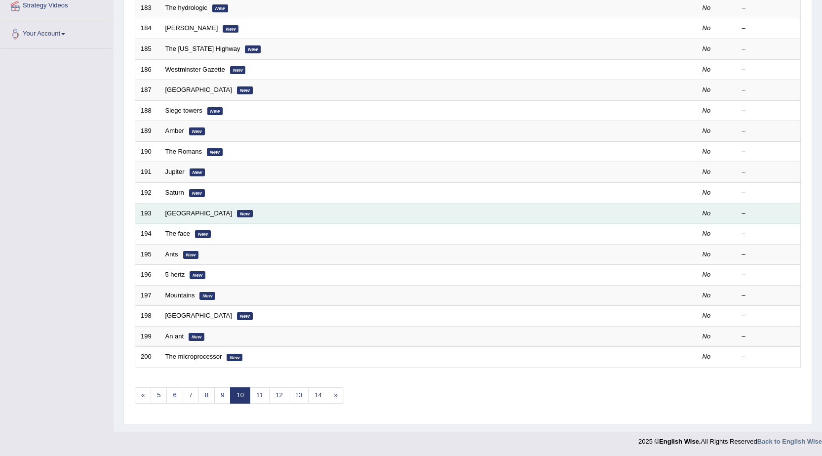
scroll to position [198, 0]
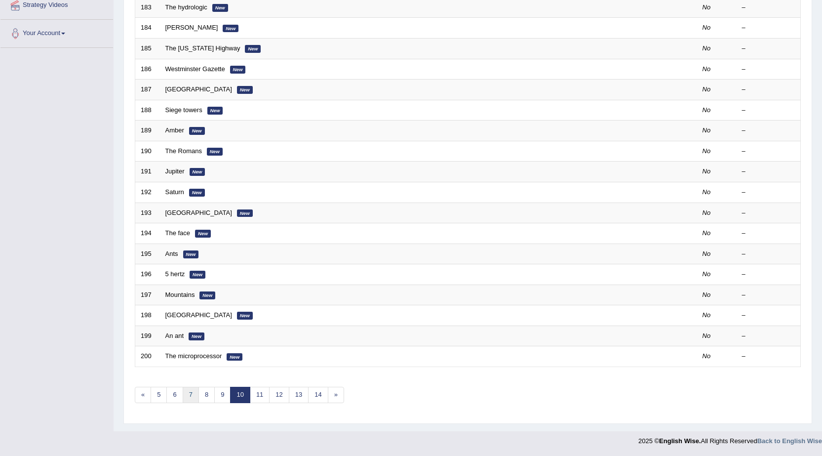
click at [189, 393] on link "7" at bounding box center [191, 395] width 16 height 16
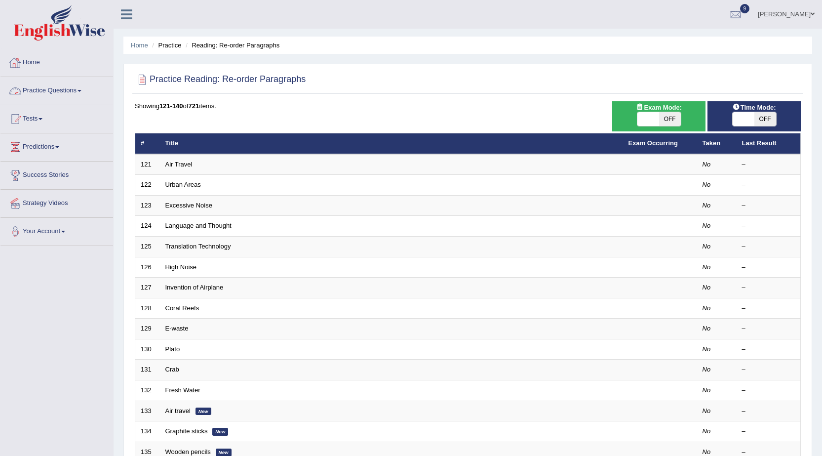
click at [41, 94] on link "Practice Questions" at bounding box center [56, 89] width 113 height 25
